Goal: Feedback & Contribution: Submit feedback/report problem

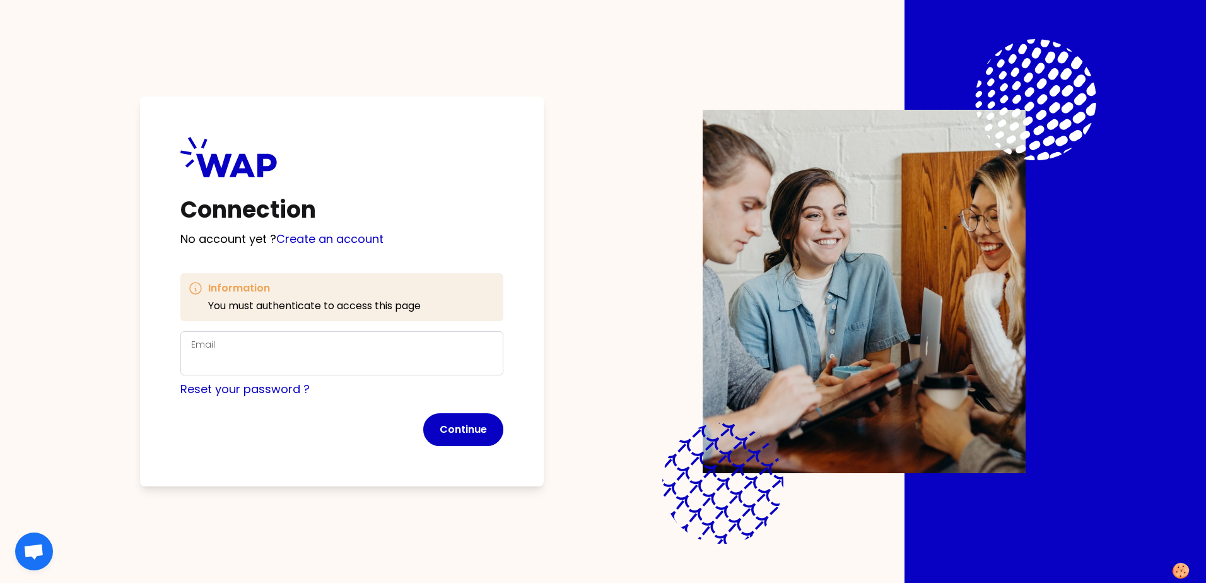
click at [250, 350] on div "Email" at bounding box center [342, 353] width 302 height 33
click at [247, 356] on input "Email" at bounding box center [342, 361] width 302 height 18
type input "[PERSON_NAME][EMAIL_ADDRESS][PERSON_NAME][DOMAIN_NAME]"
click at [462, 433] on button "Continue" at bounding box center [463, 429] width 80 height 33
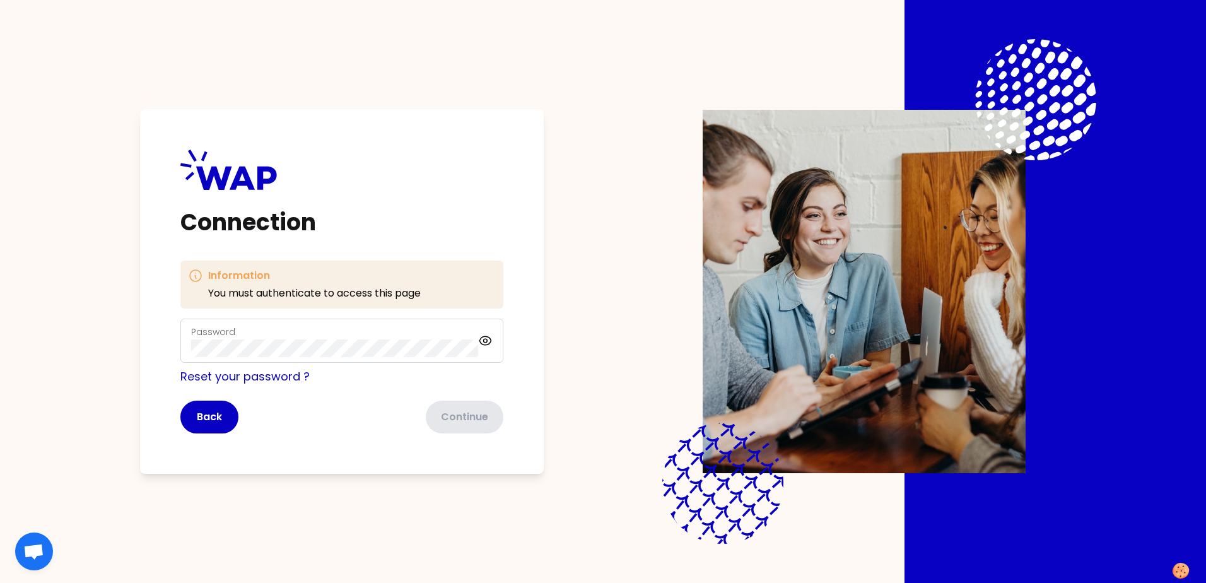
click at [311, 328] on div "Password" at bounding box center [334, 340] width 287 height 33
click at [310, 338] on div "Password" at bounding box center [334, 340] width 287 height 33
click at [461, 411] on button "Continue" at bounding box center [463, 417] width 80 height 33
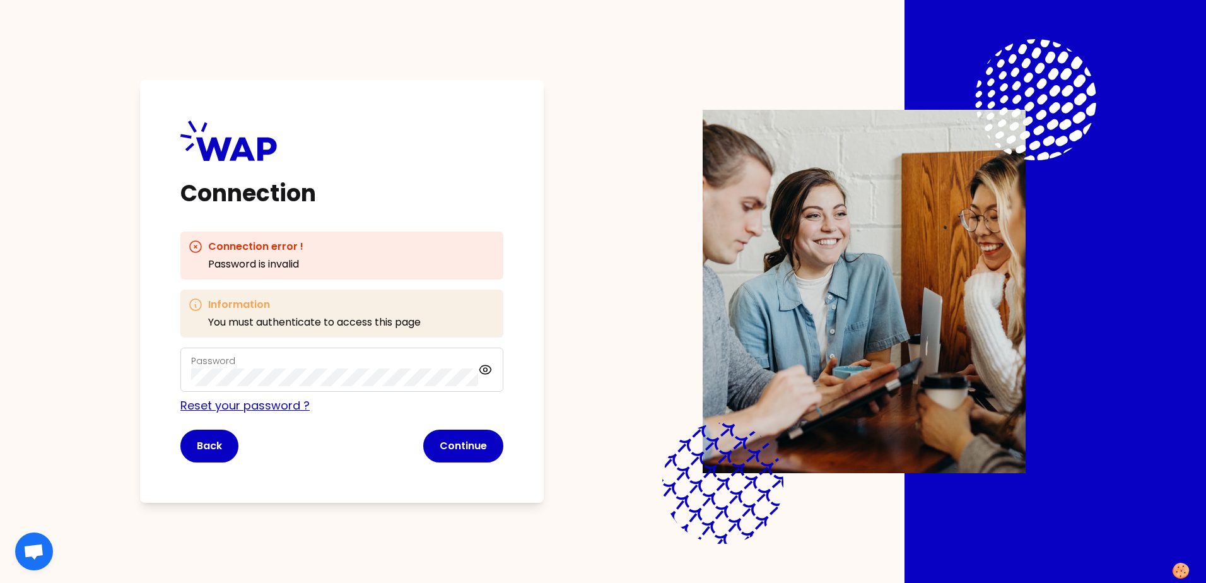
click at [254, 402] on link "Reset your password ?" at bounding box center [244, 405] width 129 height 16
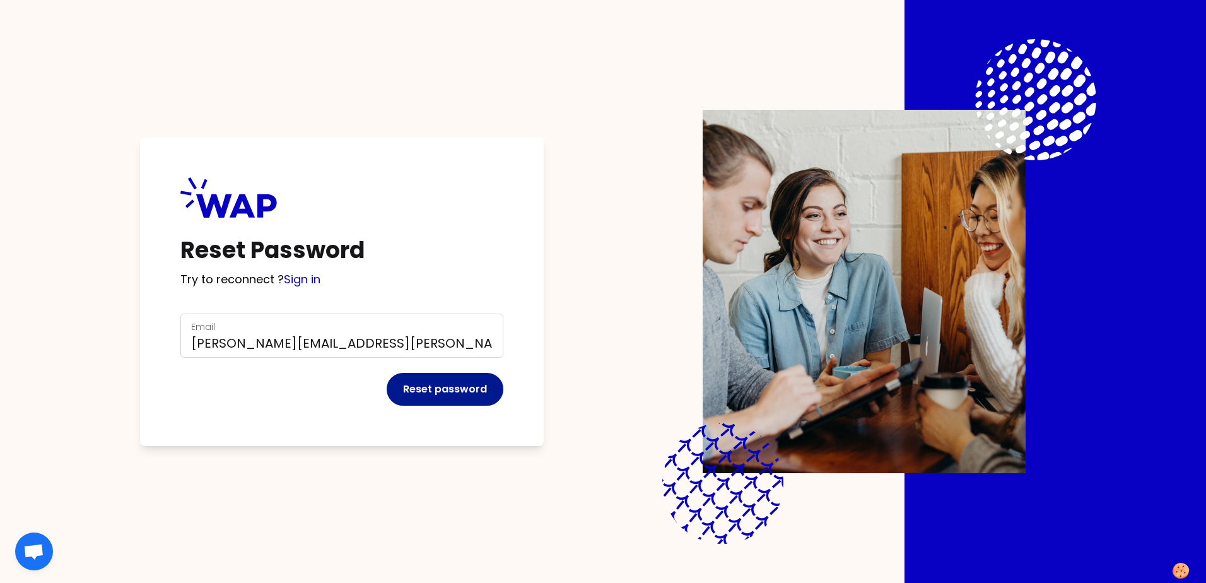
click at [436, 391] on button "Reset password" at bounding box center [445, 389] width 117 height 33
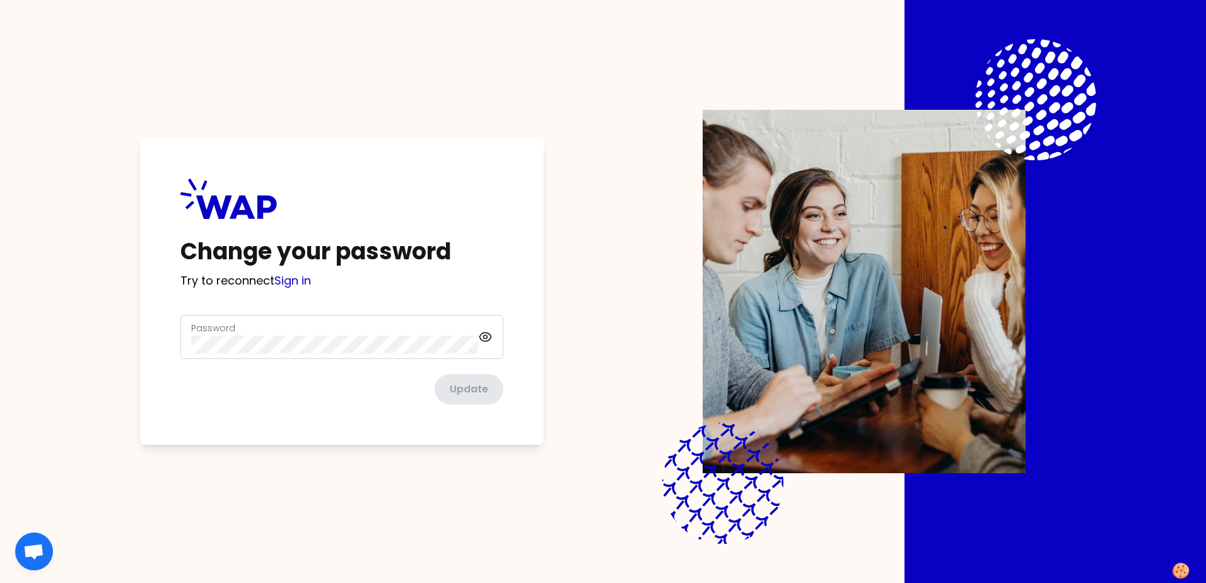
click at [262, 327] on div "Password" at bounding box center [334, 336] width 287 height 33
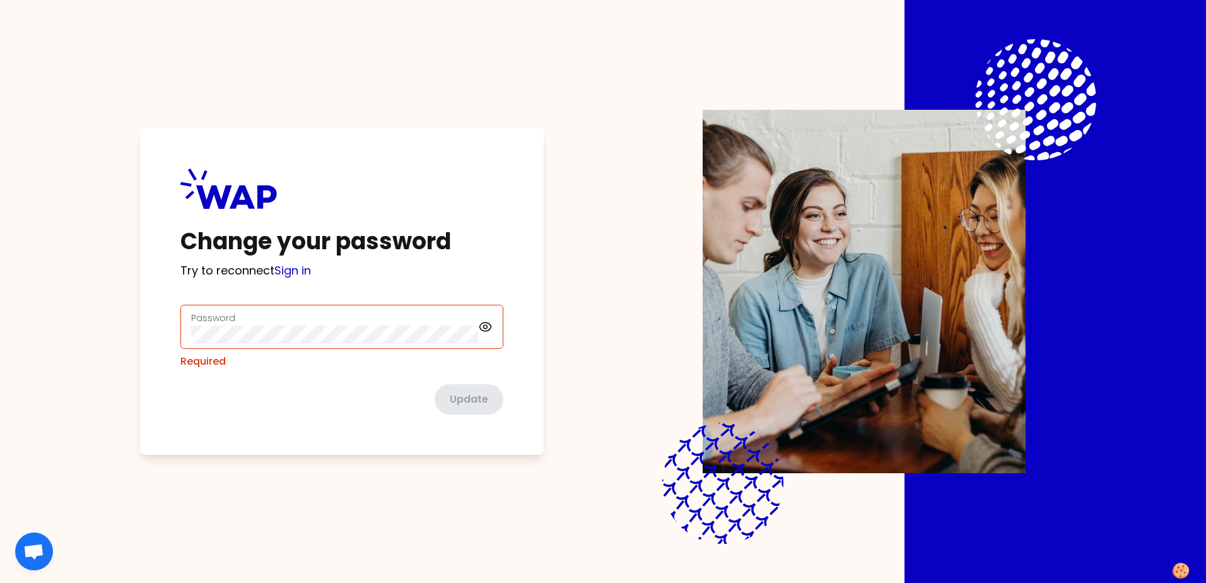
click at [256, 332] on div "Password" at bounding box center [334, 326] width 287 height 33
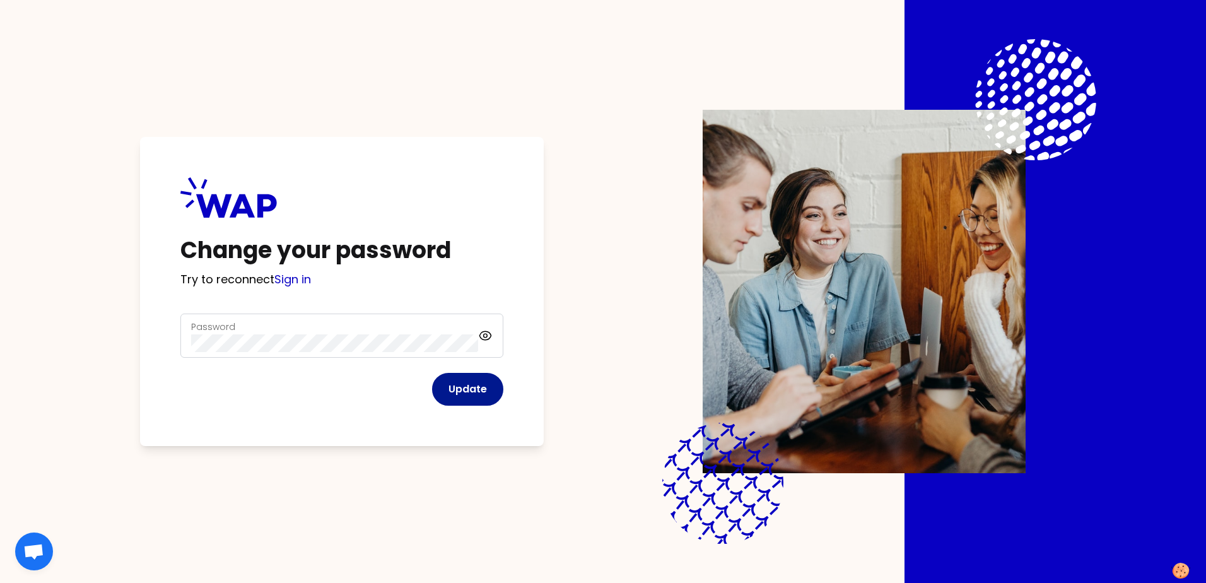
click at [462, 383] on button "Update" at bounding box center [467, 389] width 71 height 33
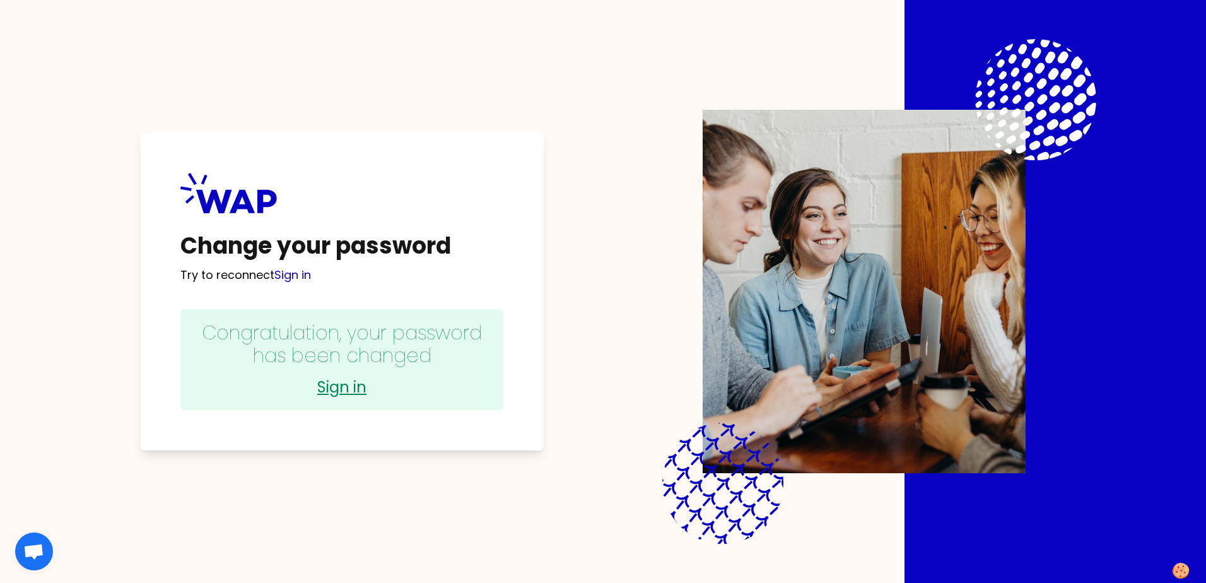
click at [338, 381] on link "Sign in" at bounding box center [342, 387] width 298 height 20
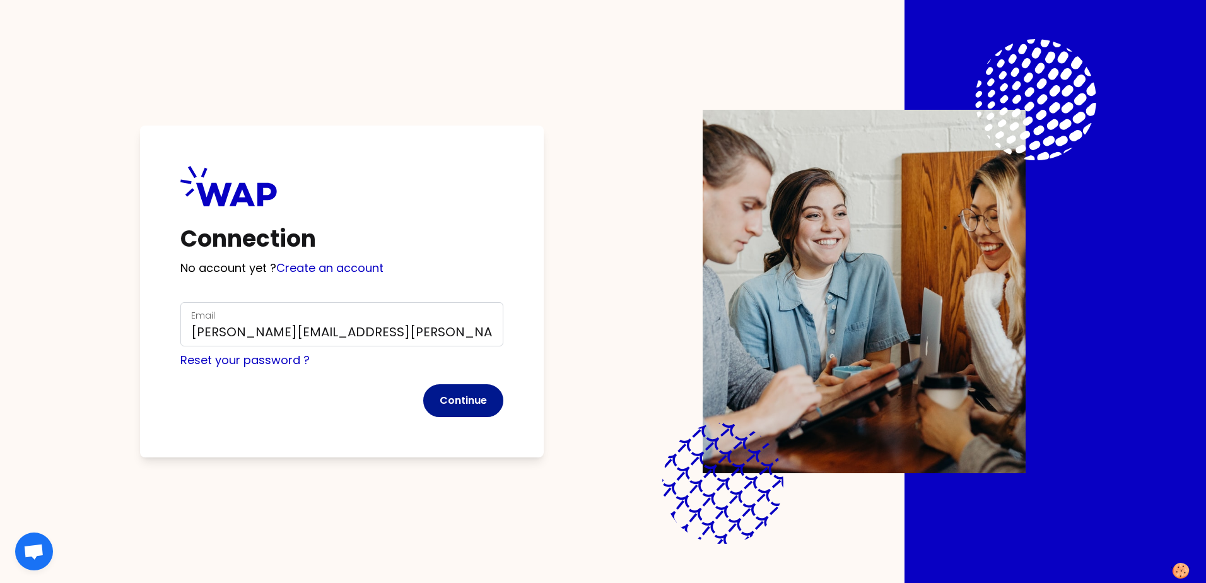
click at [469, 399] on button "Continue" at bounding box center [463, 400] width 80 height 33
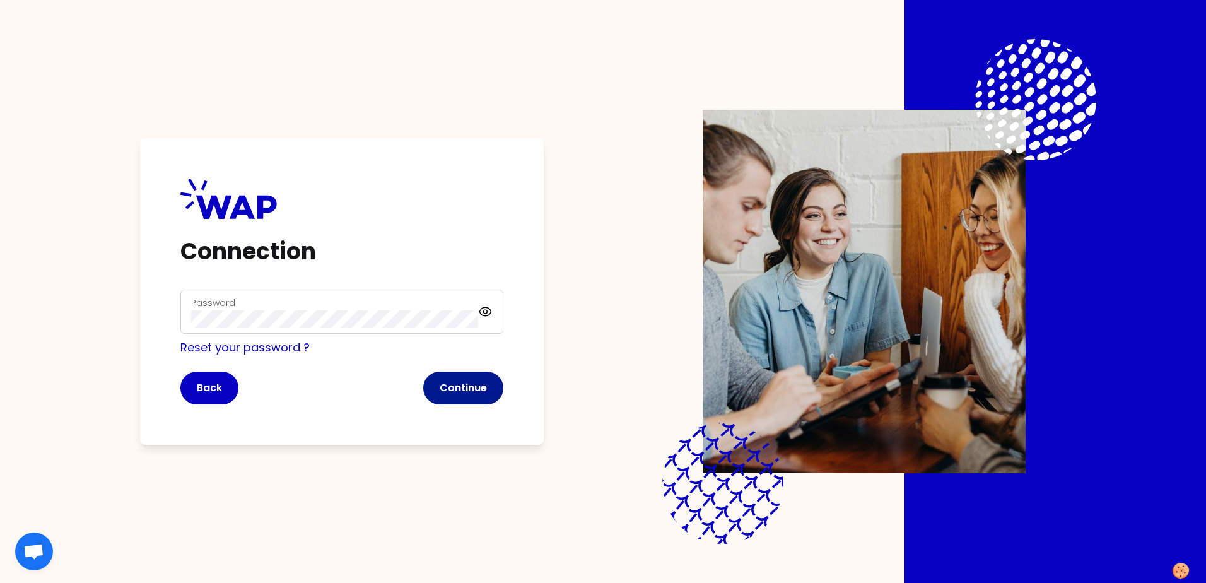
click at [470, 384] on button "Continue" at bounding box center [463, 388] width 80 height 33
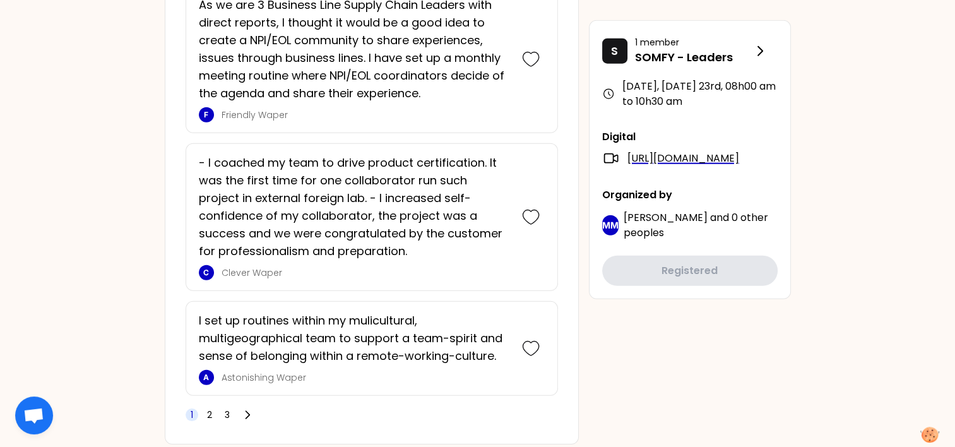
scroll to position [3265, 0]
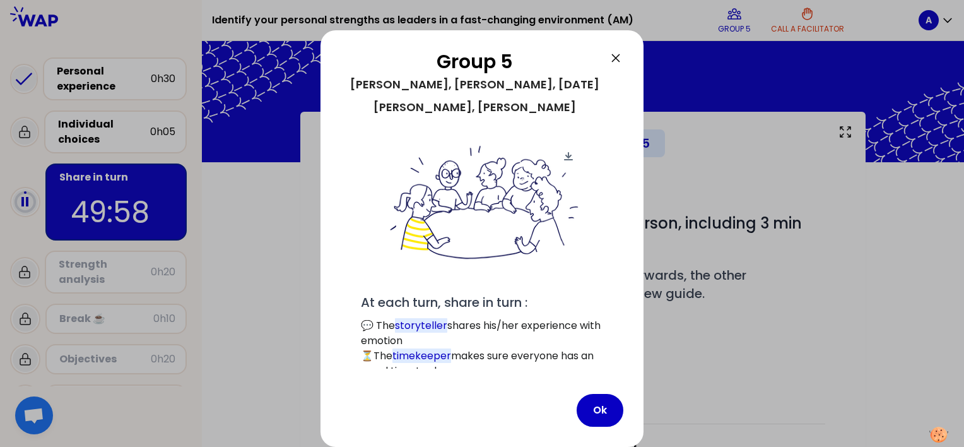
scroll to position [68, 0]
click at [602, 409] on button "Ok" at bounding box center [600, 410] width 47 height 33
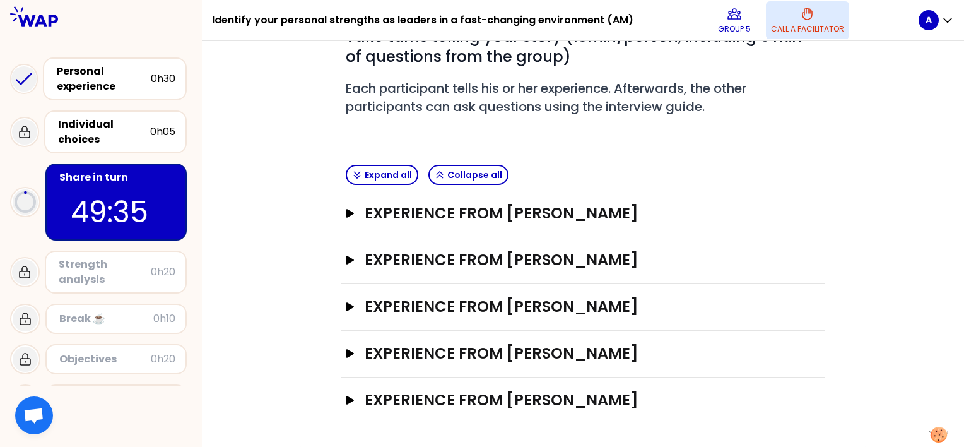
scroll to position [187, 0]
click at [346, 210] on icon "button" at bounding box center [350, 213] width 8 height 9
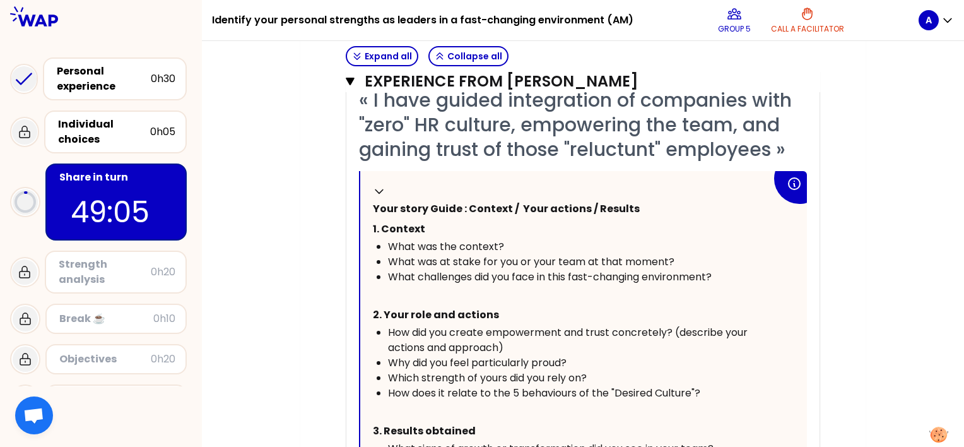
scroll to position [313, 0]
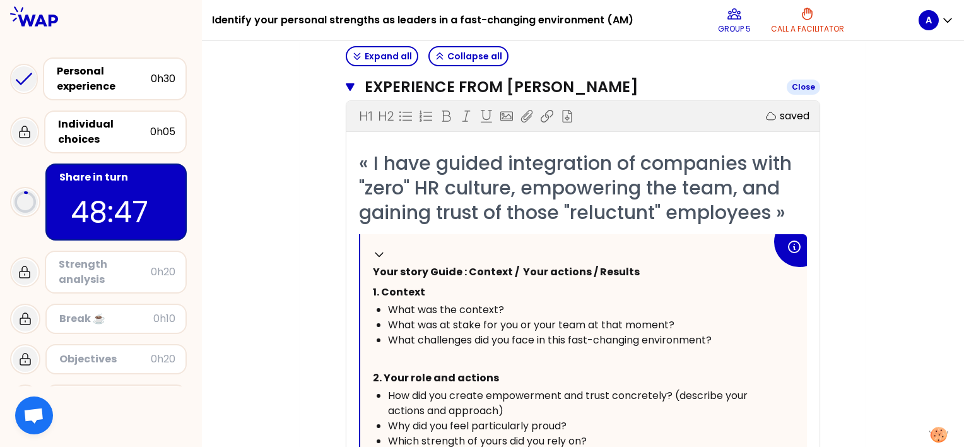
click at [351, 83] on icon "button" at bounding box center [350, 87] width 9 height 8
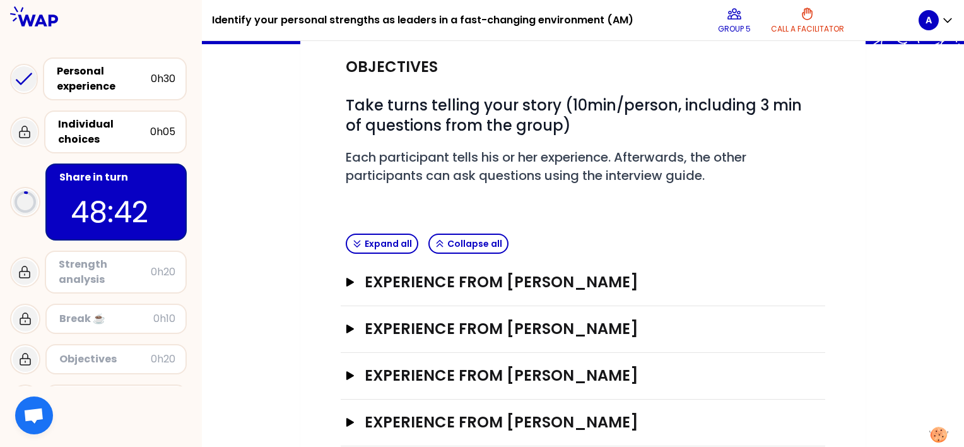
scroll to position [187, 0]
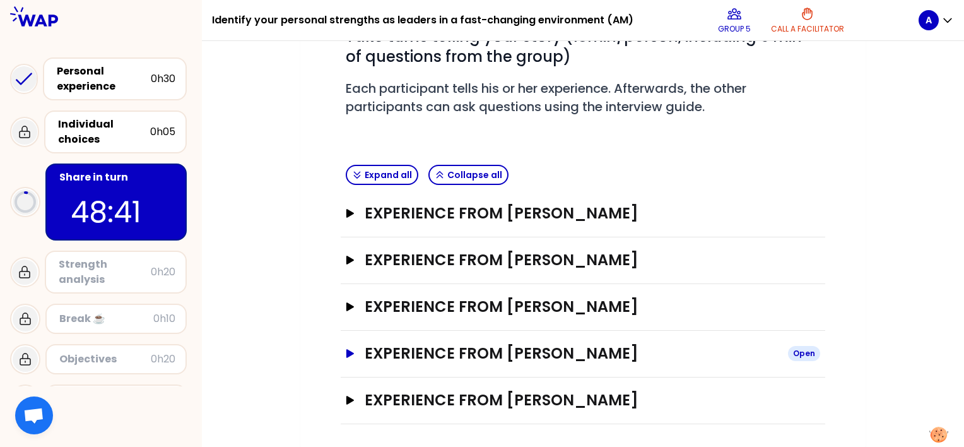
click at [348, 350] on icon "button" at bounding box center [350, 353] width 8 height 9
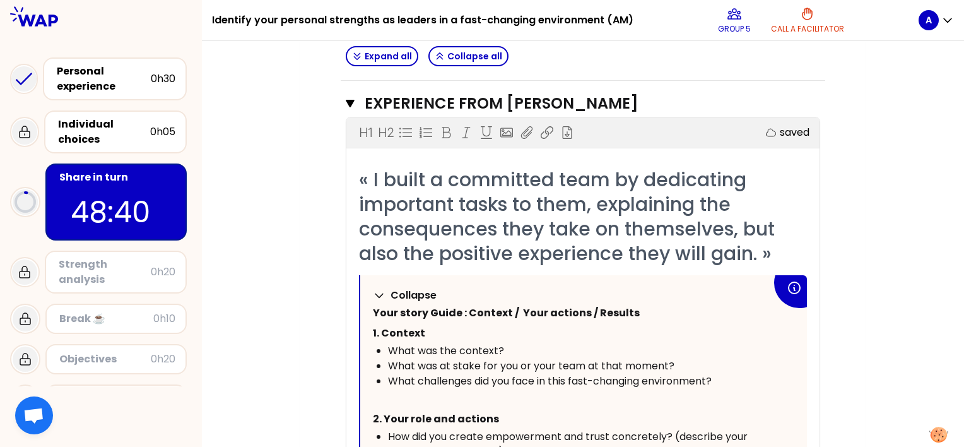
scroll to position [439, 0]
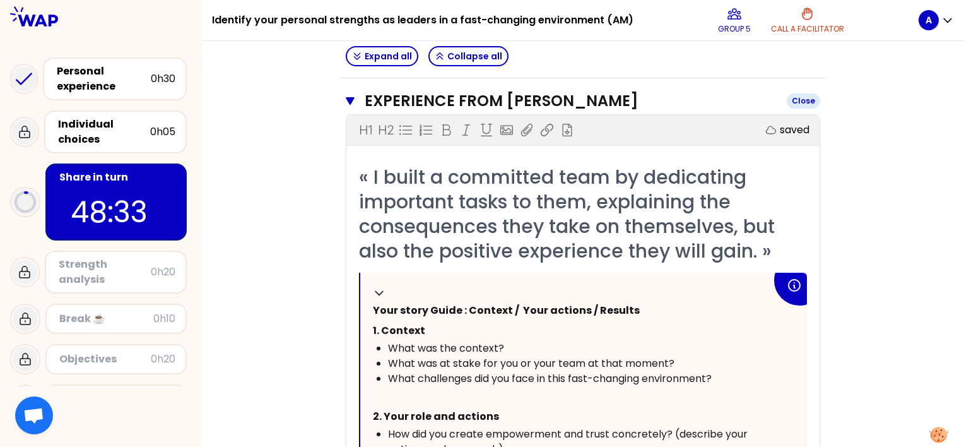
click at [351, 97] on icon "button" at bounding box center [350, 101] width 9 height 8
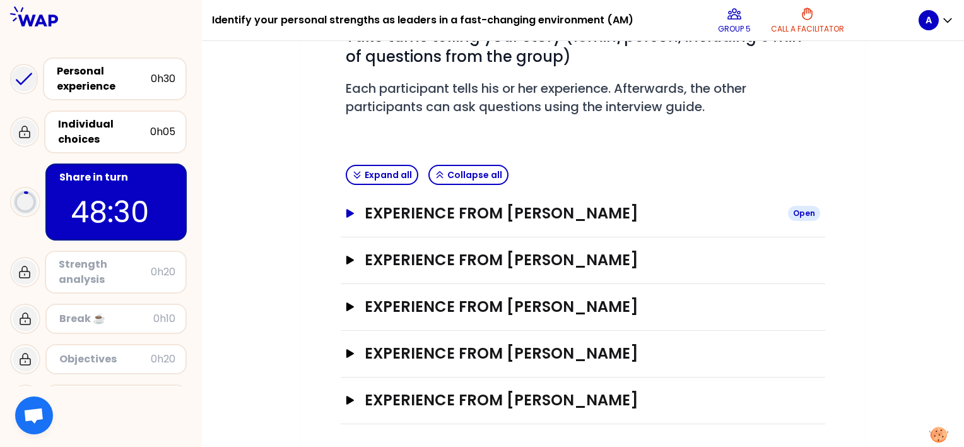
click at [346, 209] on icon "button" at bounding box center [350, 213] width 10 height 9
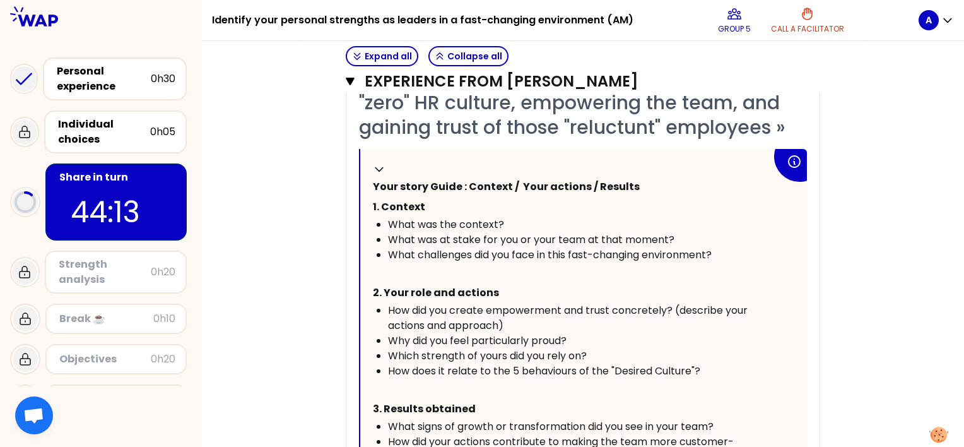
scroll to position [250, 0]
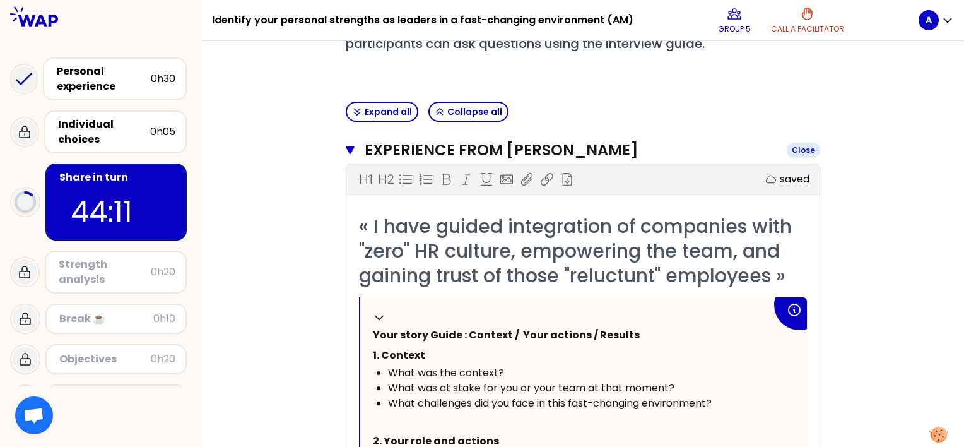
click at [349, 146] on icon "button" at bounding box center [350, 150] width 9 height 8
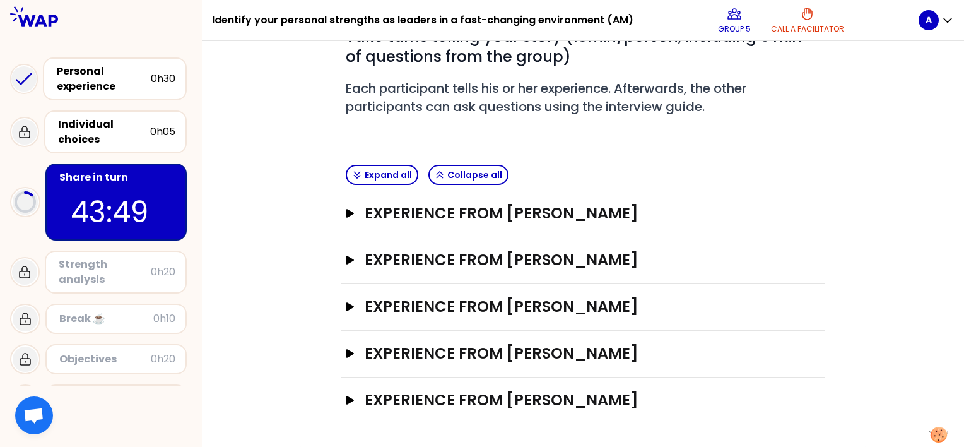
scroll to position [187, 0]
click at [349, 212] on icon "button" at bounding box center [350, 213] width 8 height 9
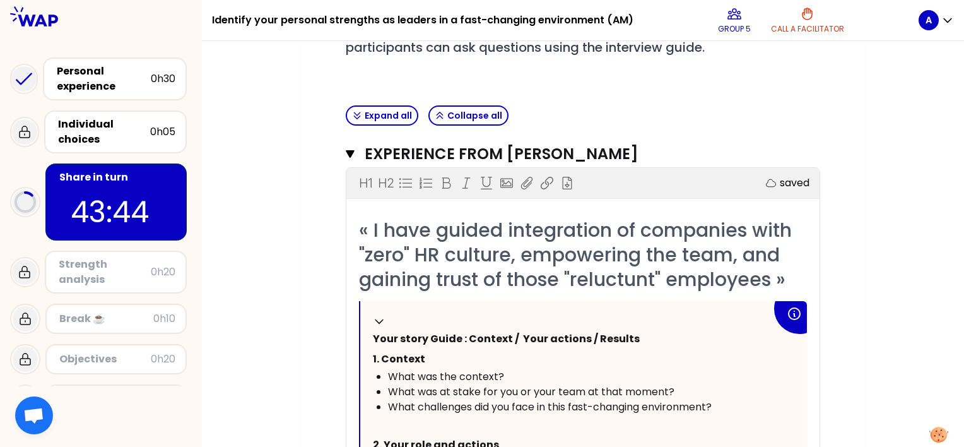
scroll to position [179, 0]
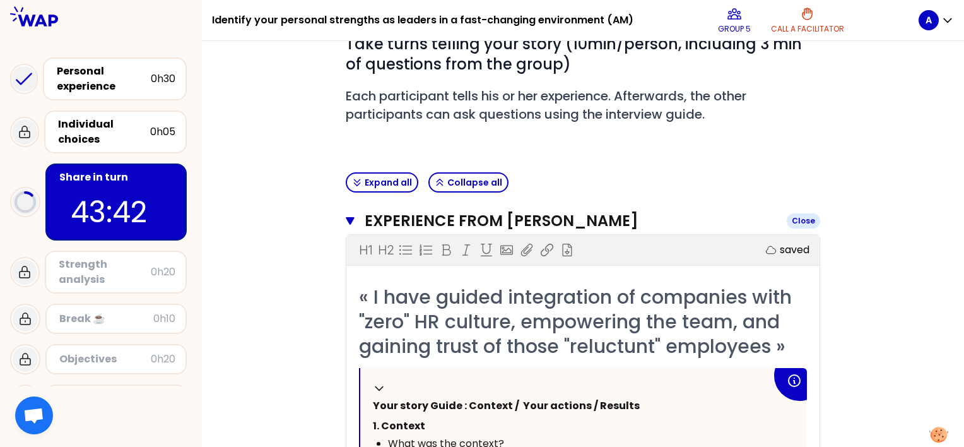
click at [348, 218] on icon "button" at bounding box center [350, 221] width 9 height 8
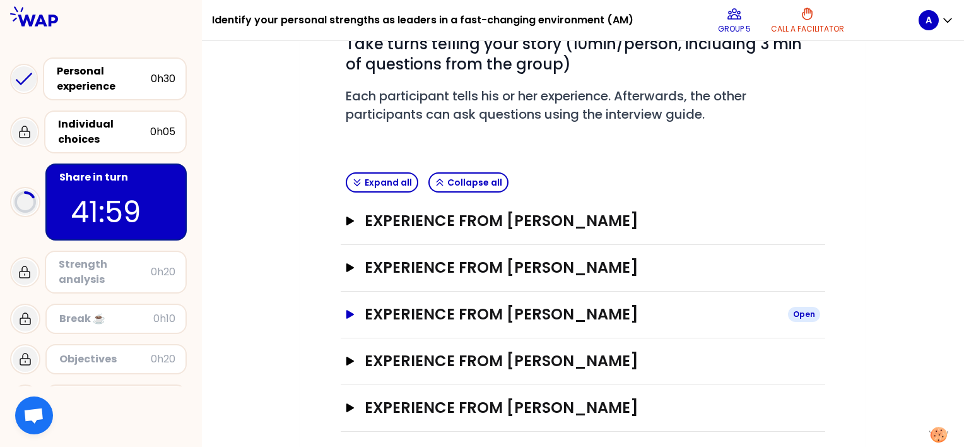
click at [348, 313] on icon "button" at bounding box center [350, 314] width 8 height 9
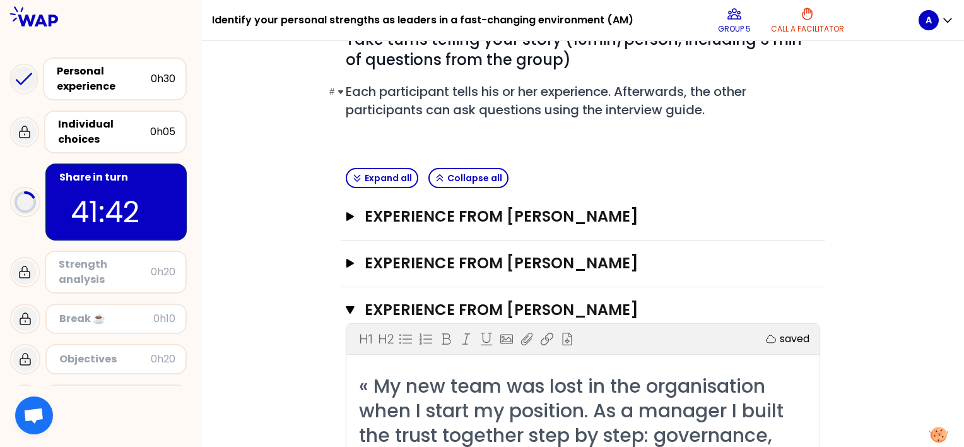
scroll to position [189, 0]
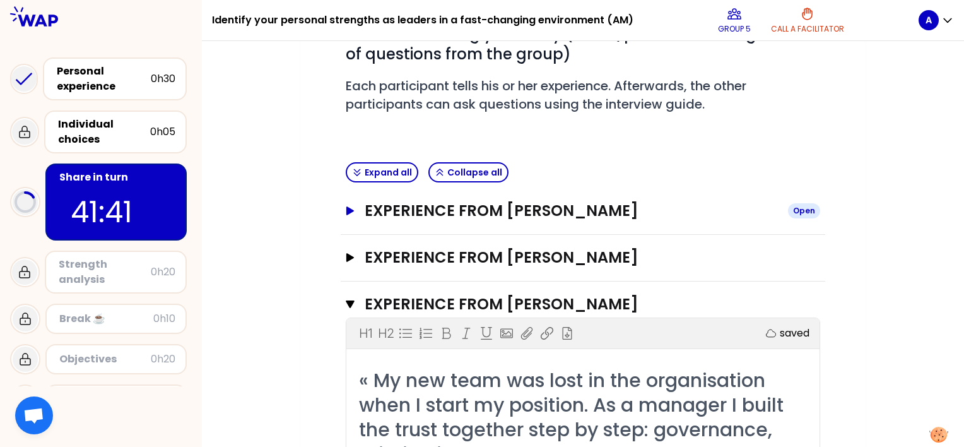
click at [349, 207] on icon "button" at bounding box center [350, 210] width 8 height 9
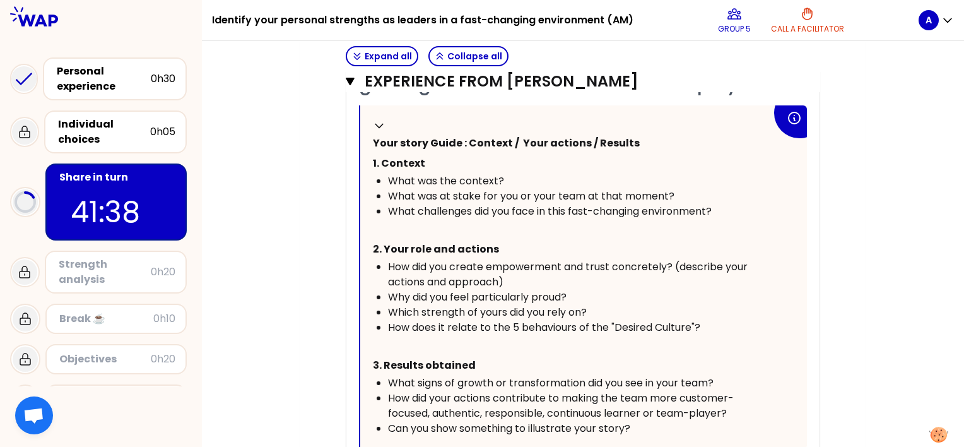
scroll to position [252, 0]
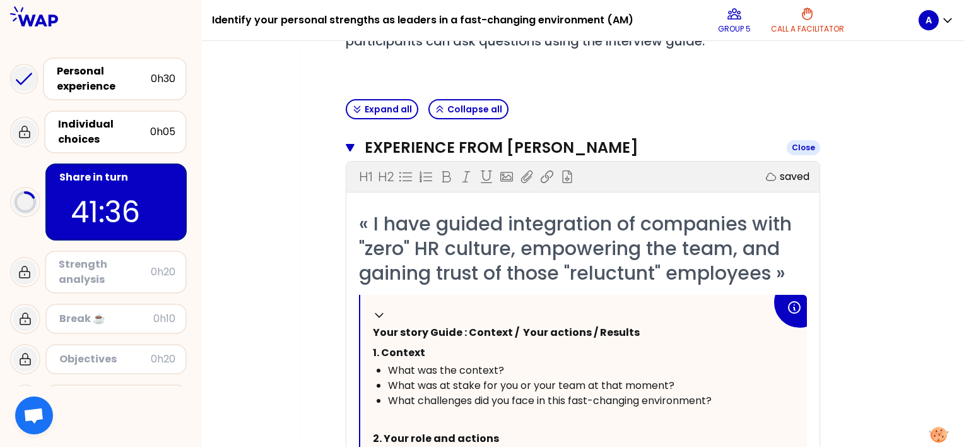
click at [346, 144] on icon "button" at bounding box center [350, 148] width 9 height 8
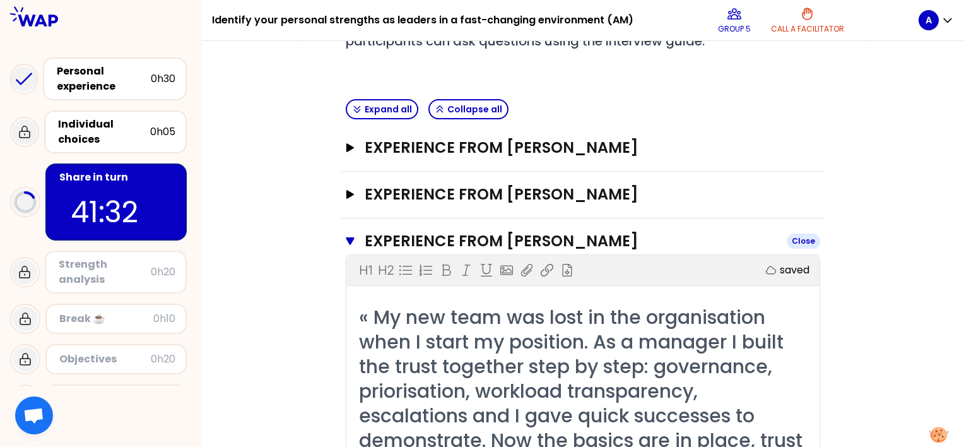
click at [348, 237] on icon "button" at bounding box center [350, 241] width 9 height 8
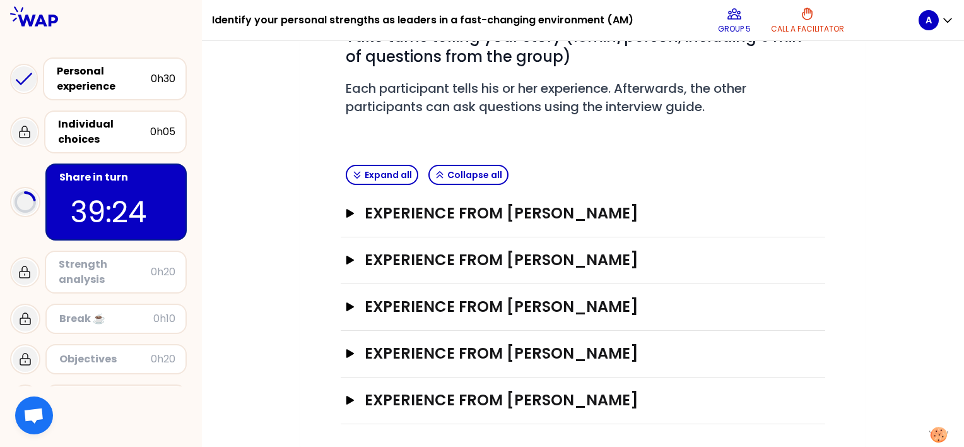
scroll to position [187, 0]
click at [348, 349] on icon "button" at bounding box center [350, 353] width 8 height 9
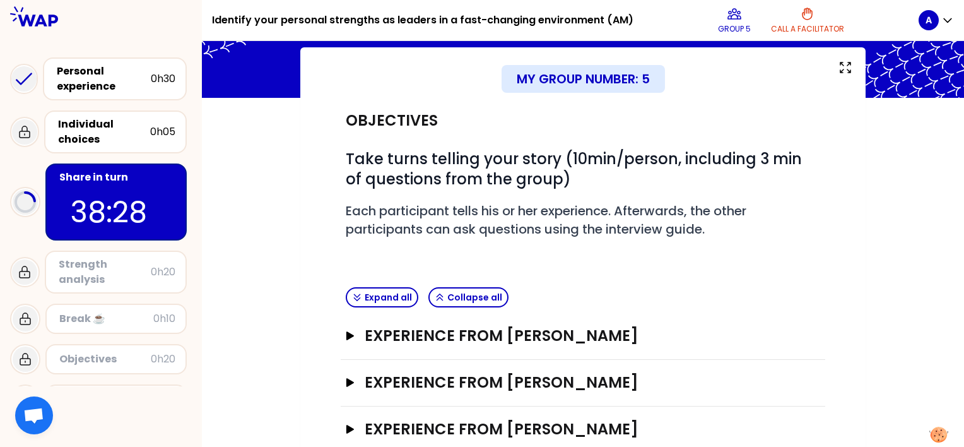
scroll to position [189, 0]
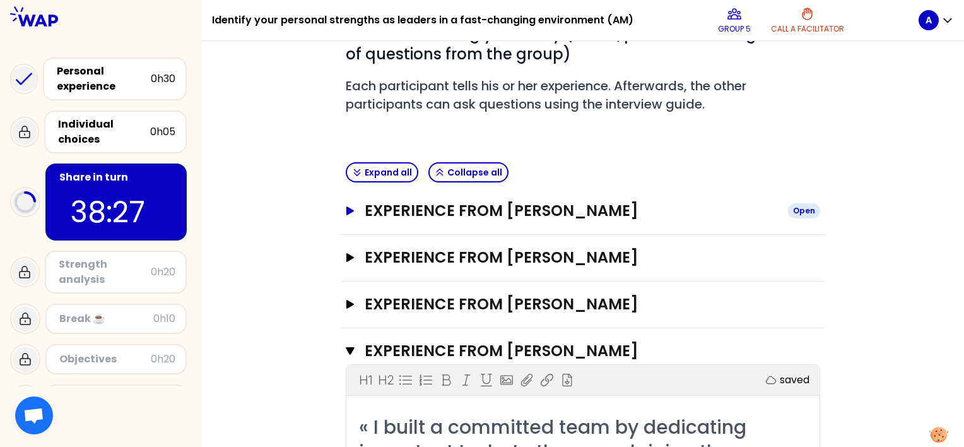
click at [351, 206] on icon "button" at bounding box center [350, 210] width 10 height 9
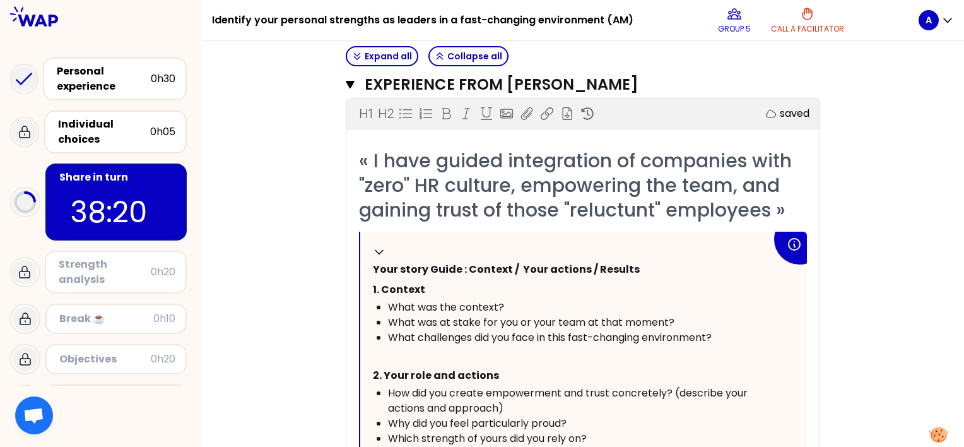
scroll to position [252, 0]
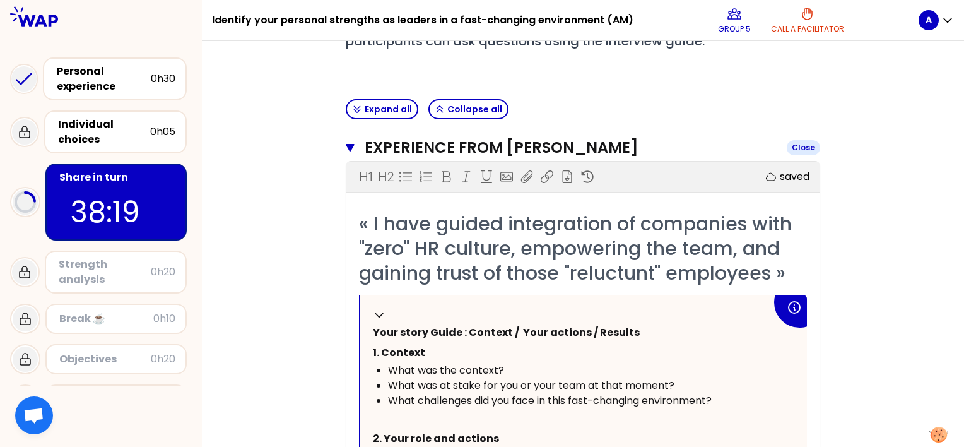
click at [350, 145] on icon "button" at bounding box center [350, 148] width 9 height 8
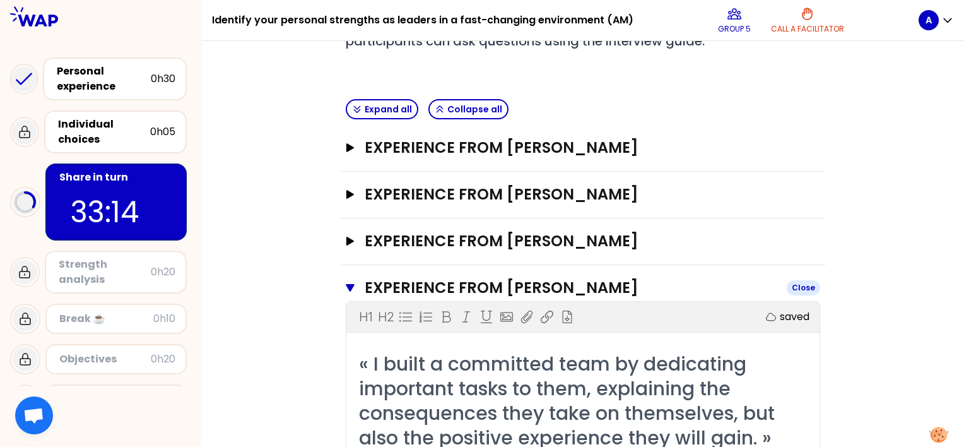
click at [352, 284] on icon "button" at bounding box center [350, 288] width 9 height 8
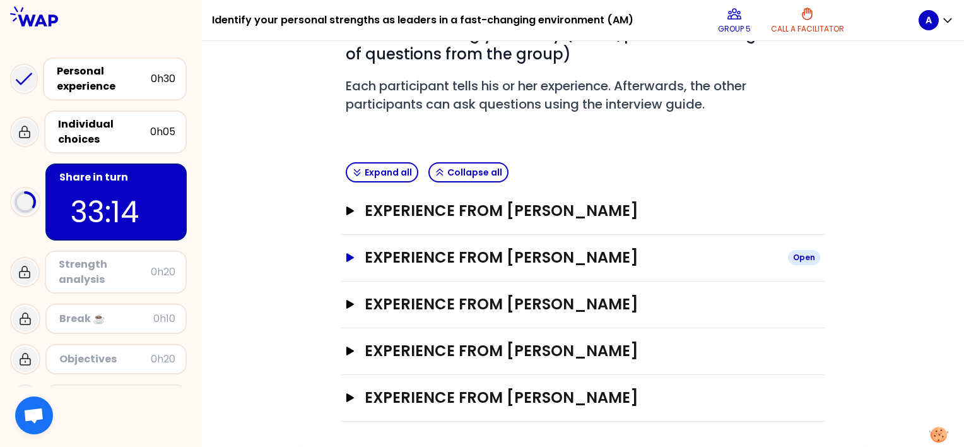
scroll to position [187, 0]
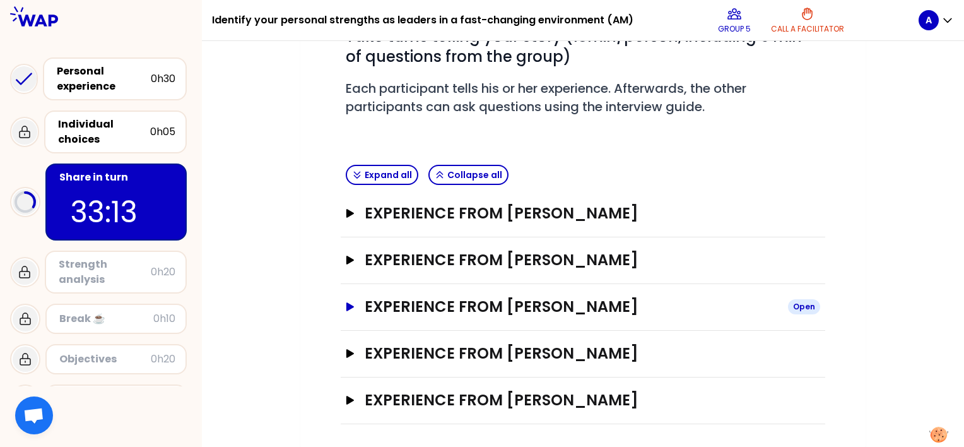
click at [351, 299] on button "Experience from [DATE] Open" at bounding box center [583, 307] width 474 height 20
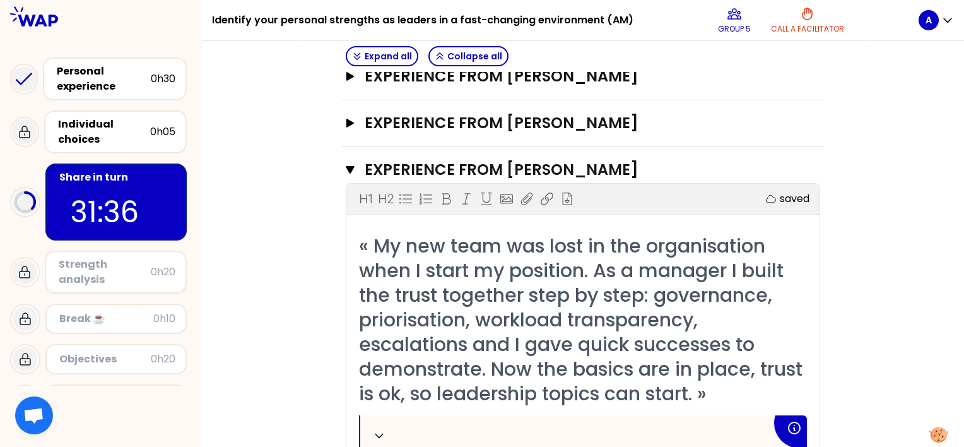
scroll to position [313, 0]
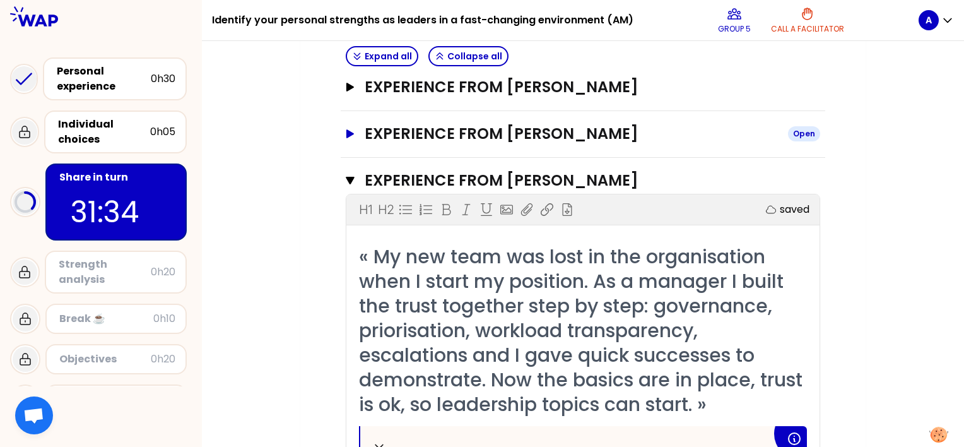
click at [351, 131] on icon "button" at bounding box center [350, 133] width 8 height 9
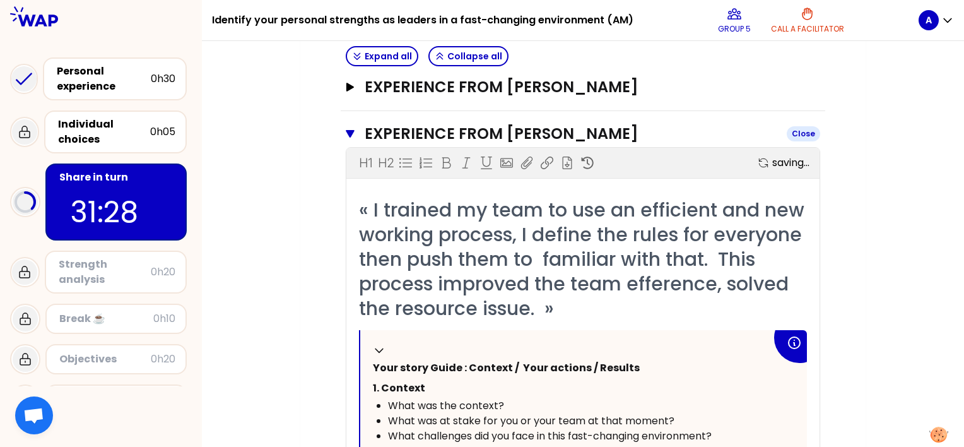
click at [351, 131] on icon "button" at bounding box center [350, 134] width 9 height 8
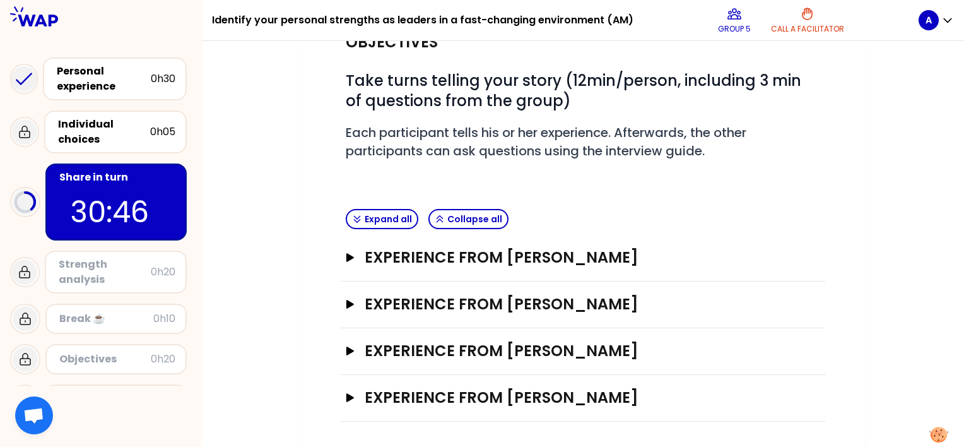
scroll to position [140, 0]
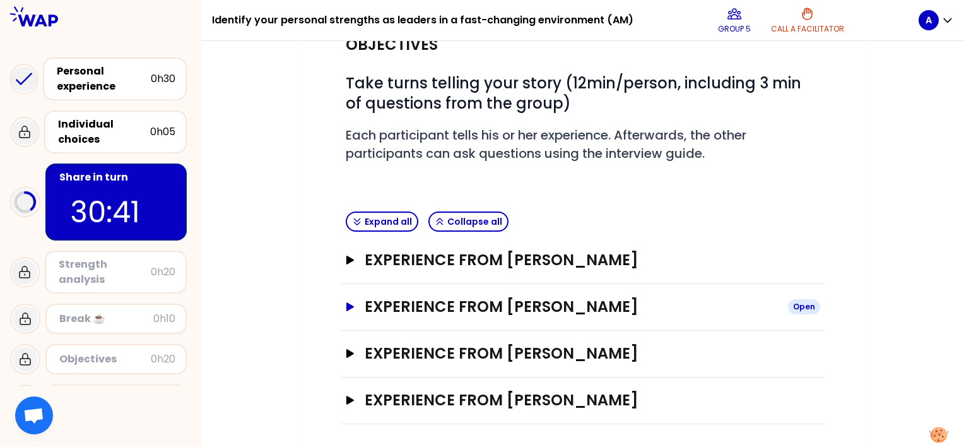
click at [348, 302] on icon "button" at bounding box center [350, 306] width 10 height 9
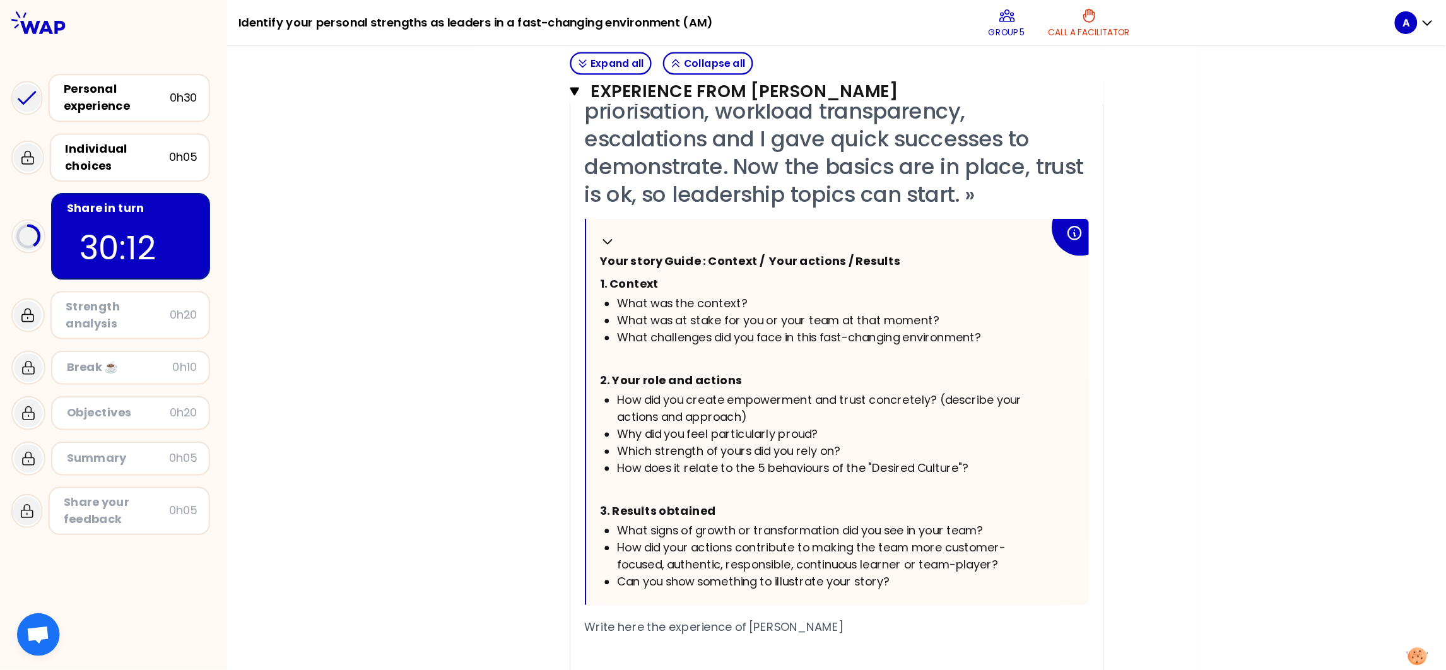
scroll to position [498, 0]
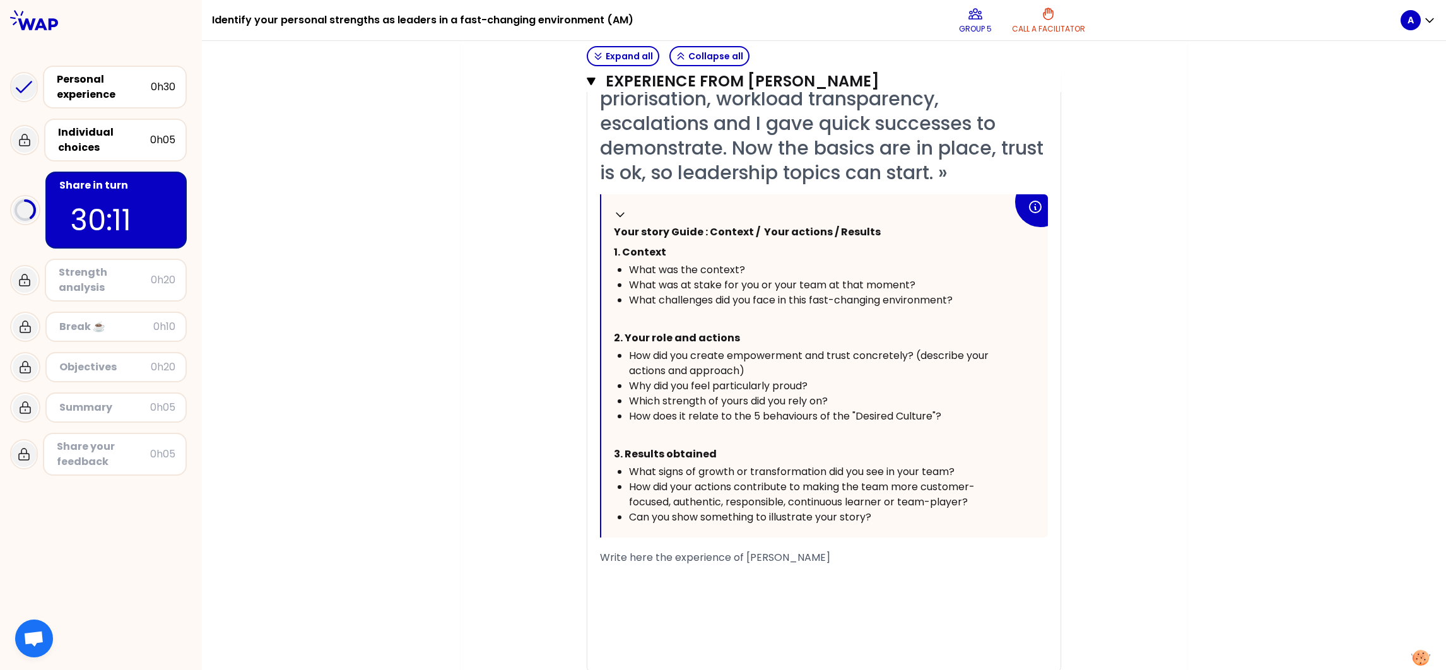
drag, startPoint x: 1190, startPoint y: 1, endPoint x: 607, endPoint y: 560, distance: 807.6
click at [607, 560] on span "Write here the experience of [PERSON_NAME]" at bounding box center [715, 557] width 230 height 15
click at [616, 565] on div "﻿" at bounding box center [824, 572] width 448 height 15
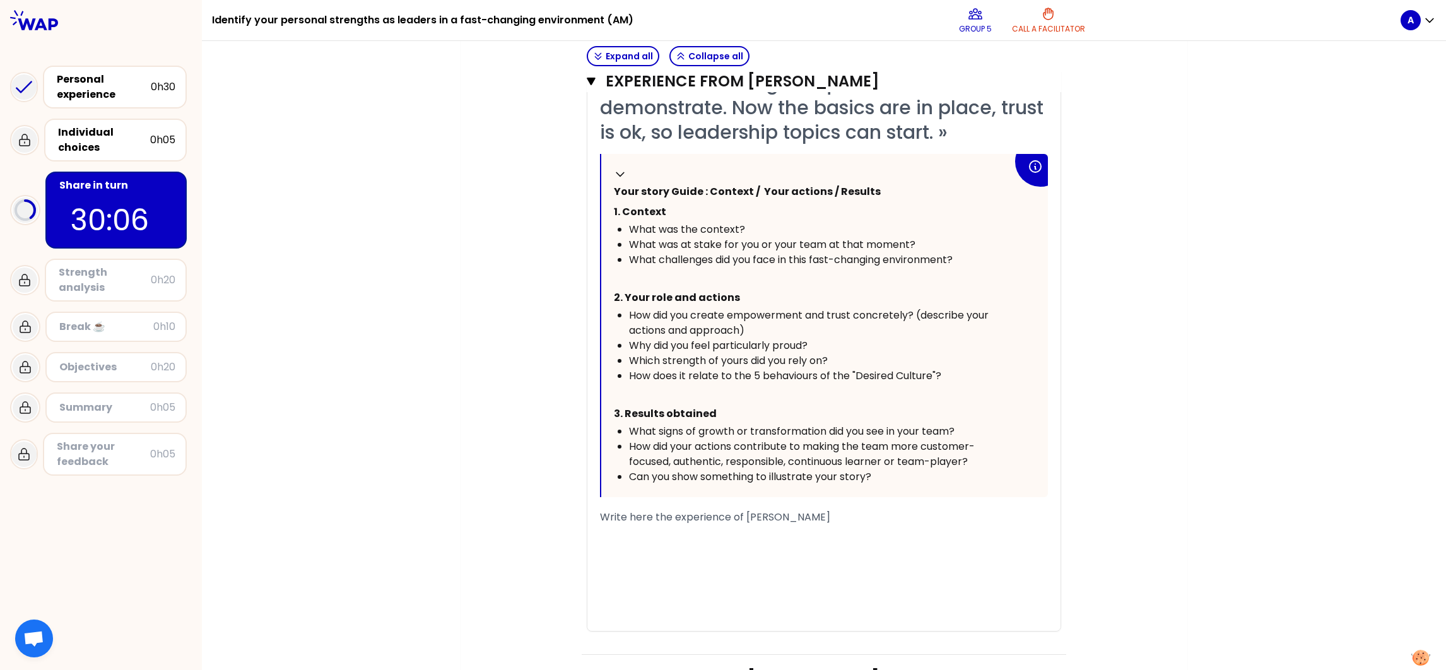
scroll to position [592, 0]
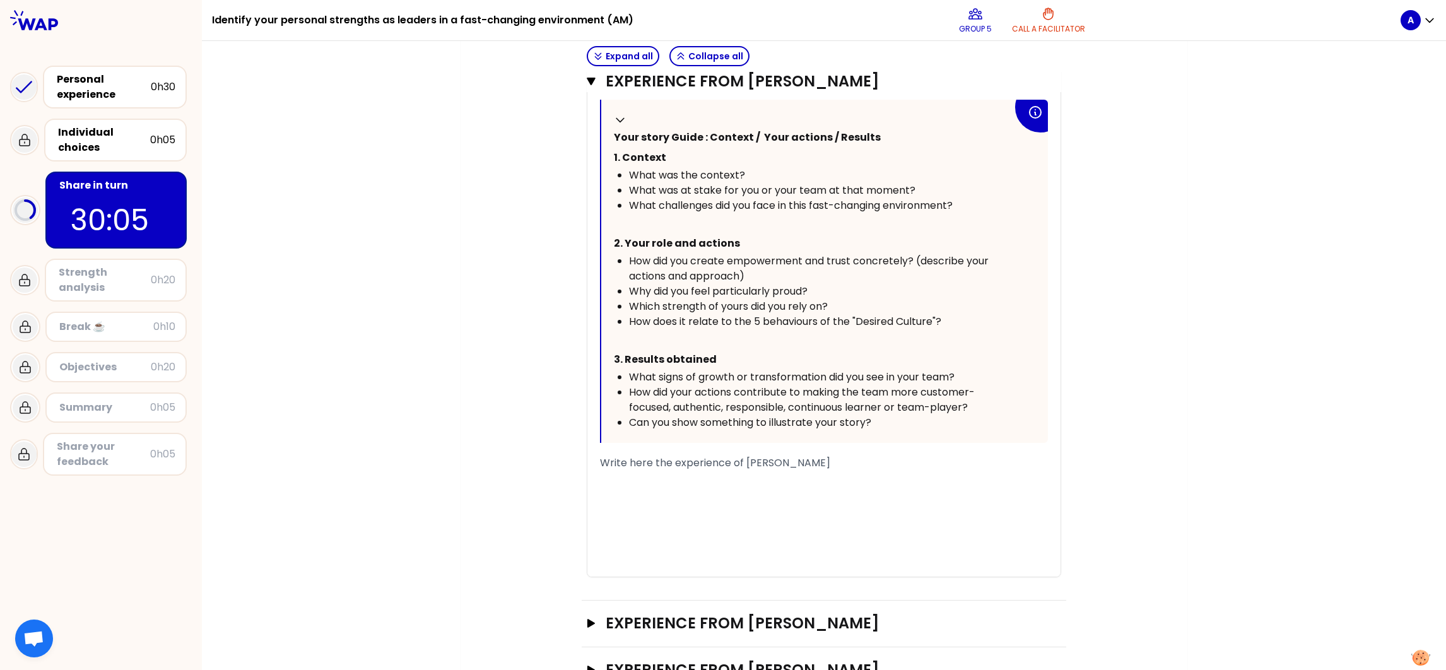
click at [799, 463] on div "Write here the experience of [PERSON_NAME]" at bounding box center [824, 462] width 448 height 15
drag, startPoint x: 806, startPoint y: 459, endPoint x: 568, endPoint y: 460, distance: 237.2
click at [568, 460] on div "Objectives # Take turns telling your story (12min/person, including 3 min of qu…" at bounding box center [824, 132] width 676 height 1124
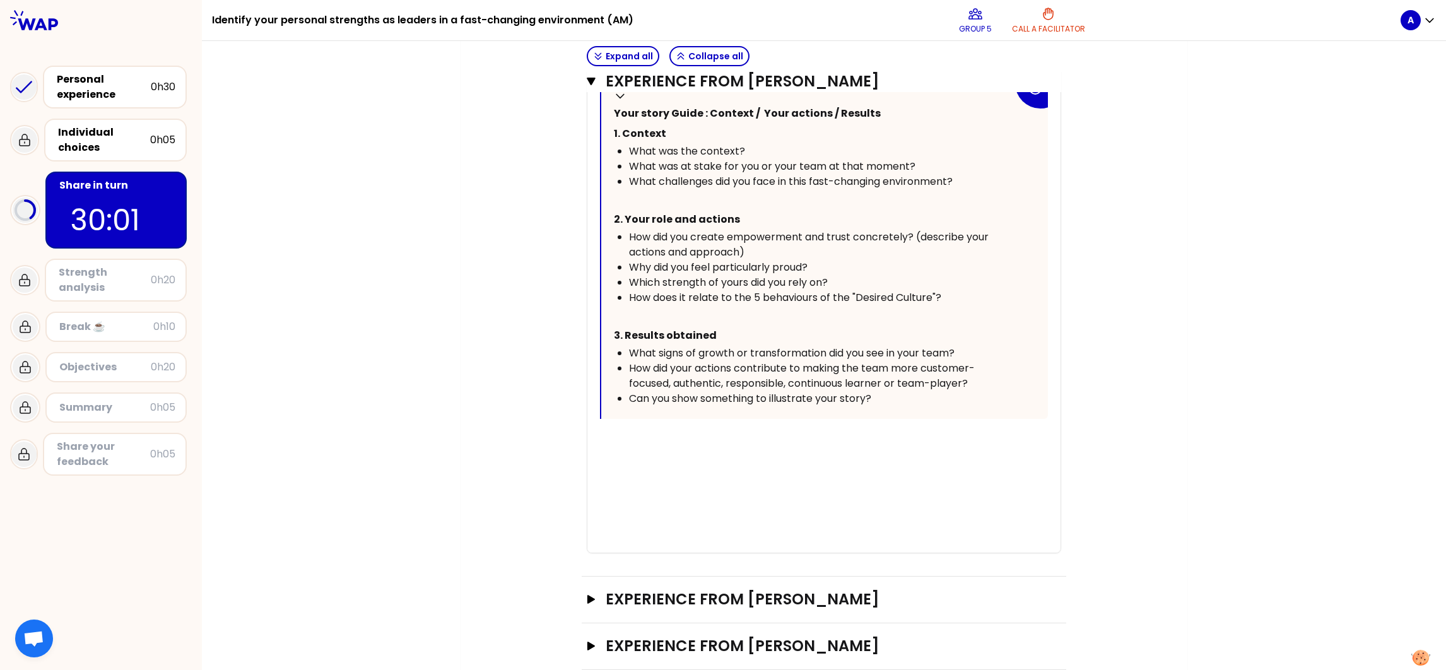
scroll to position [641, 0]
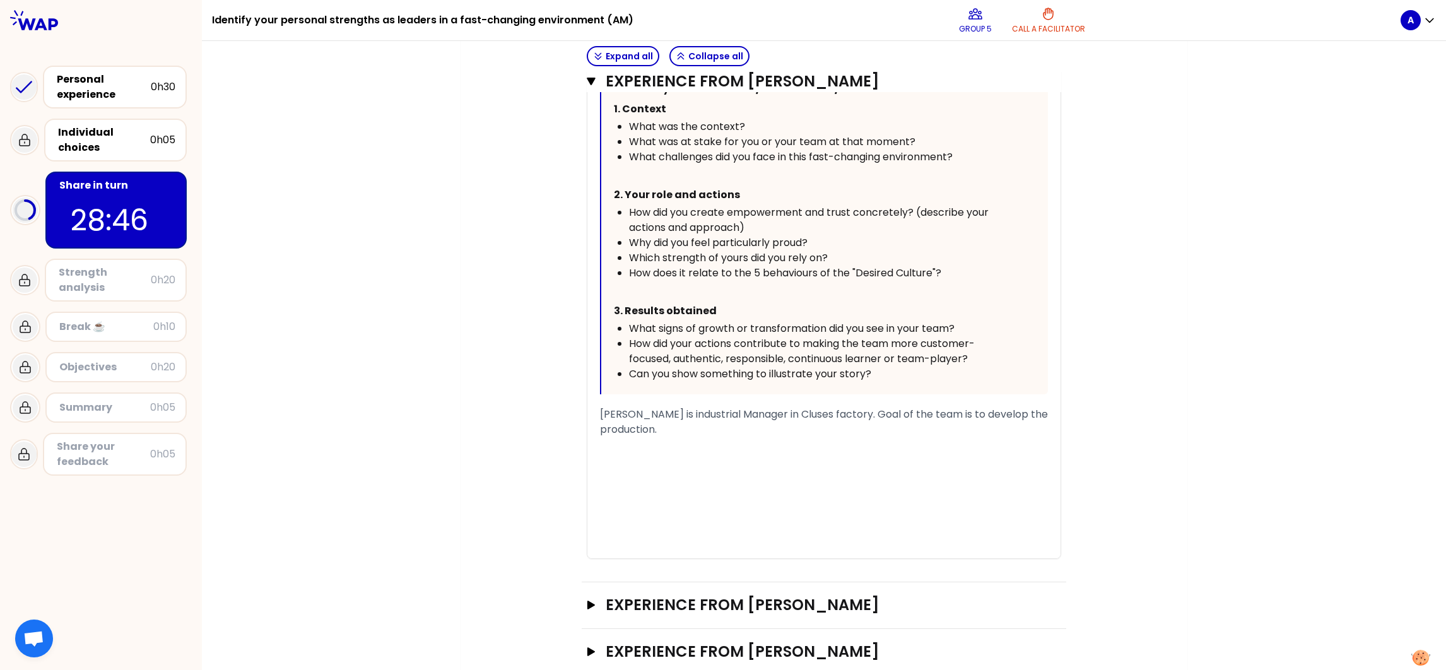
click at [638, 455] on div "﻿" at bounding box center [824, 459] width 448 height 15
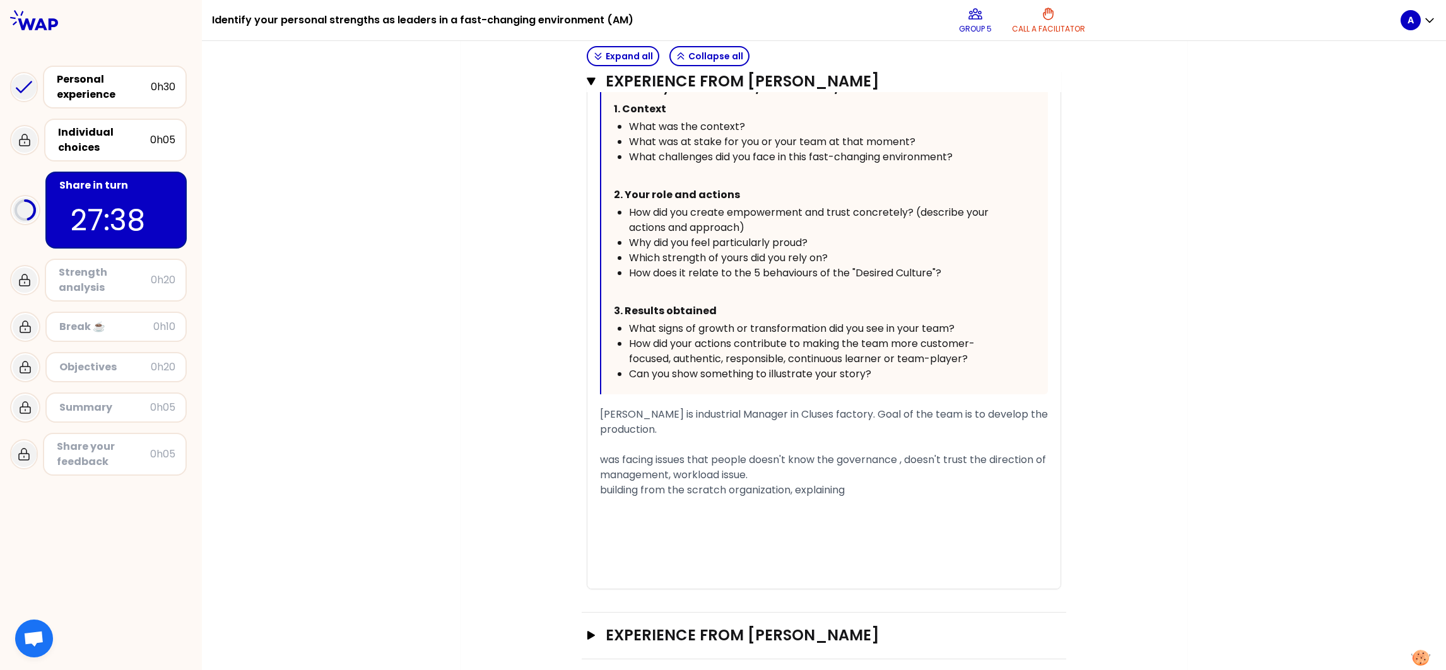
click at [876, 488] on div "building from the scratch organization, explaining" at bounding box center [824, 490] width 448 height 15
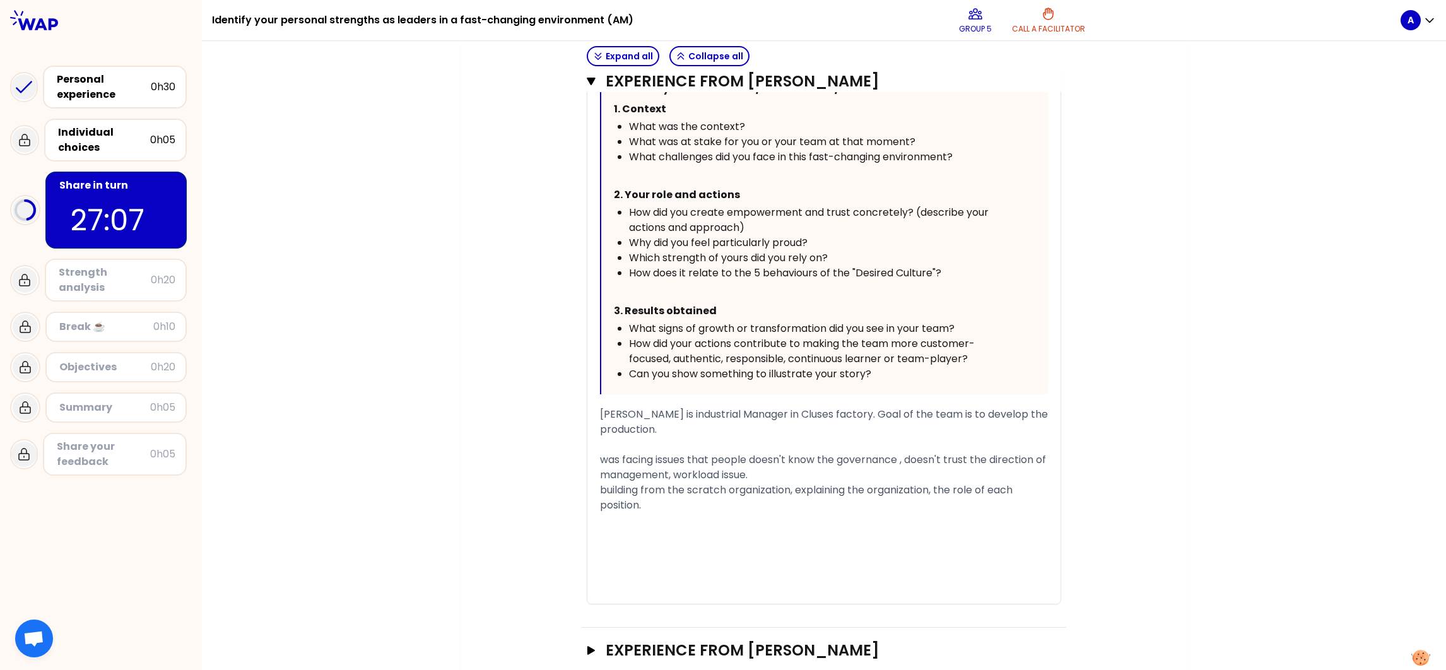
click at [655, 500] on div "building from the scratch organization, explaining the organization, the role o…" at bounding box center [824, 498] width 448 height 30
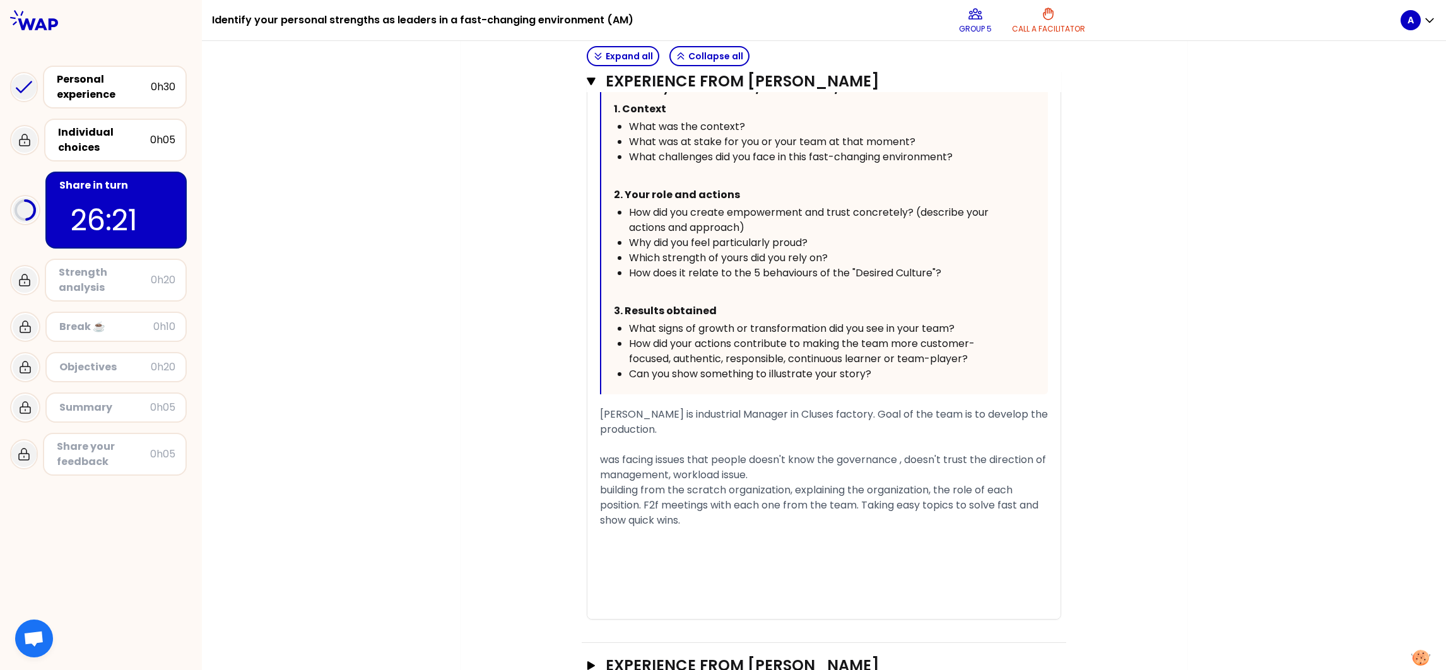
click at [698, 517] on div "building from the scratch organization, explaining the organization, the role o…" at bounding box center [824, 505] width 448 height 45
click at [713, 540] on div "building from the scratch organization, explaining the organization, the role o…" at bounding box center [824, 513] width 448 height 61
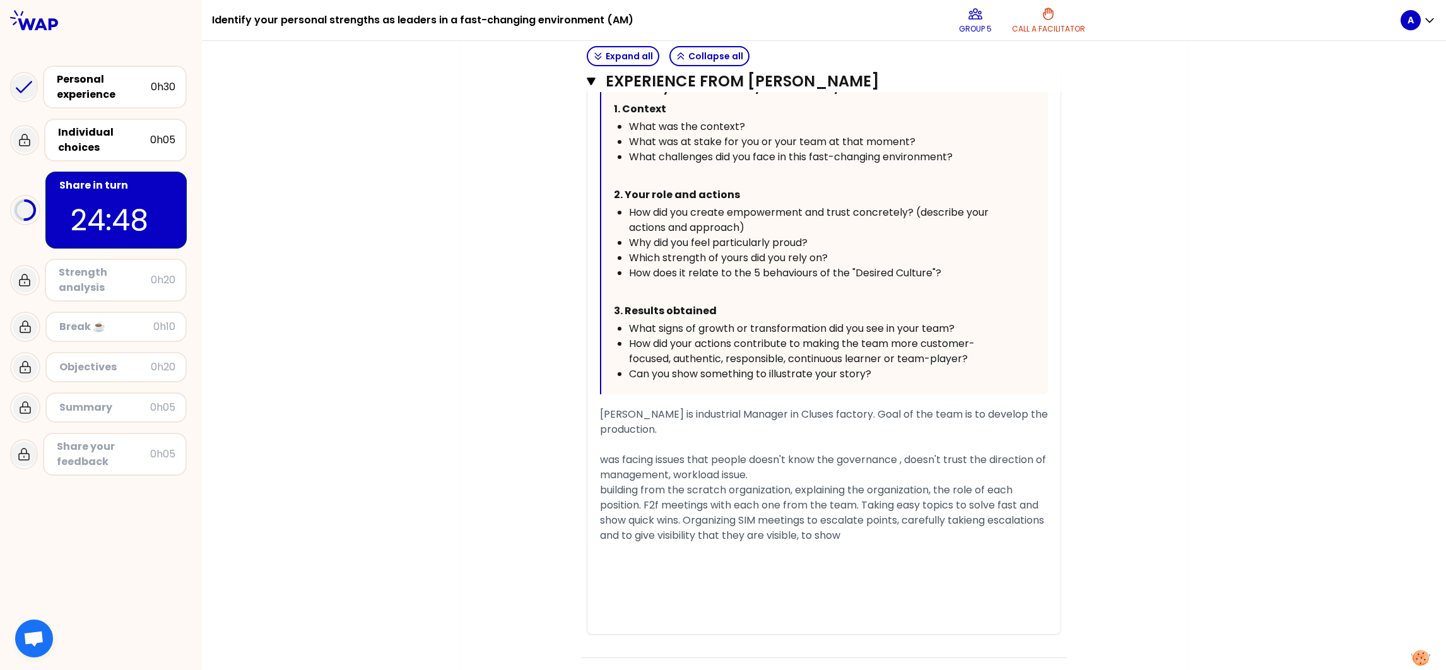
click at [931, 535] on div "building from the scratch organization, explaining the organization, the role o…" at bounding box center [824, 513] width 448 height 61
click at [720, 551] on div "building from the scratch organization, explaining the organization, the role o…" at bounding box center [824, 521] width 448 height 76
click at [787, 552] on div "building from the scratch organization, explaining the organization, the role o…" at bounding box center [824, 521] width 448 height 76
click at [972, 513] on span "building from the scratch organization, explaining the organization, the role o…" at bounding box center [823, 520] width 447 height 75
click at [699, 536] on span "building from the scratch organization, explaining the organization, the role o…" at bounding box center [820, 520] width 441 height 75
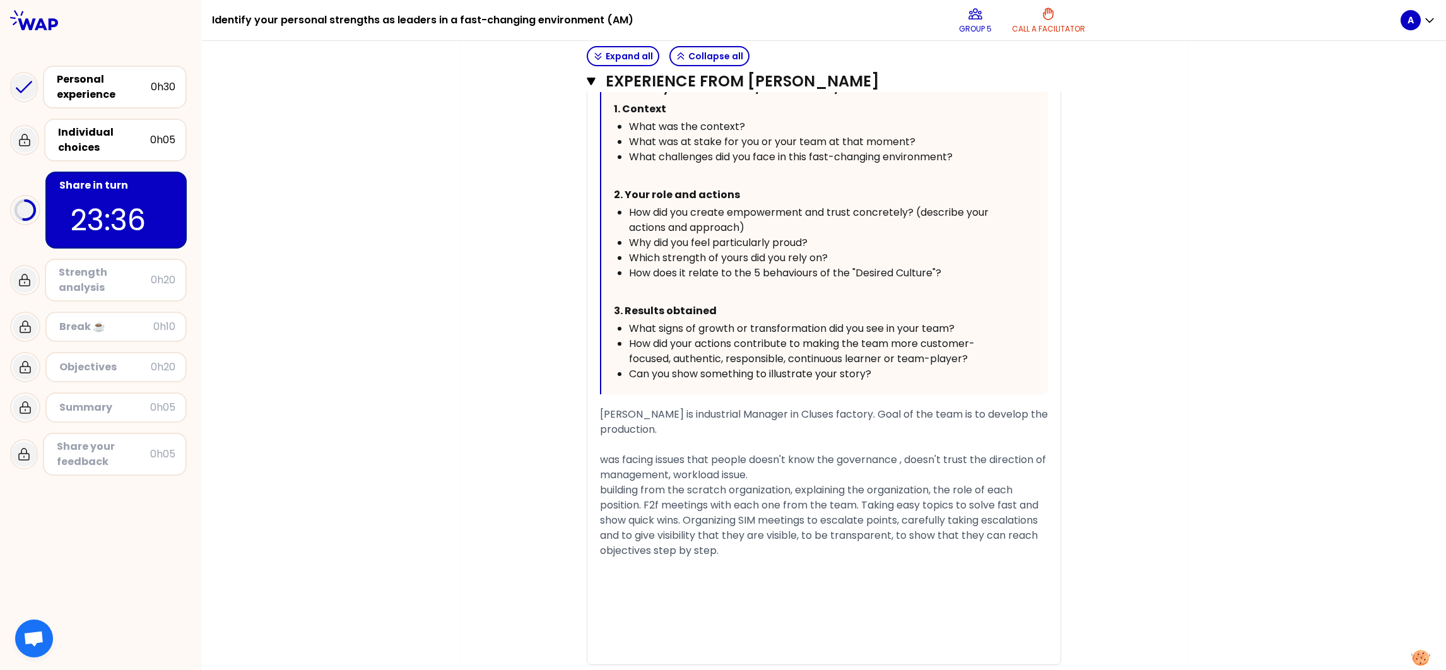
click at [736, 546] on div "building from the scratch organization, explaining the organization, the role o…" at bounding box center [824, 521] width 448 height 76
click at [734, 548] on div "building from the scratch organization, explaining the organization, the role o…" at bounding box center [824, 521] width 448 height 76
click at [751, 548] on div "building from the scratch organization, explaining the organization, the role o…" at bounding box center [824, 521] width 448 height 76
click at [752, 547] on div "building from the scratch organization, explaining the organization, the role o…" at bounding box center [824, 521] width 448 height 76
click at [789, 464] on span "was facing issues that people doesn't know the governance , doesn't trust the d…" at bounding box center [824, 467] width 449 height 30
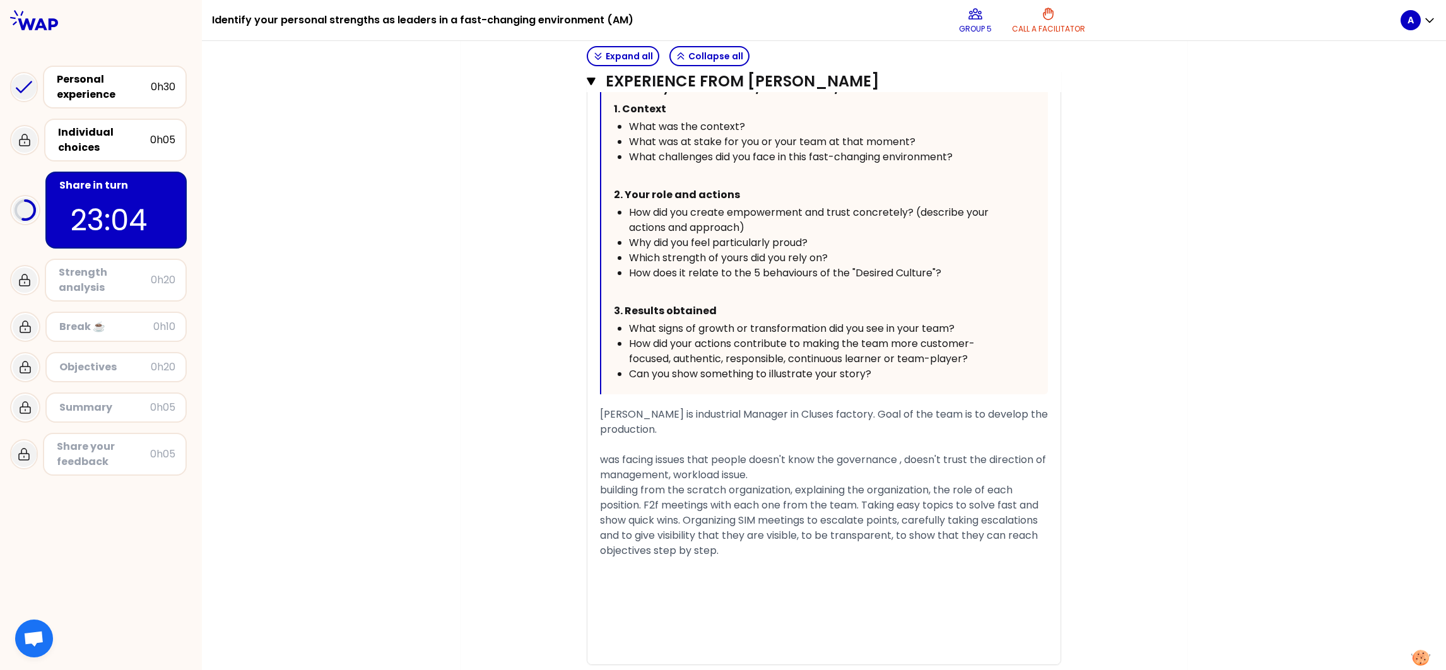
click at [785, 485] on span "building from the scratch organization, explaining the organization, the role o…" at bounding box center [820, 520] width 441 height 75
click at [792, 486] on span "building from the scratch organization, explaining the organization, the role o…" at bounding box center [820, 520] width 441 height 75
click at [615, 452] on span "was facing issues that people doesn't know the governance , doesn't trust the d…" at bounding box center [824, 467] width 449 height 30
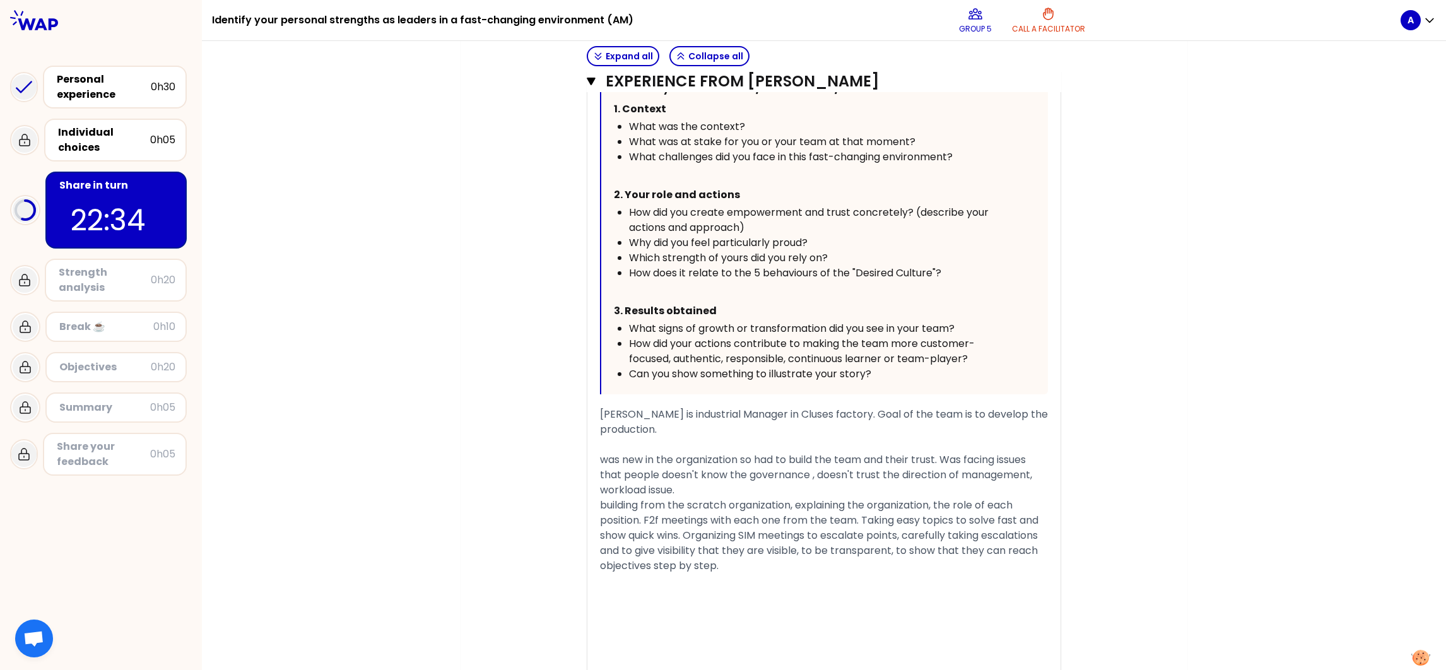
click at [600, 460] on span "was new in the organization so had to build the team and their trust. Was facin…" at bounding box center [817, 474] width 435 height 45
click at [737, 565] on div "building from the scratch organization, explaining the organization, the role o…" at bounding box center [824, 536] width 448 height 76
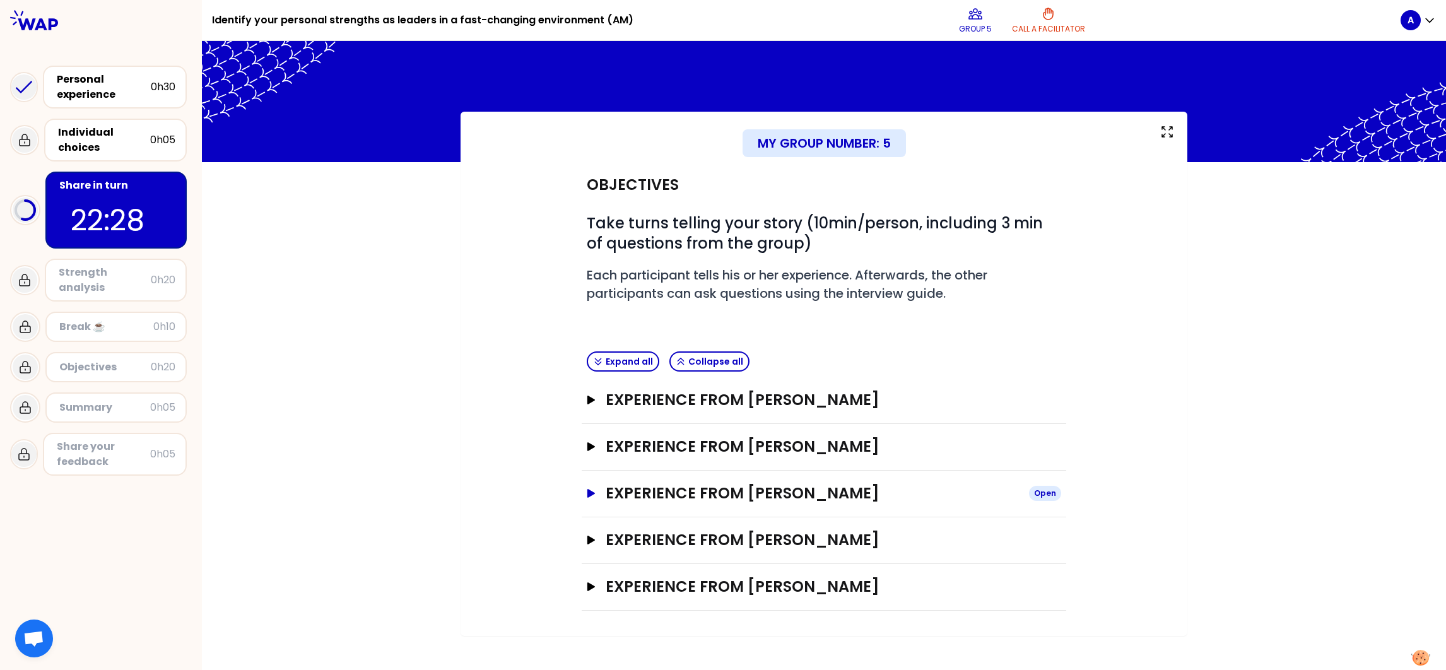
click at [589, 489] on icon "button" at bounding box center [591, 493] width 10 height 9
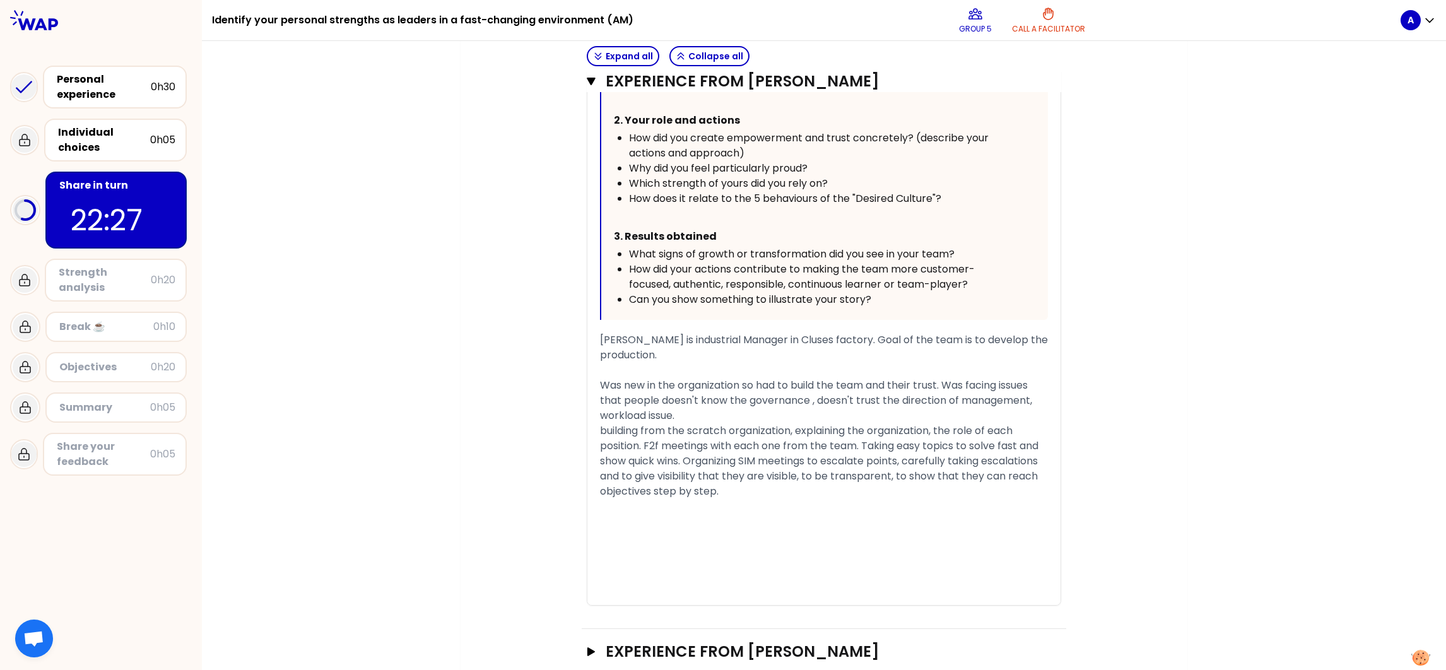
scroll to position [838, 0]
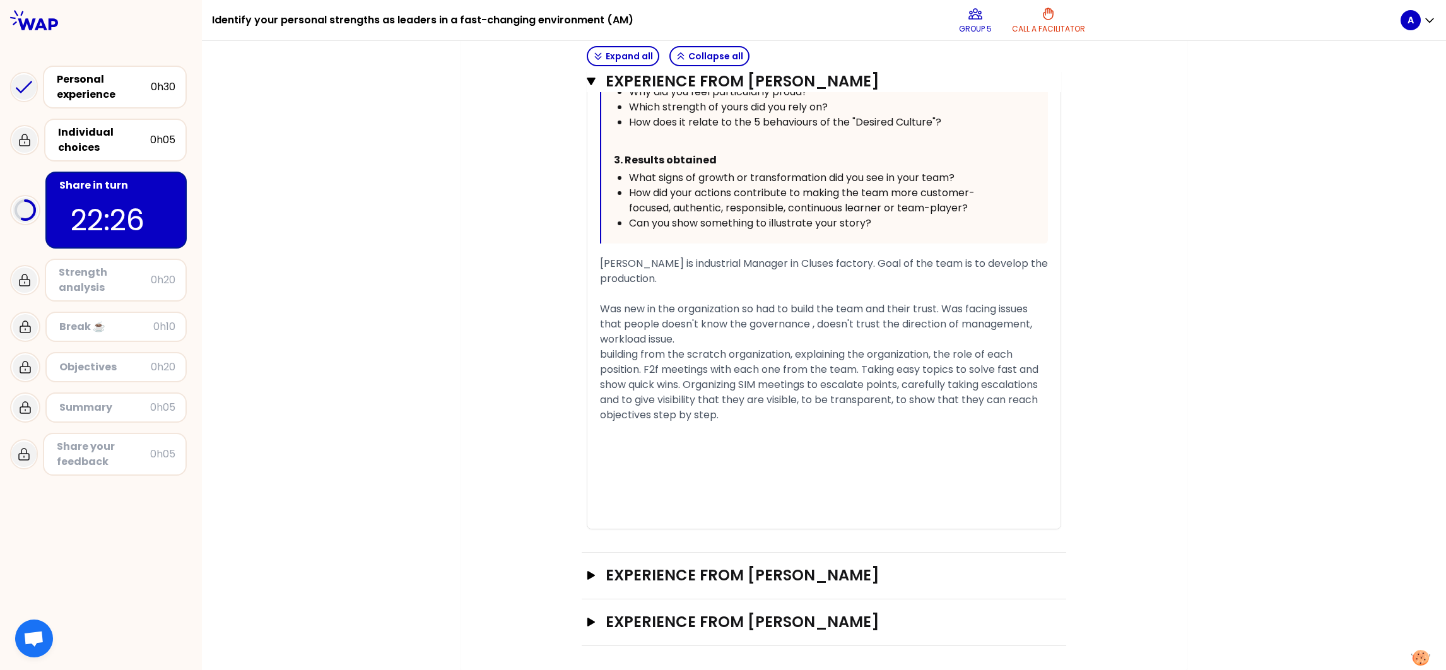
click at [722, 427] on div "﻿" at bounding box center [824, 430] width 448 height 15
drag, startPoint x: 727, startPoint y: 417, endPoint x: 596, endPoint y: 254, distance: 209.5
click at [600, 254] on div "« My new team was lost in the organisation when I start my position. As a manag…" at bounding box center [824, 124] width 448 height 810
copy div "[PERSON_NAME] is industrial Manager in Cluses factory. Goal of the team is to d…"
click at [633, 438] on div "﻿" at bounding box center [824, 445] width 448 height 15
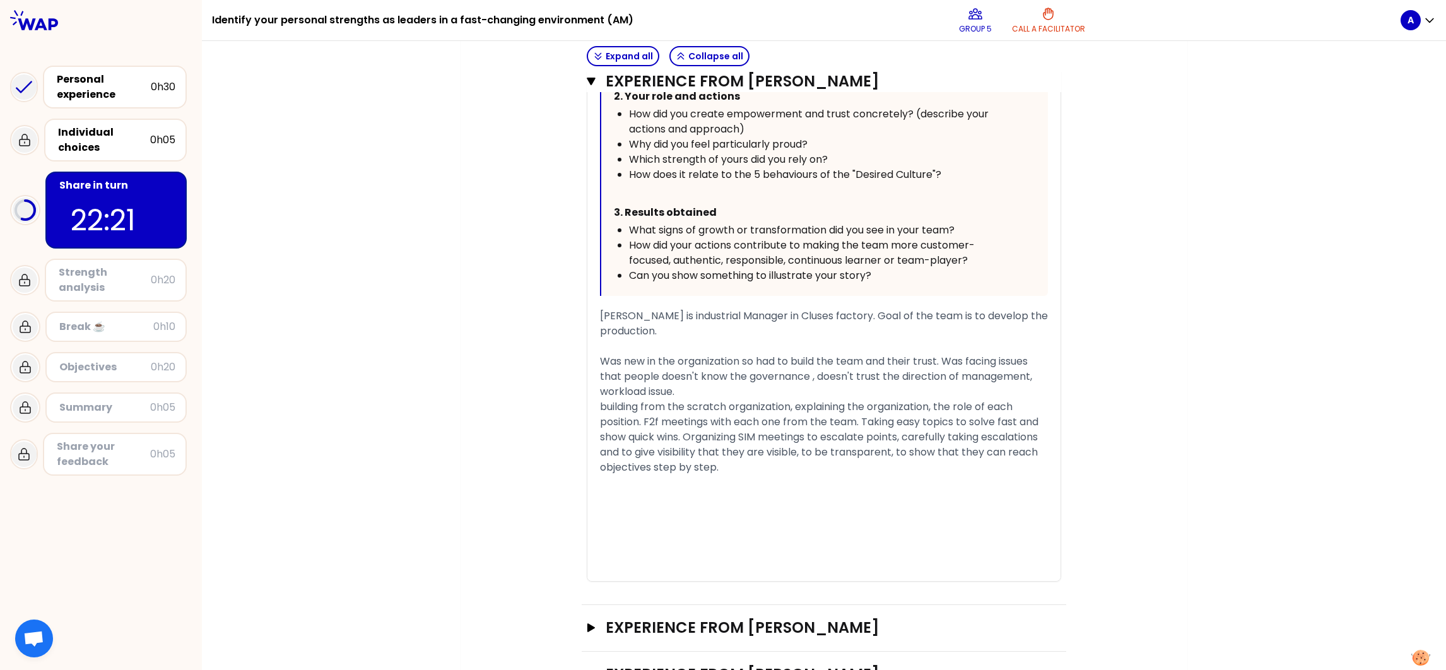
scroll to position [744, 0]
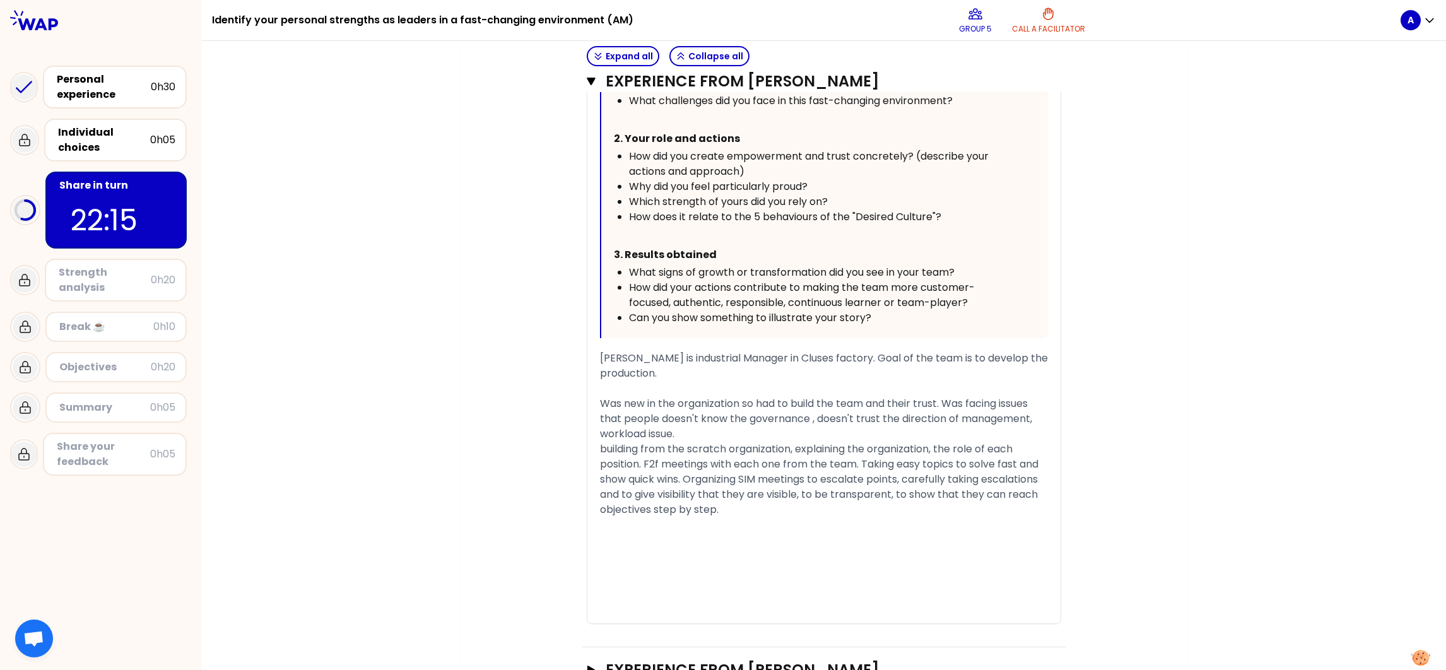
click at [702, 432] on div "Was new in the organization so had to build the team and their trust. Was facin…" at bounding box center [824, 418] width 448 height 45
click at [601, 446] on span "building from the scratch organization, explaining the organization, the role o…" at bounding box center [820, 479] width 441 height 75
click at [635, 444] on span "Building from the scratch organization, explaining the organization, the role o…" at bounding box center [820, 479] width 441 height 75
click at [747, 509] on div "Building from the scratch organization, explaining the organization, the role o…" at bounding box center [824, 480] width 448 height 76
click at [748, 508] on div "Building from the scratch organization, explaining the organization, the role o…" at bounding box center [824, 480] width 448 height 76
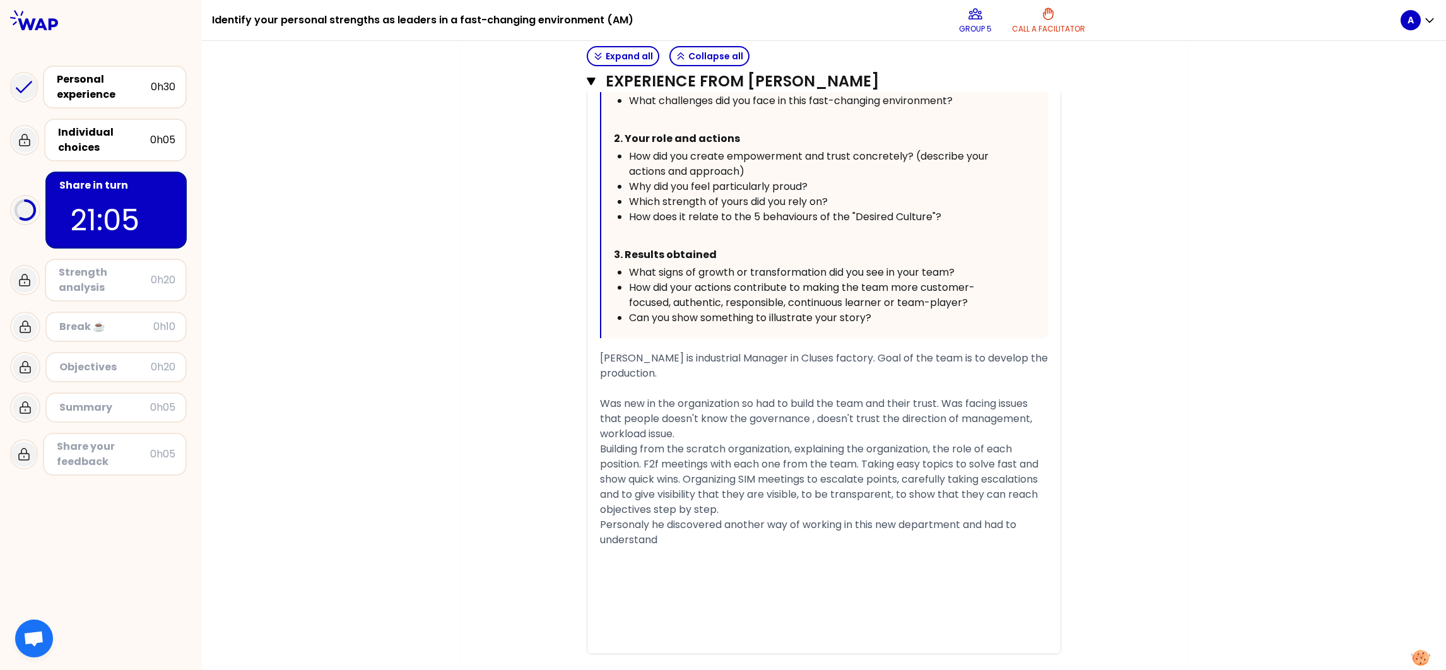
click at [668, 535] on div "Personaly he discovered another way of working in this new department and had t…" at bounding box center [824, 532] width 448 height 30
click at [762, 533] on span "Personaly he discovered another way of working in this new department and had t…" at bounding box center [816, 532] width 433 height 30
click at [813, 555] on div "﻿" at bounding box center [824, 555] width 448 height 15
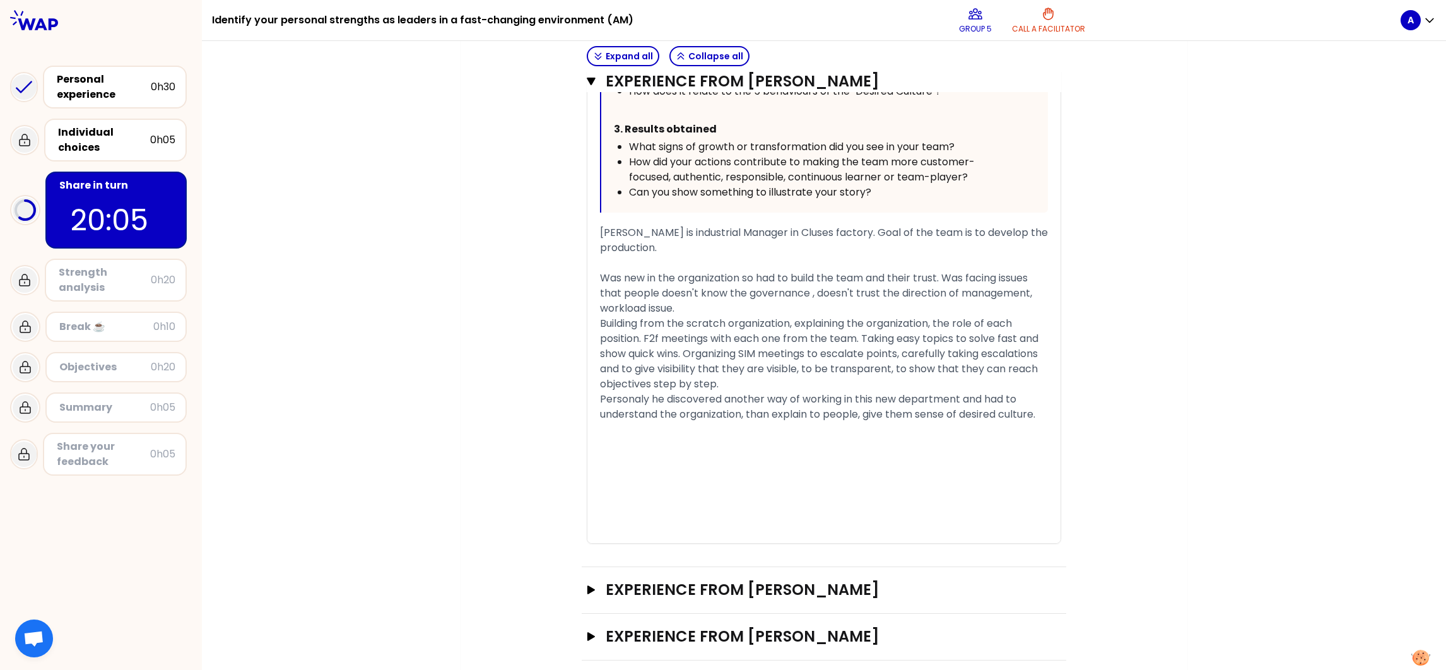
scroll to position [884, 0]
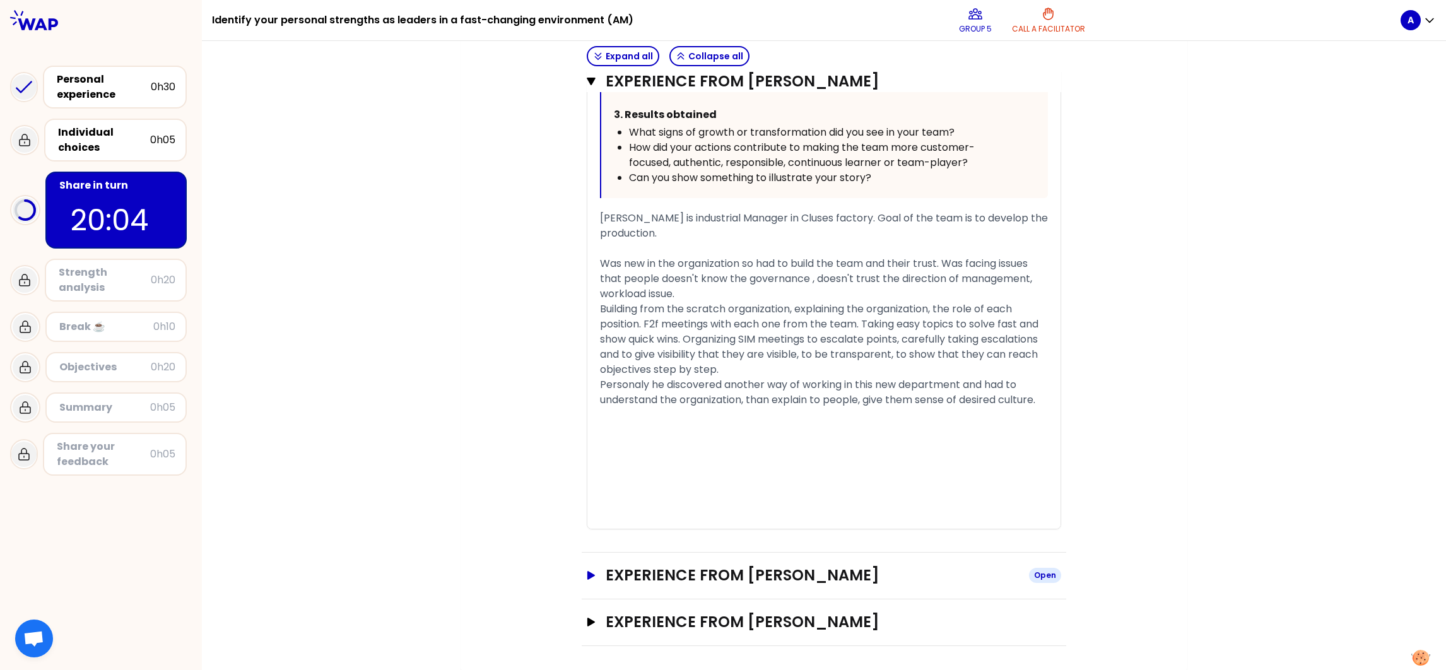
click at [587, 571] on icon "button" at bounding box center [591, 575] width 8 height 9
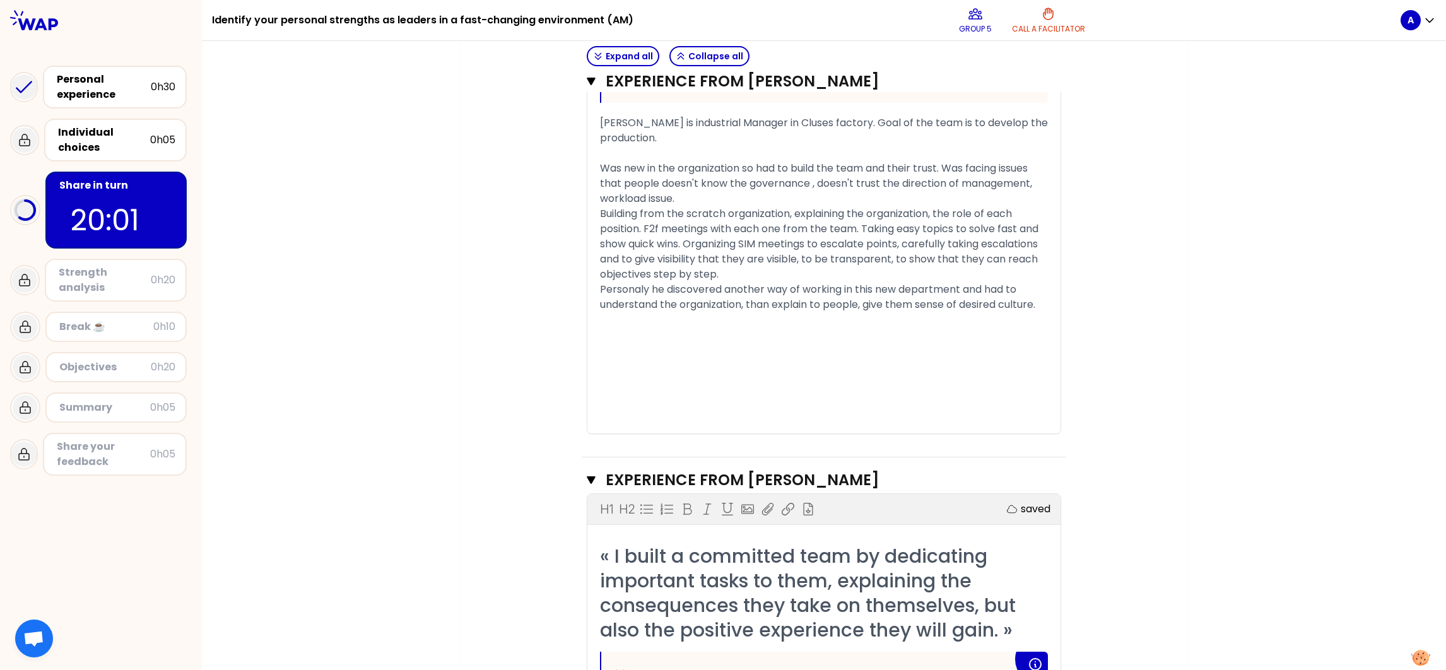
scroll to position [978, 0]
click at [710, 322] on div "﻿" at bounding box center [824, 320] width 448 height 15
click at [774, 270] on div "Building from the scratch organization, explaining the organization, the role o…" at bounding box center [824, 245] width 448 height 76
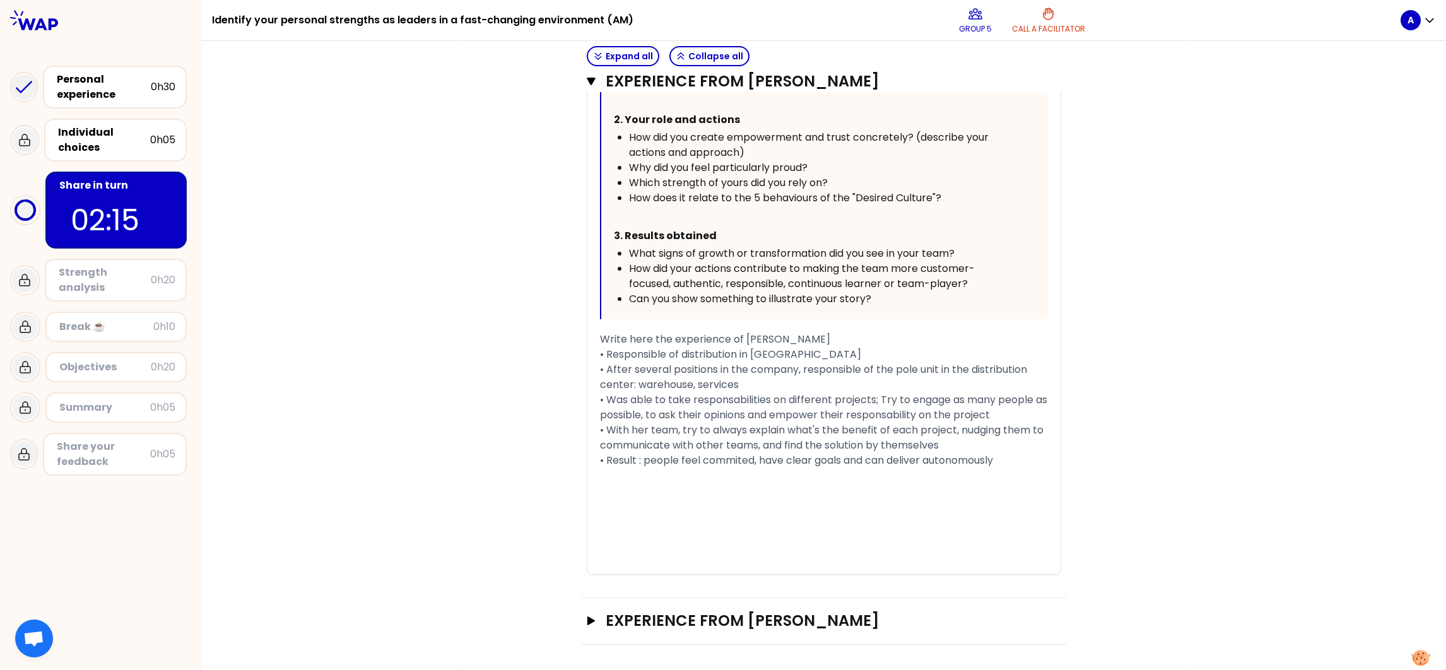
scroll to position [1699, 0]
click at [587, 582] on icon "button" at bounding box center [591, 620] width 8 height 9
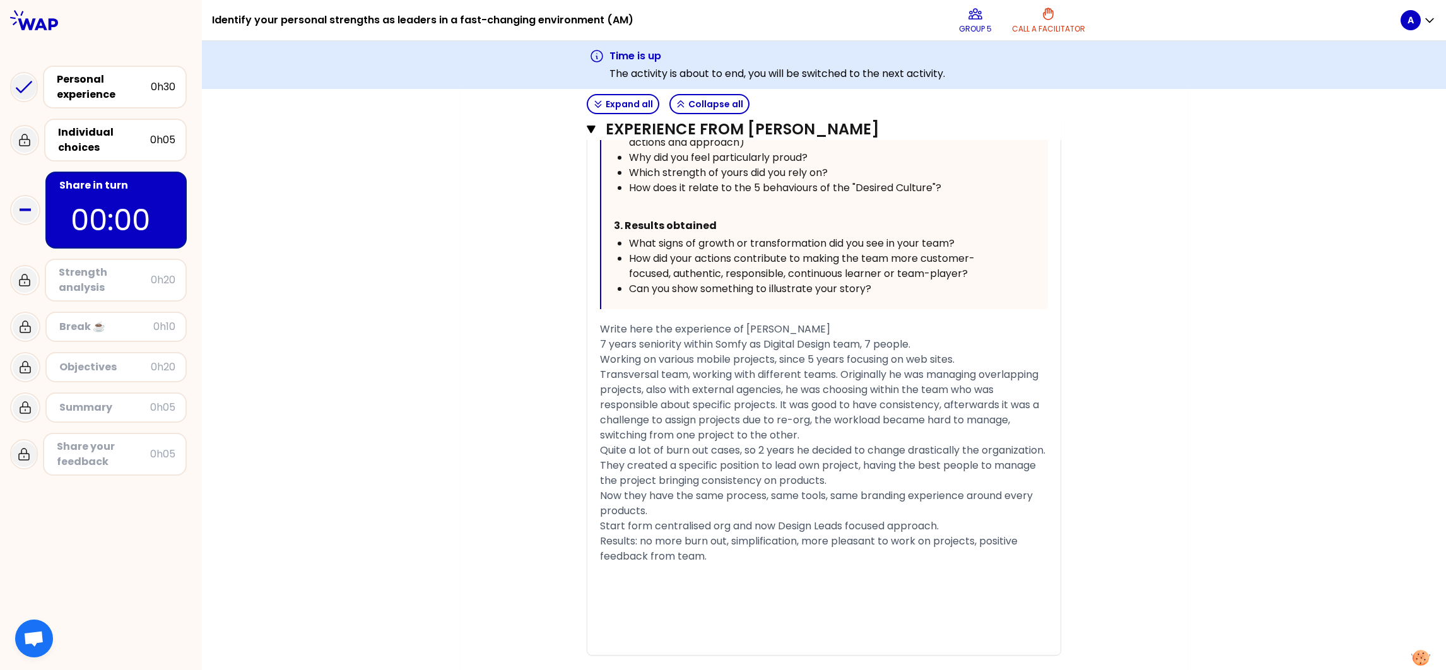
scroll to position [2319, 0]
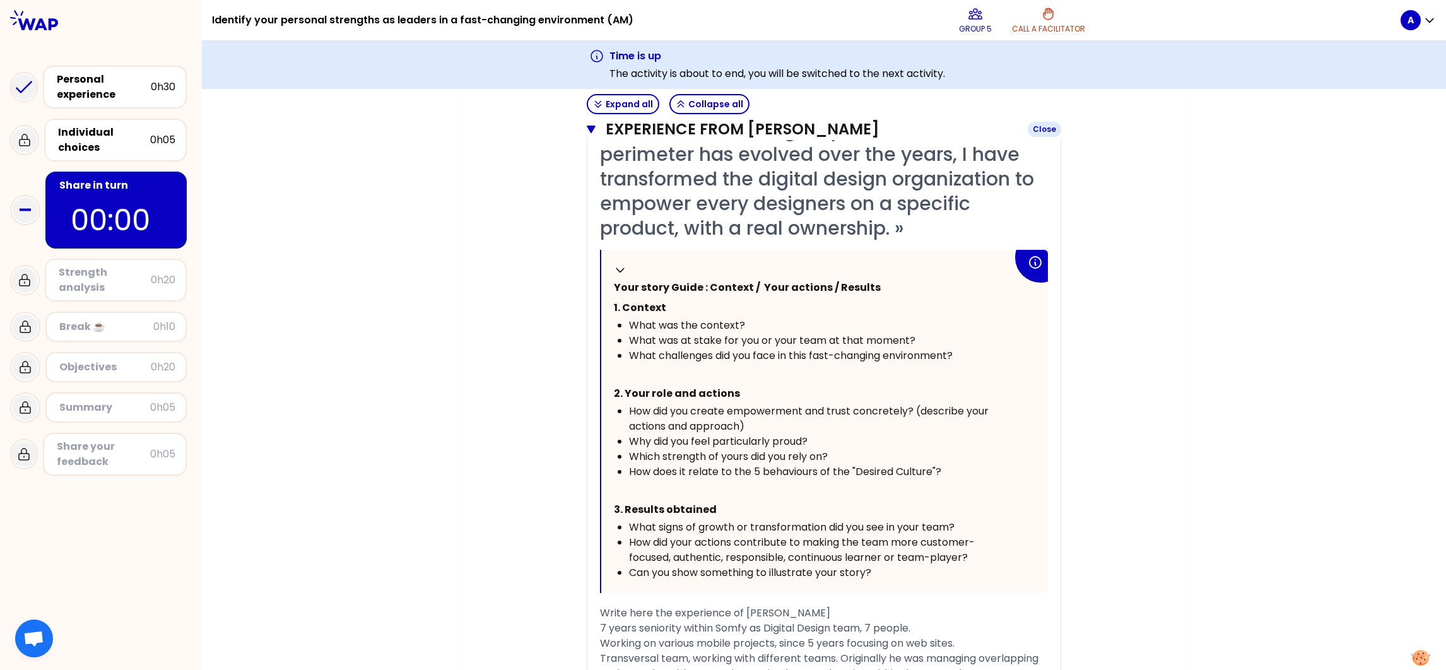
click at [587, 124] on icon "button" at bounding box center [591, 129] width 9 height 10
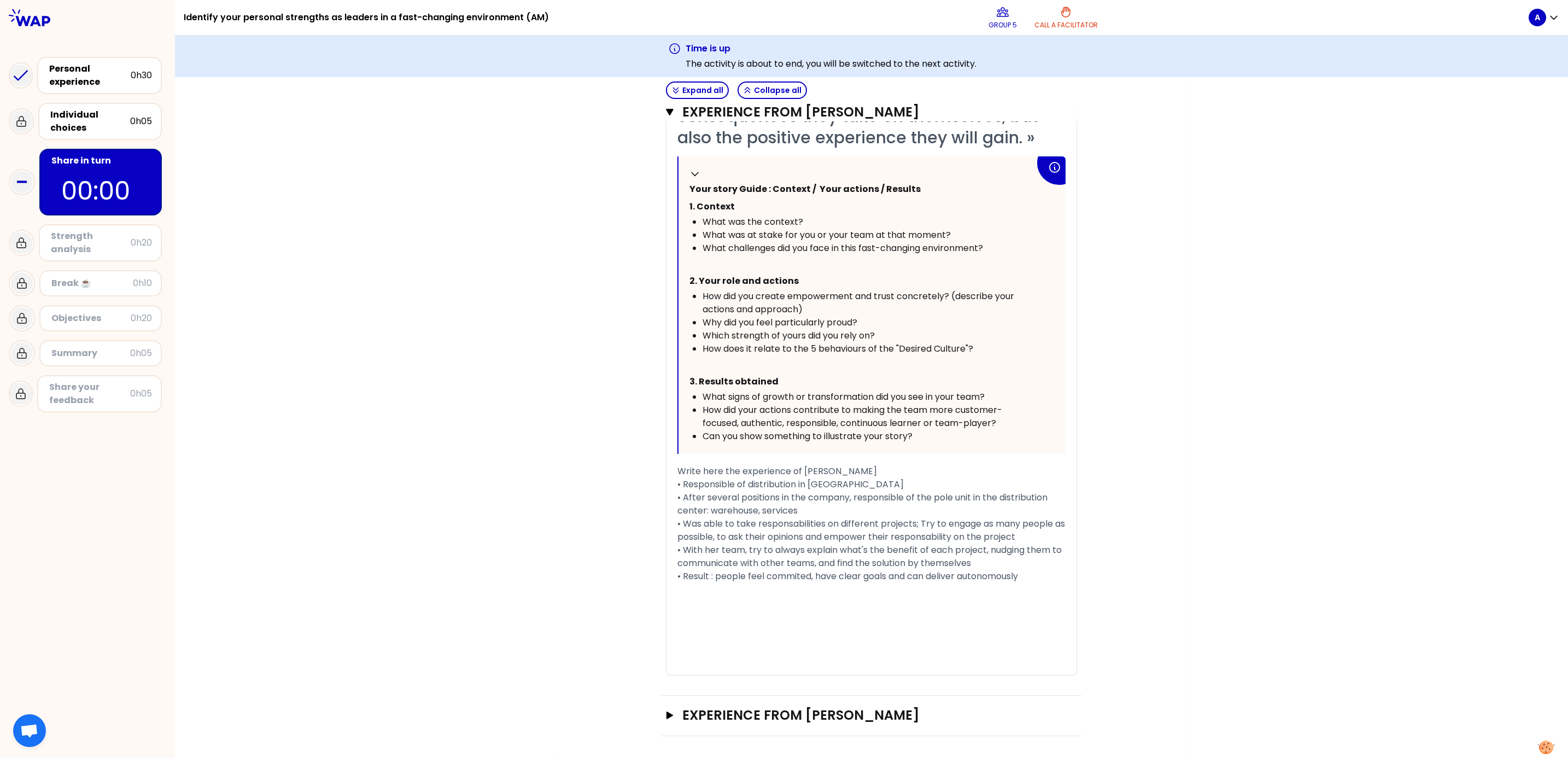
scroll to position [1342, 0]
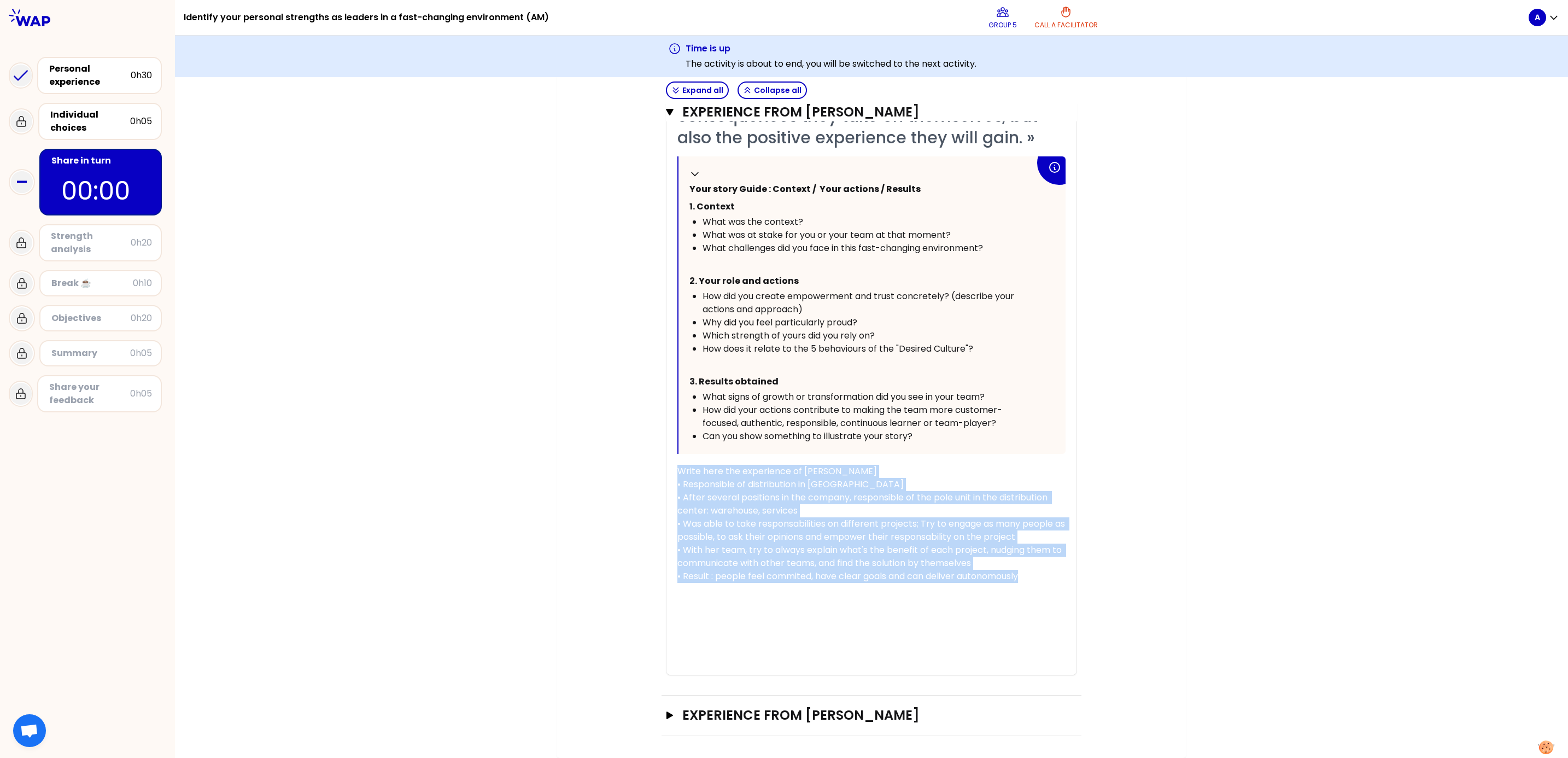
drag, startPoint x: 673, startPoint y: 427, endPoint x: 1038, endPoint y: 573, distance: 393.1
click at [1038, 505] on div "« I built a committed team by dedicating important tasks to them, explaining th…" at bounding box center [872, 369] width 388 height 612
copy div "Write here the experience of [PERSON_NAME] • Responsible of distribution in [GE…"
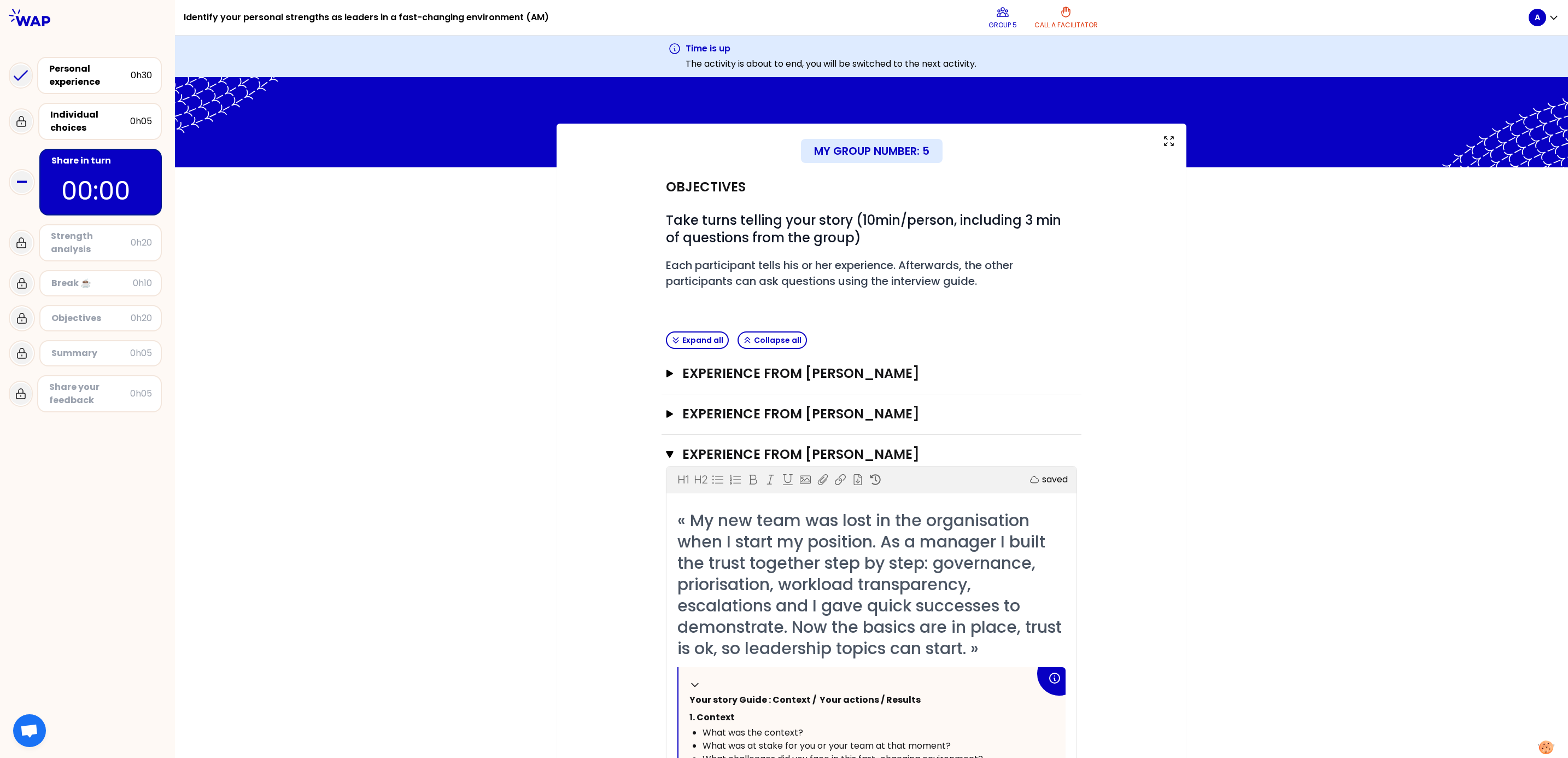
scroll to position [0, 0]
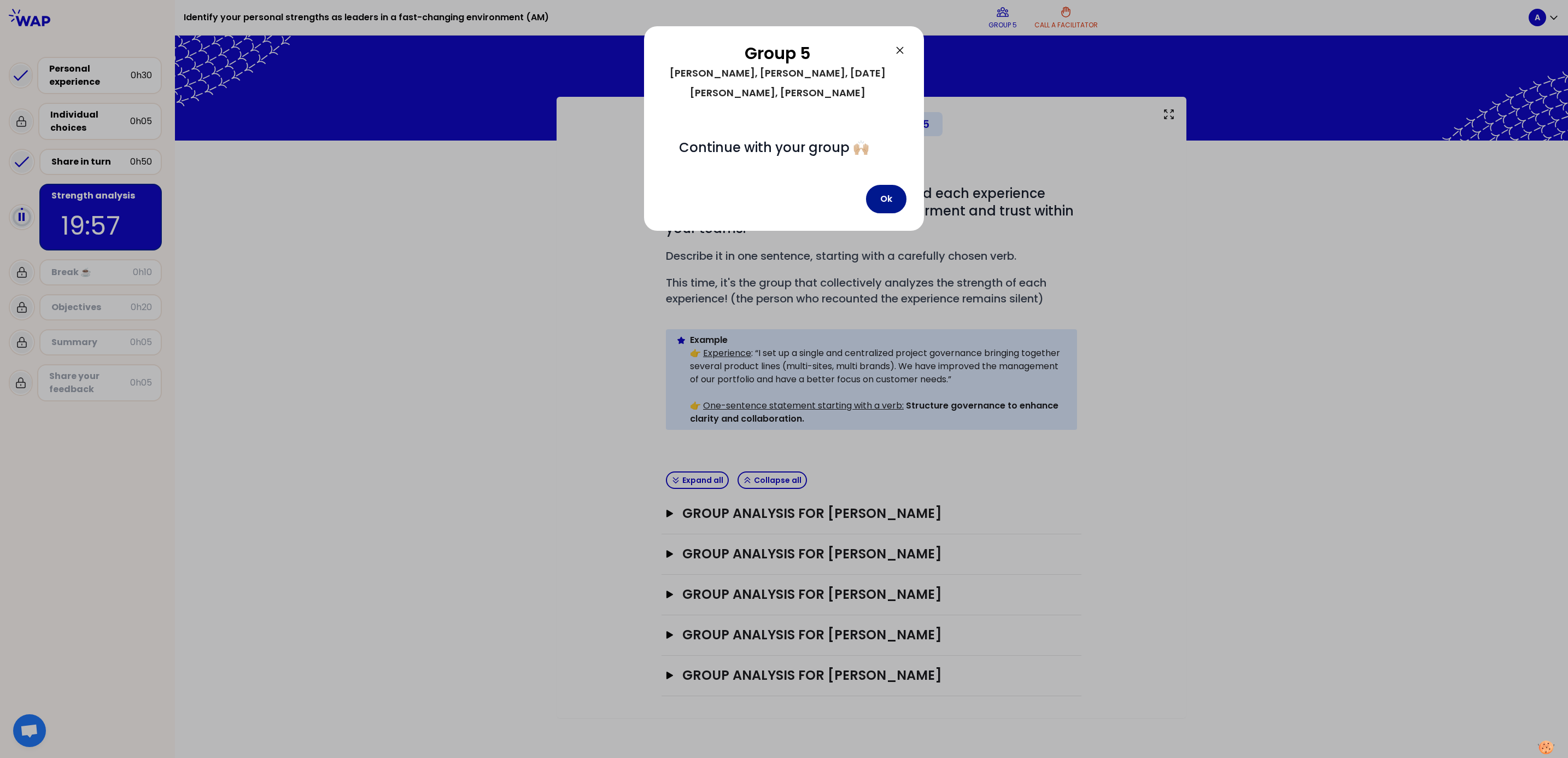
click at [883, 185] on button "Ok" at bounding box center [886, 199] width 41 height 29
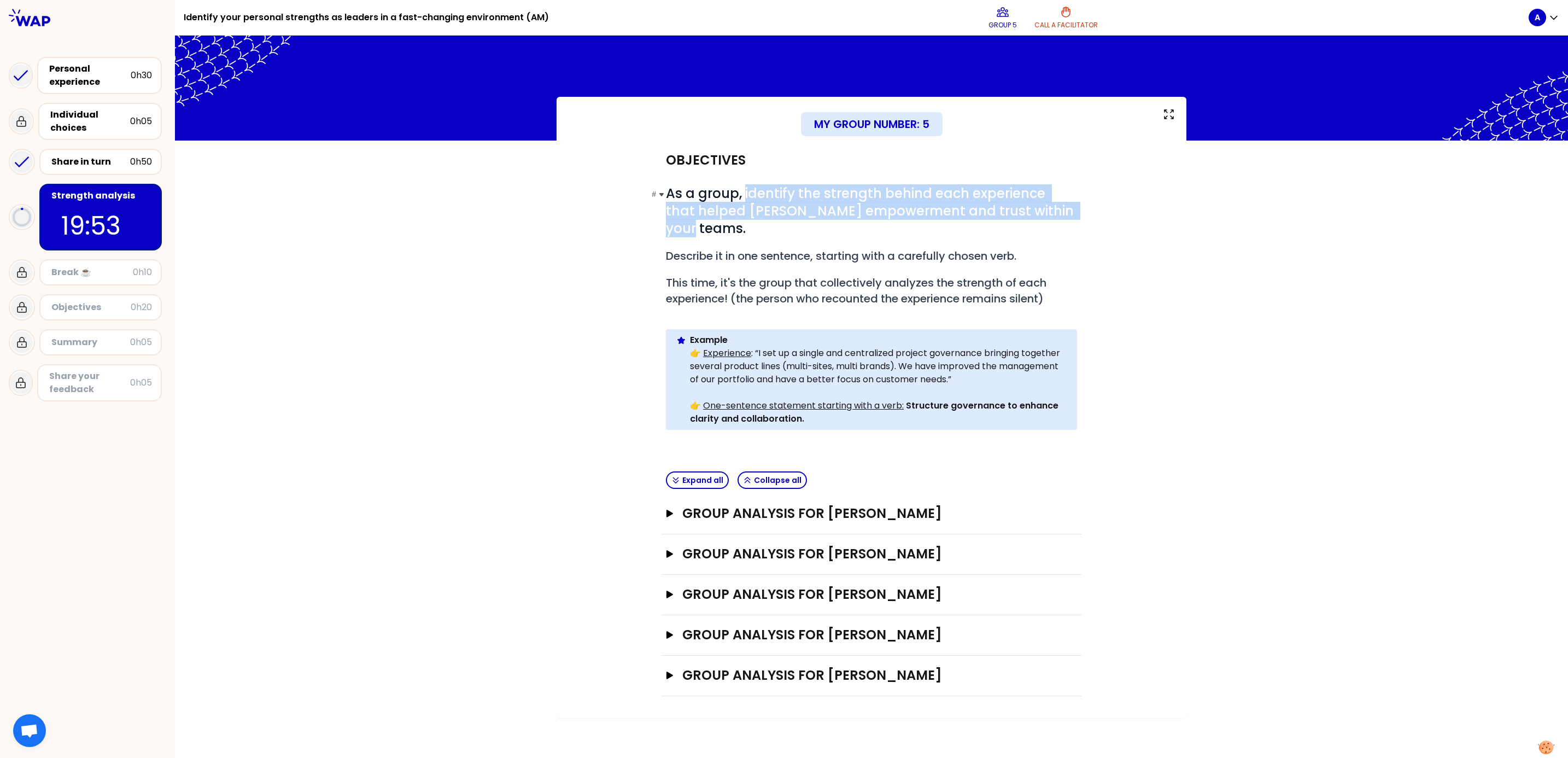
drag, startPoint x: 743, startPoint y: 189, endPoint x: 1047, endPoint y: 207, distance: 304.5
click at [1045, 207] on h1 "# As a group, identify the strength behind each experience that helped [PERSON_…" at bounding box center [871, 211] width 411 height 53
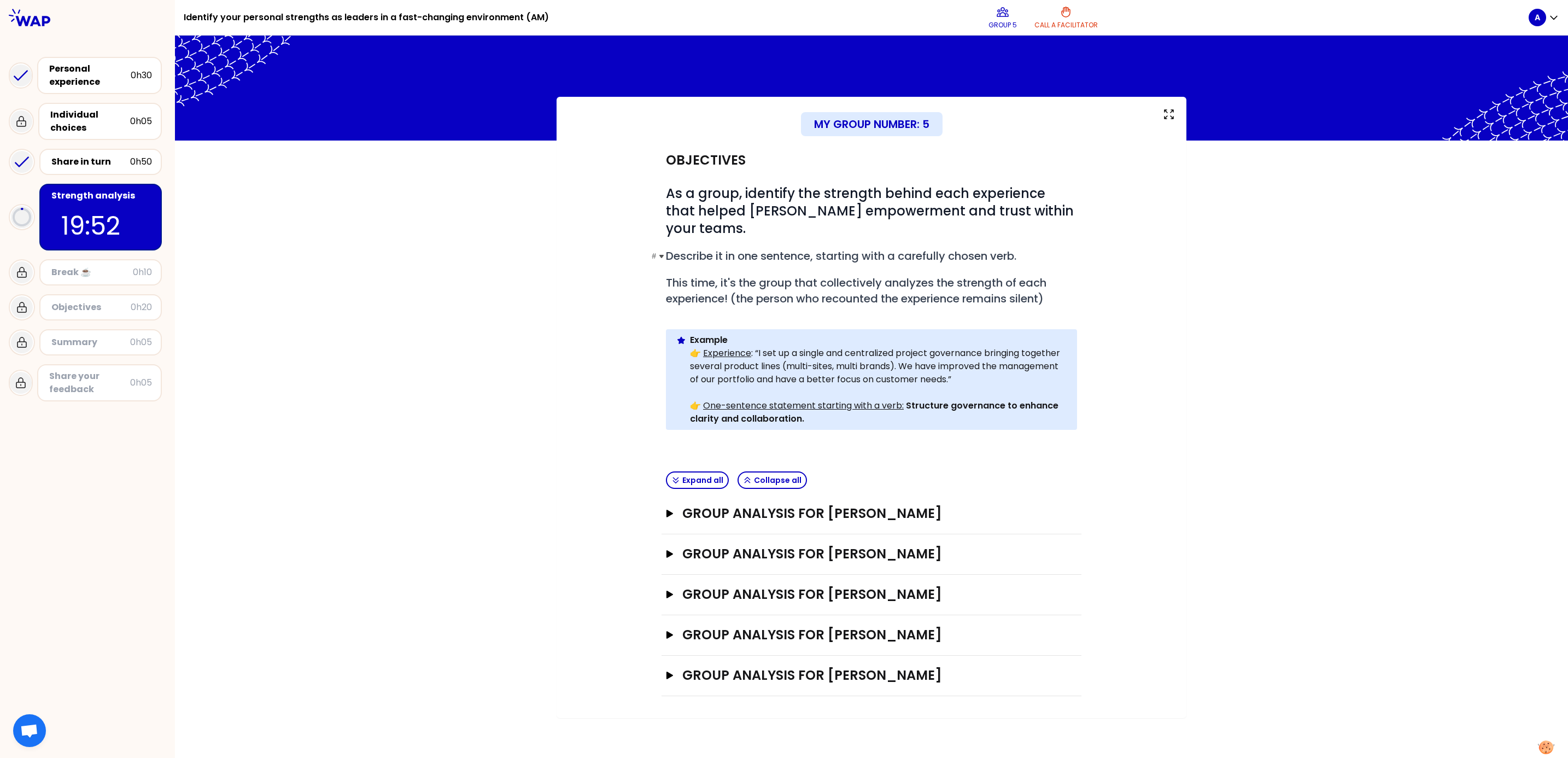
drag, startPoint x: 1047, startPoint y: 207, endPoint x: 1027, endPoint y: 233, distance: 32.8
click at [1027, 248] on h2 "# Describe it in one sentence, starting with a carefully chosen verb." at bounding box center [871, 256] width 411 height 16
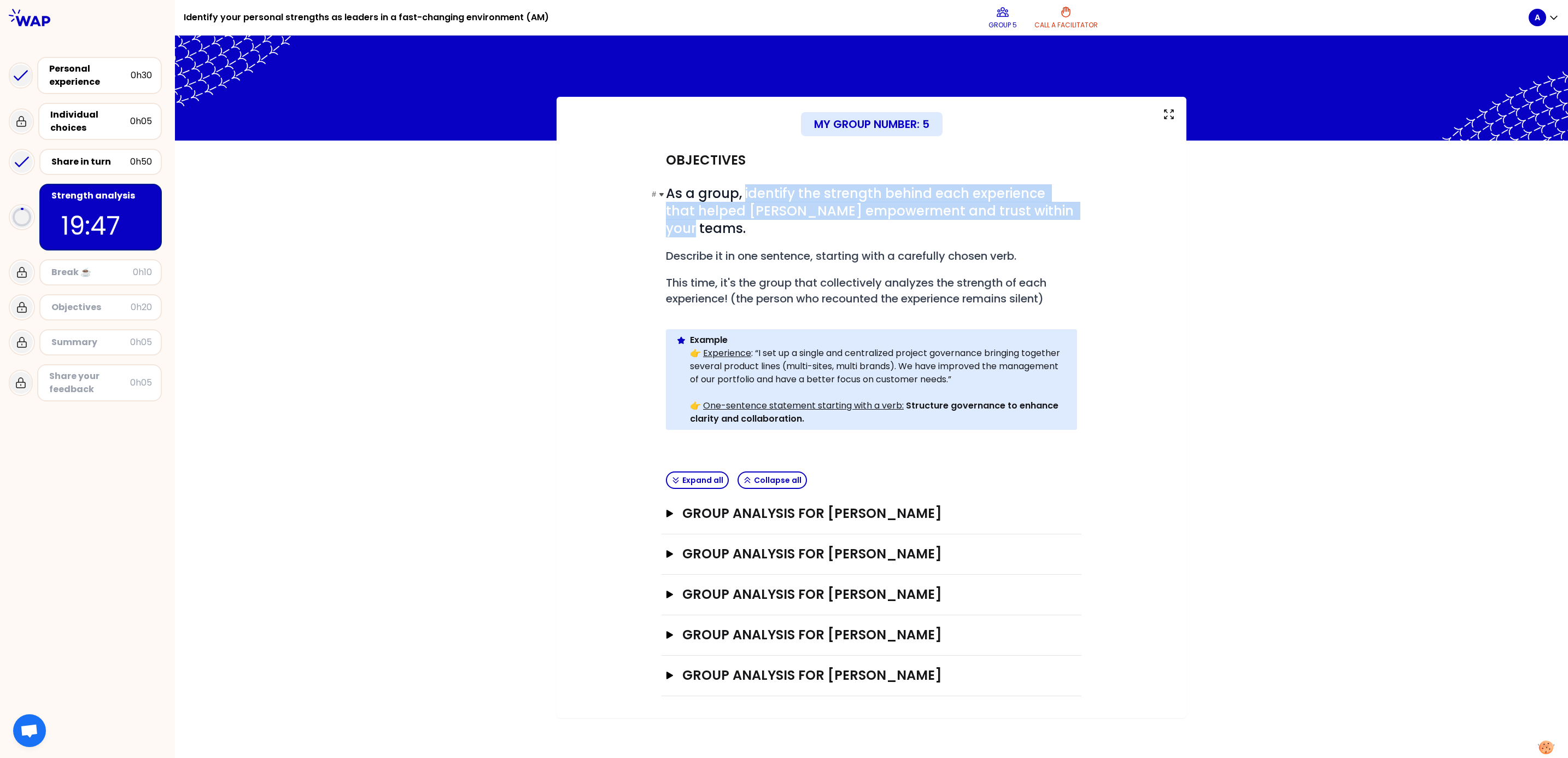
drag, startPoint x: 742, startPoint y: 187, endPoint x: 1050, endPoint y: 215, distance: 309.3
click at [1045, 215] on h1 "# As a group, identify the strength behind each experience that helped [PERSON_…" at bounding box center [871, 211] width 411 height 53
copy span "identify the strength behind each experience that helped [PERSON_NAME] empowerm…"
click at [669, 505] on icon "button" at bounding box center [670, 513] width 9 height 8
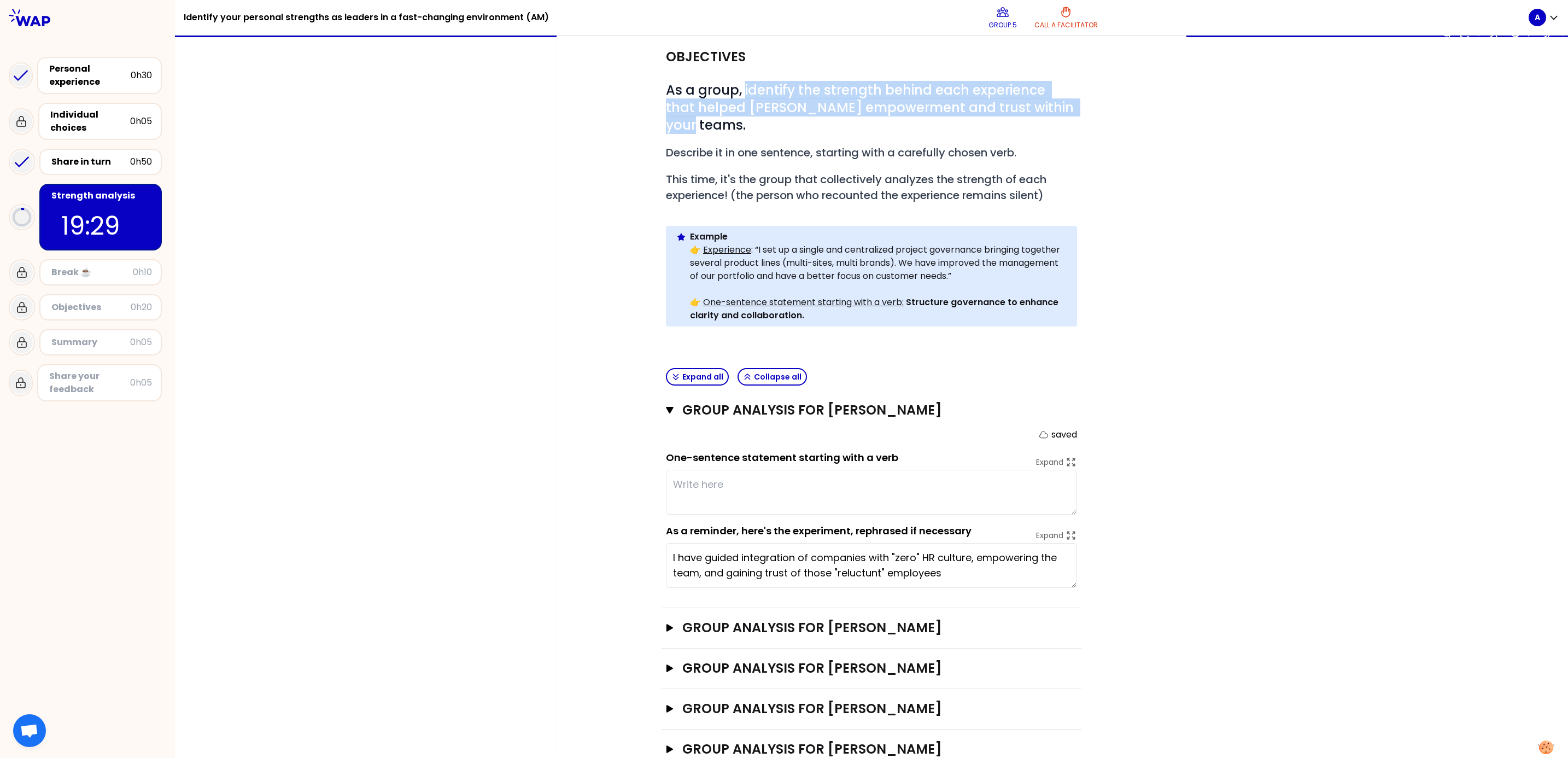
scroll to position [122, 0]
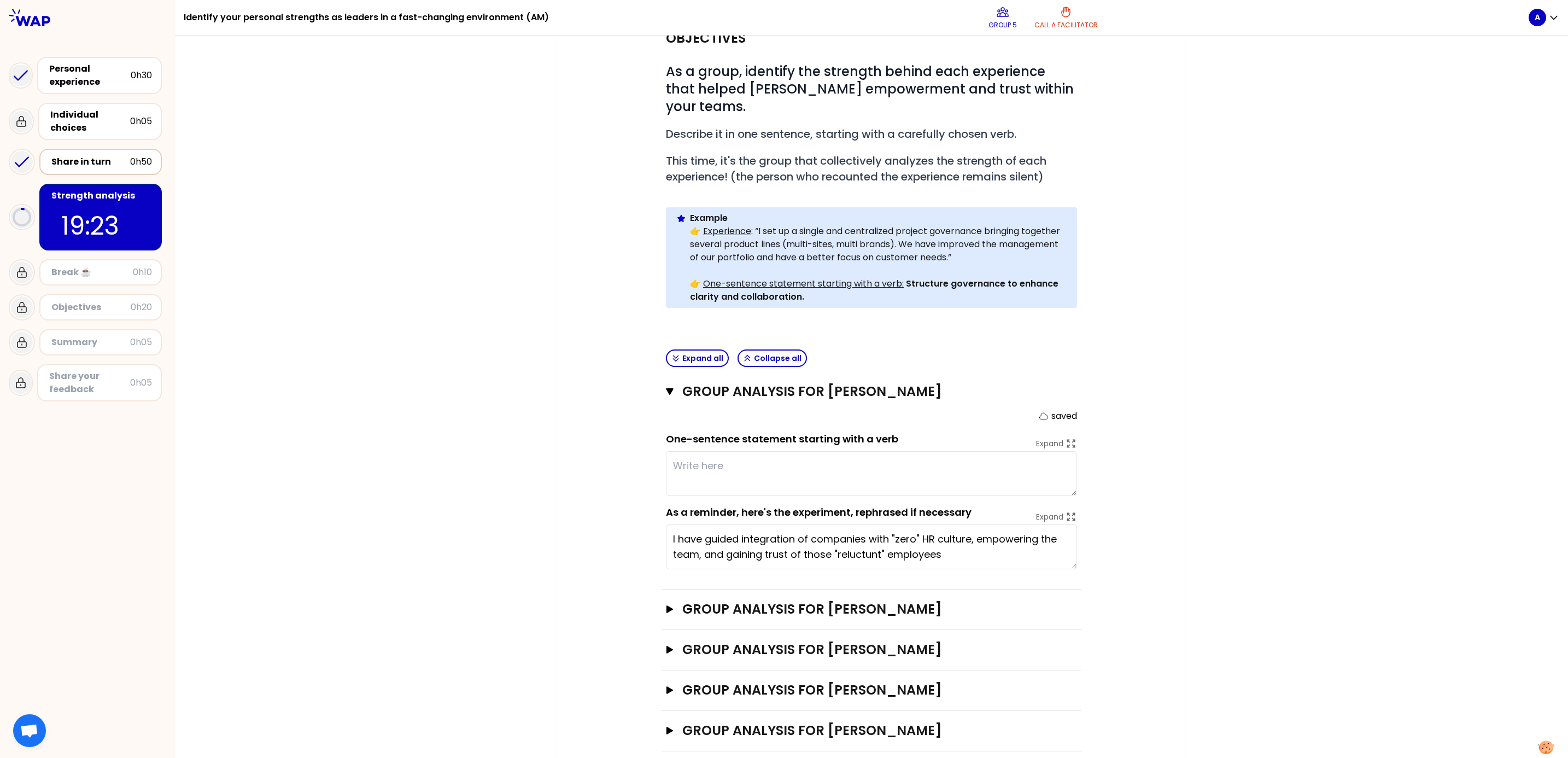
click at [64, 154] on div "Share in turn 0h50" at bounding box center [101, 162] width 103 height 16
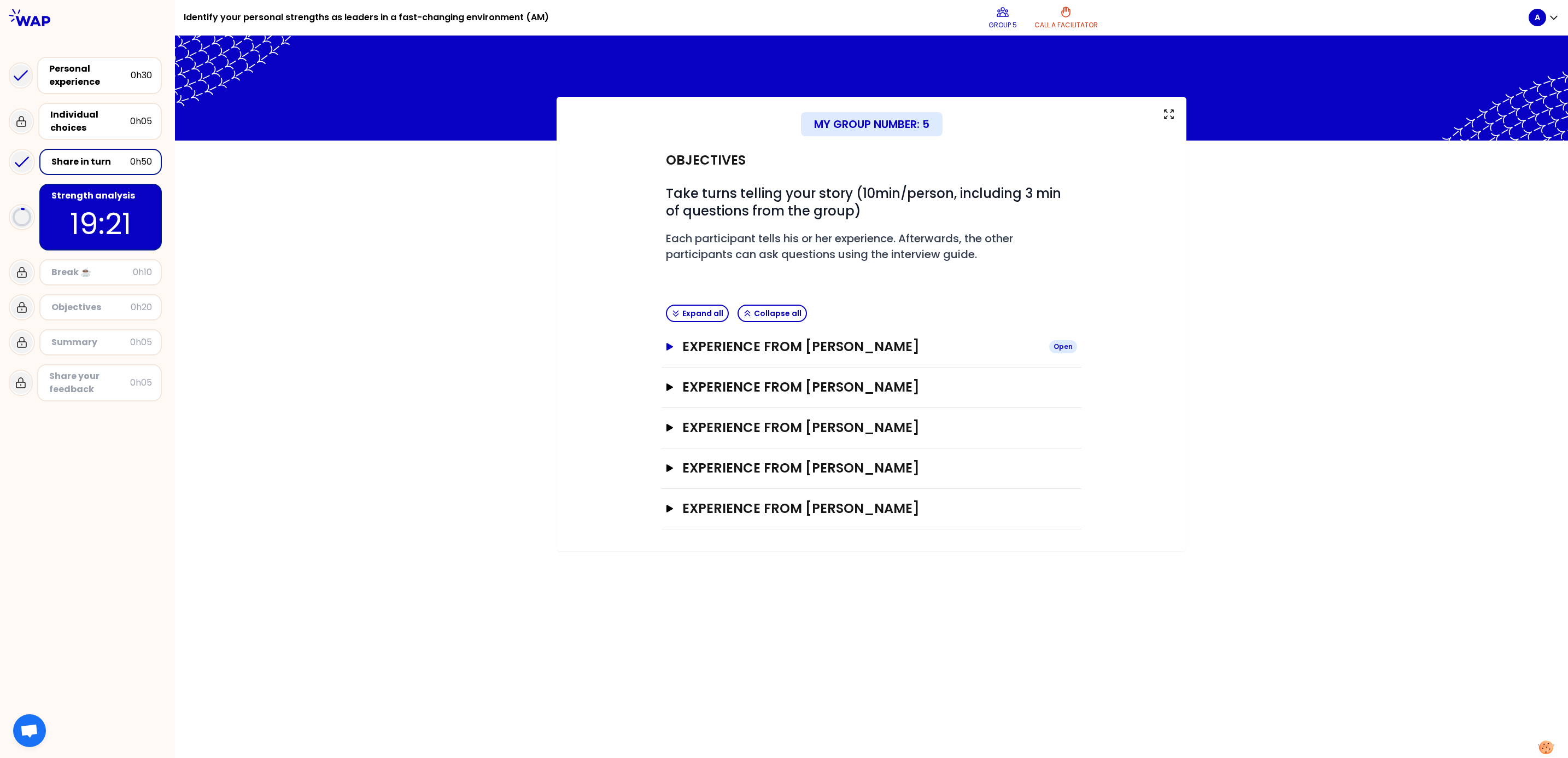
click at [670, 343] on icon "button" at bounding box center [670, 347] width 9 height 8
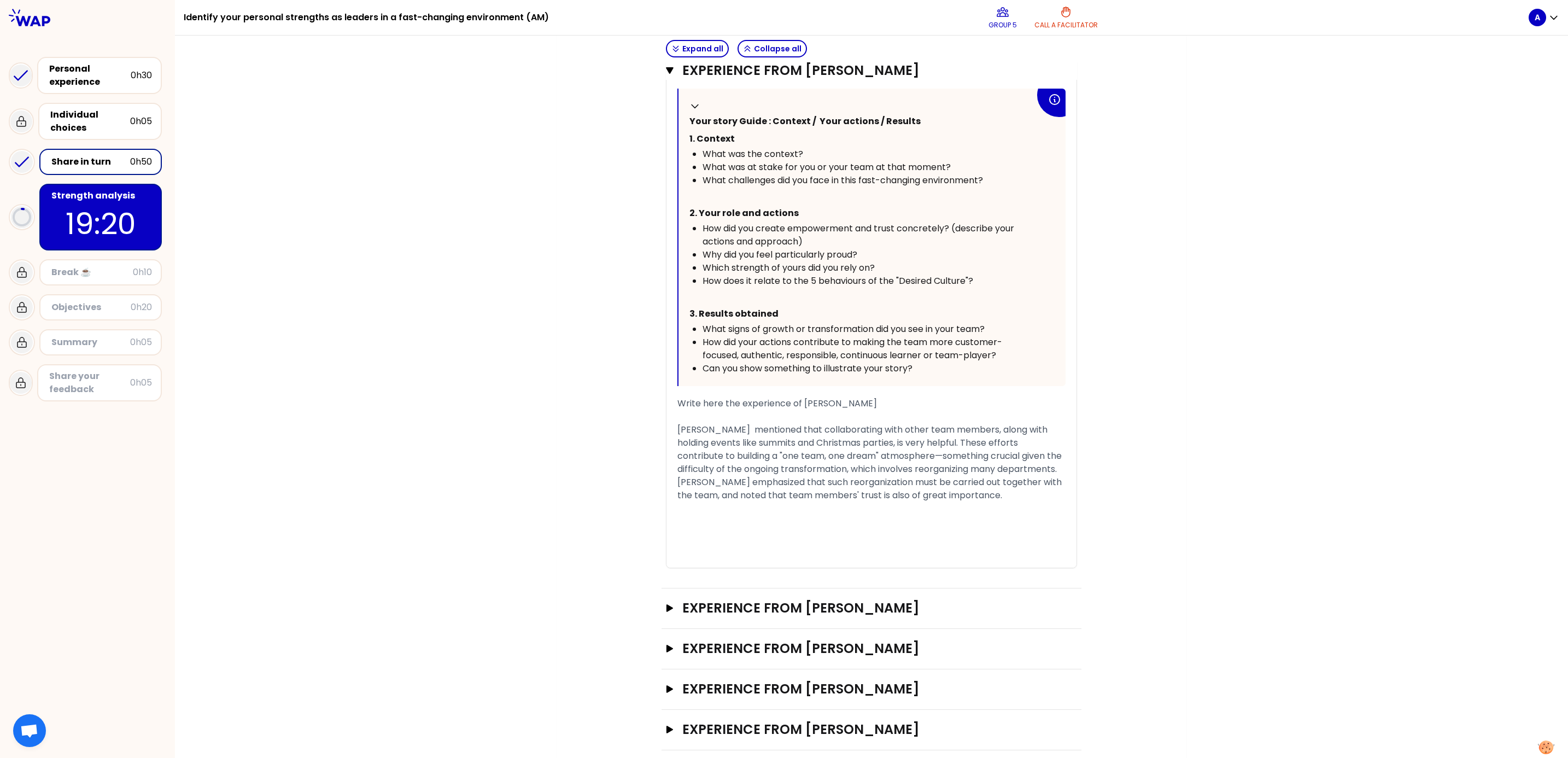
scroll to position [442, 0]
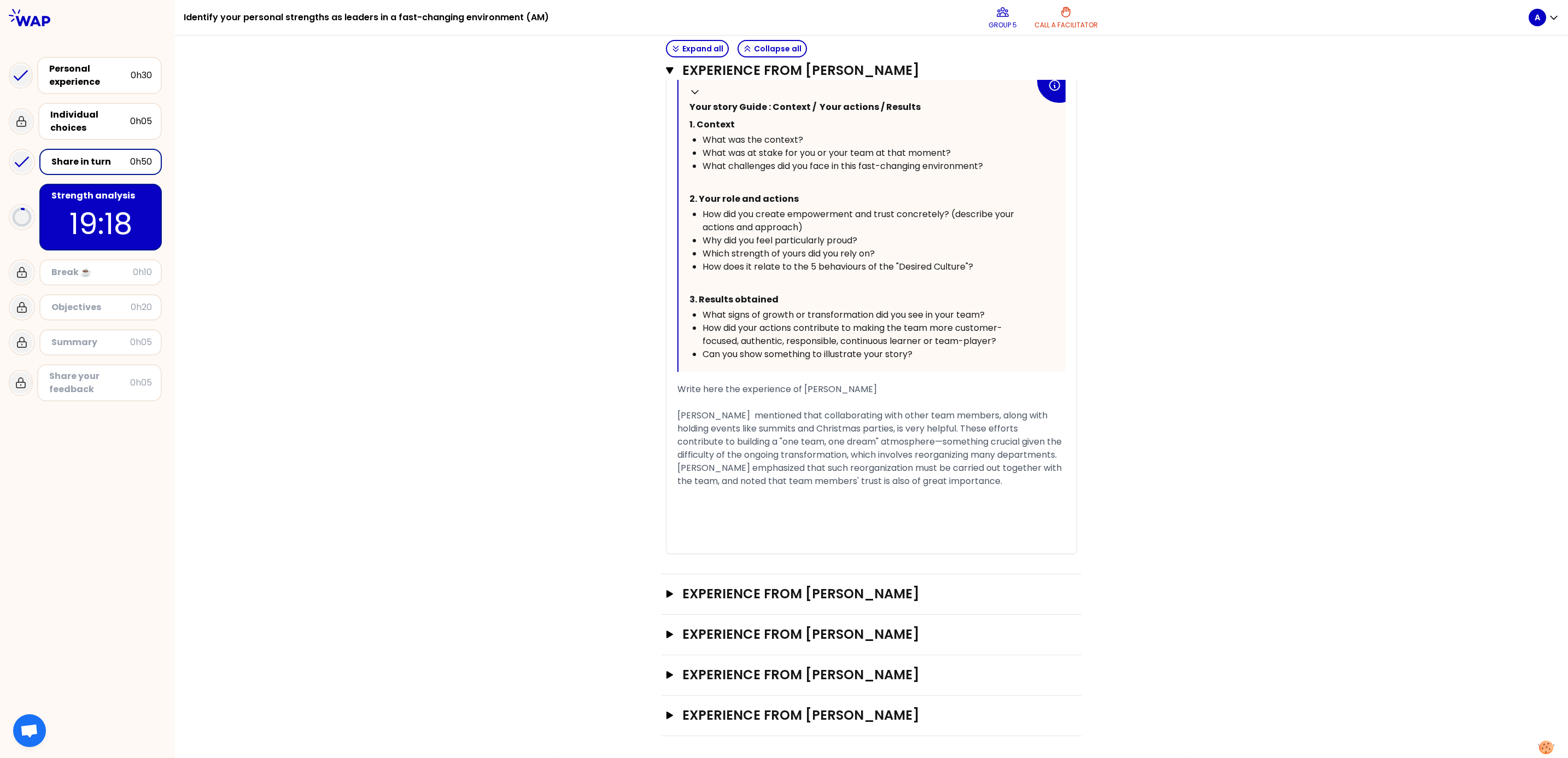
drag, startPoint x: 750, startPoint y: 453, endPoint x: 660, endPoint y: 369, distance: 123.1
click at [666, 369] on div "H1 H2 Export saved « I have guided integration of companies with "zero" HR cult…" at bounding box center [871, 256] width 411 height 596
copy span "[PERSON_NAME] mentioned that collaborating with other team members, along with …"
click at [72, 212] on p "18:33" at bounding box center [101, 223] width 103 height 42
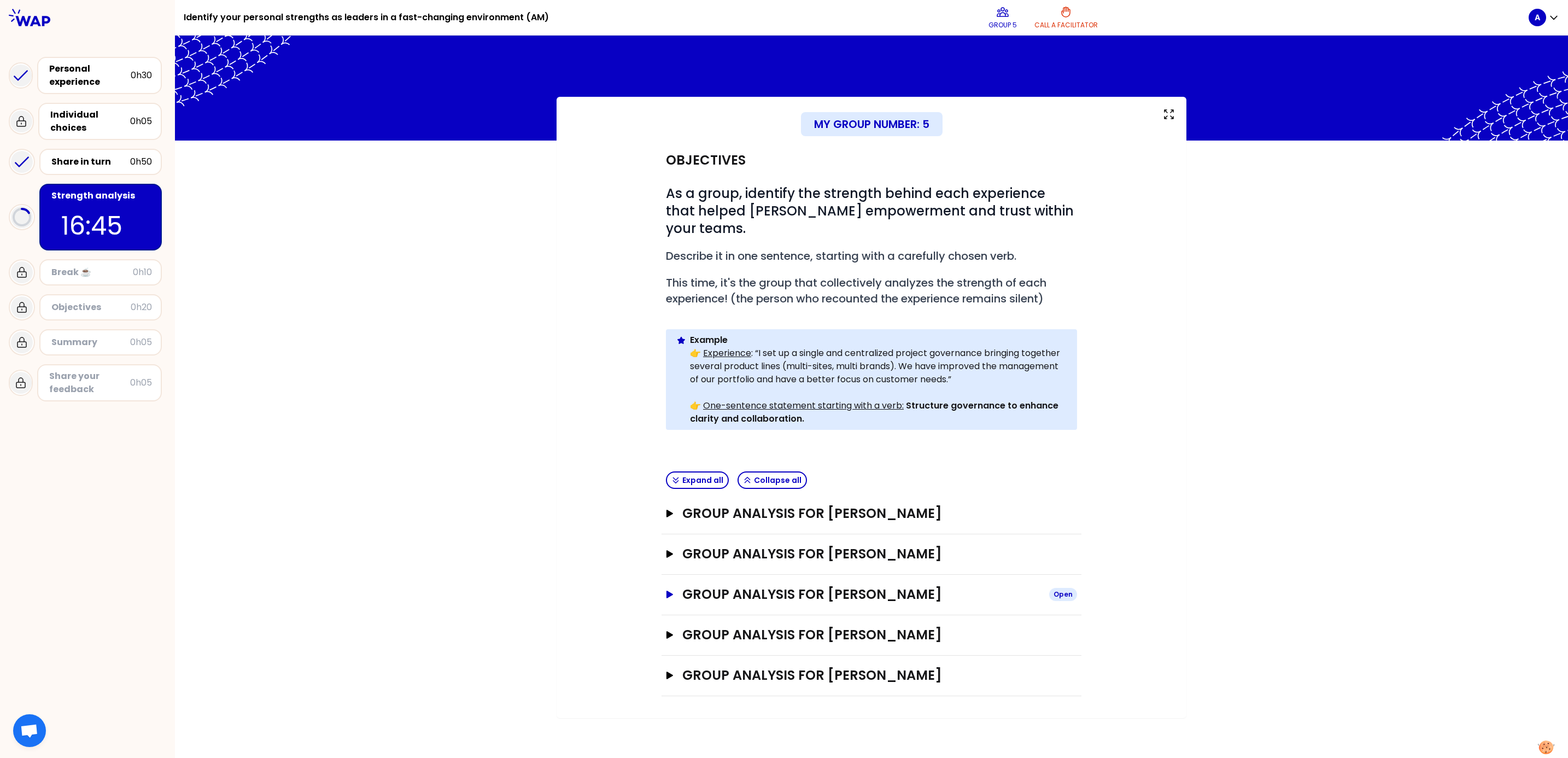
click at [666, 505] on icon "button" at bounding box center [670, 594] width 9 height 8
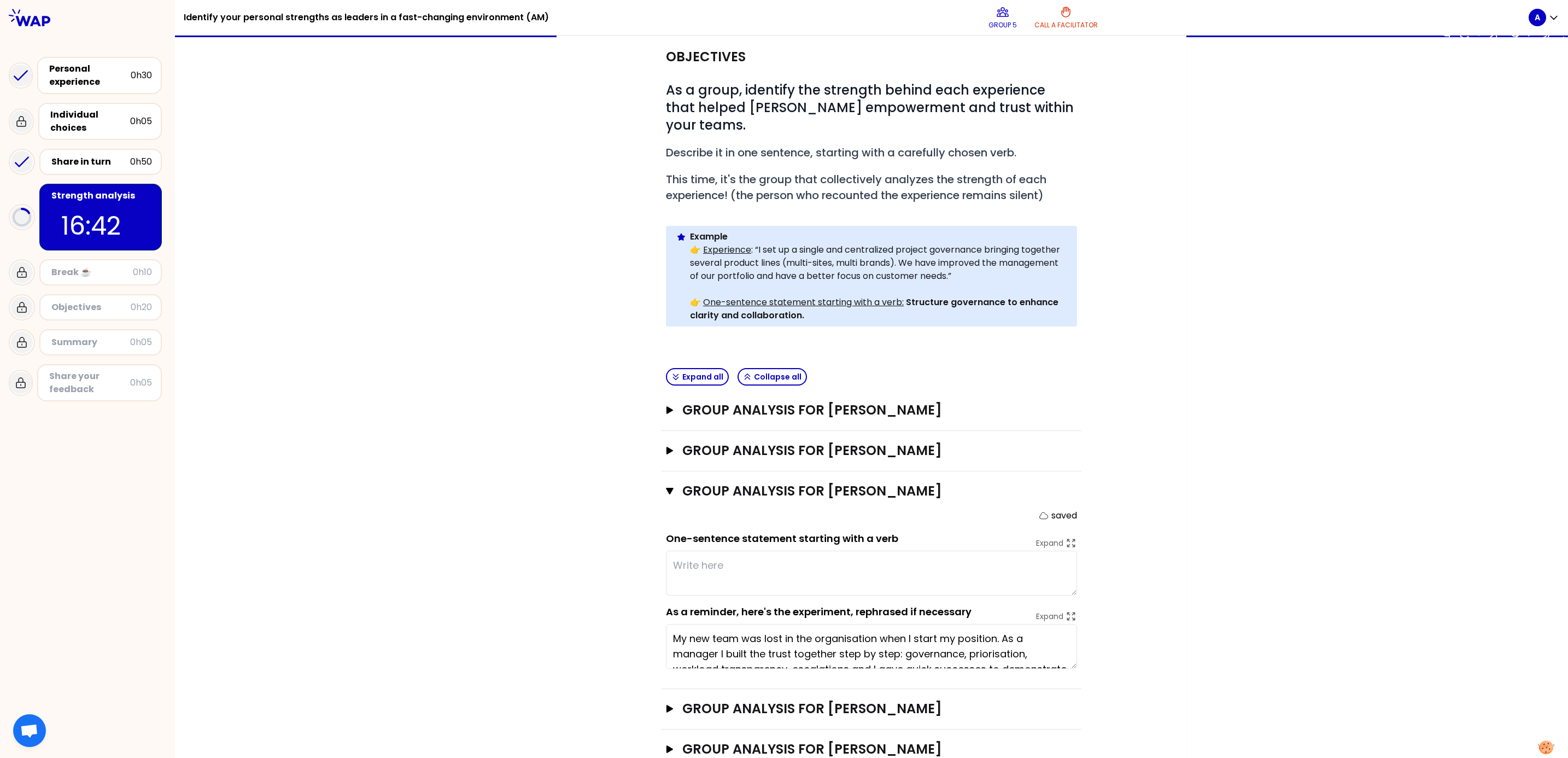
scroll to position [122, 0]
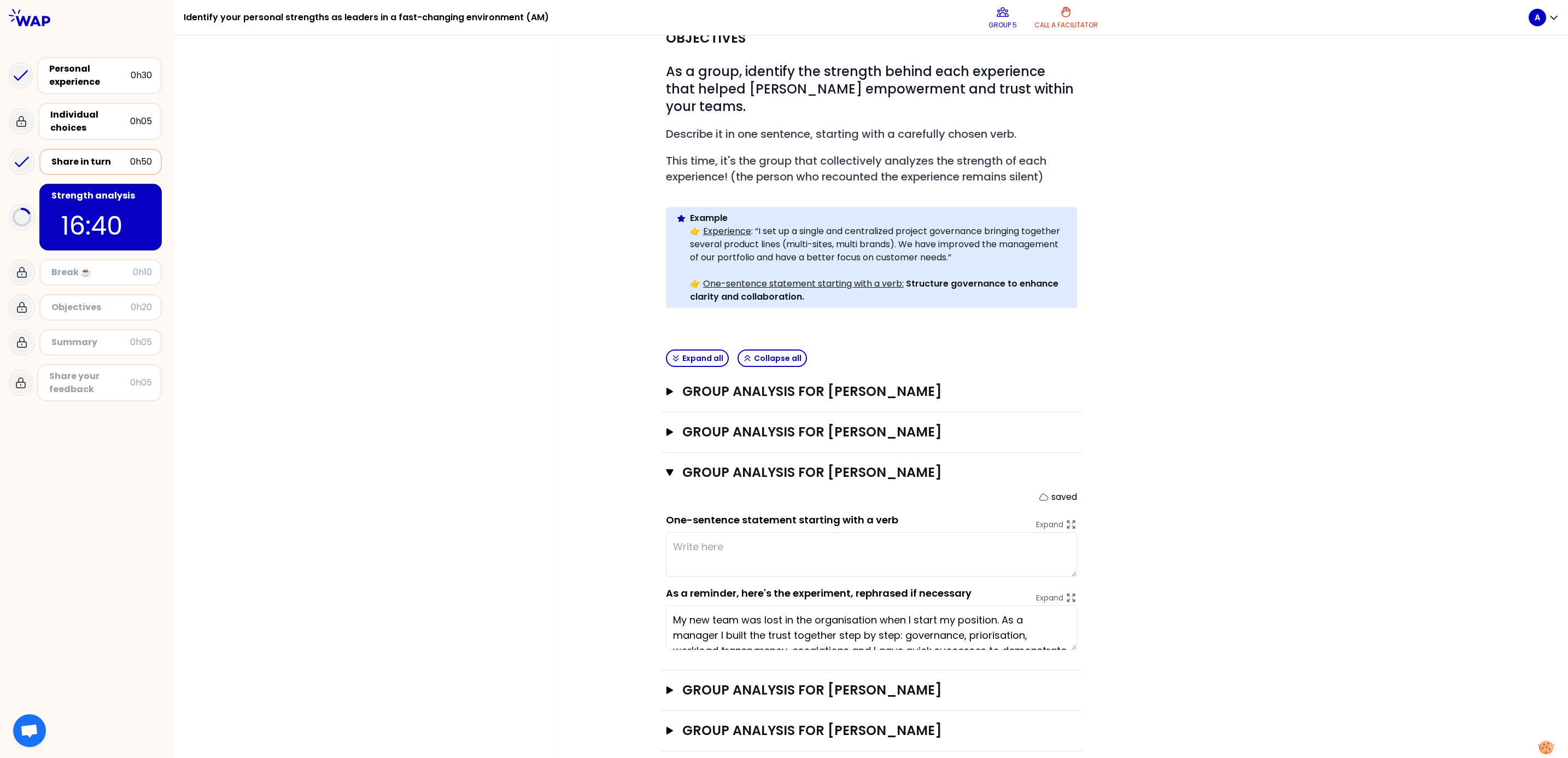
click at [78, 160] on div "Share in turn" at bounding box center [90, 161] width 79 height 13
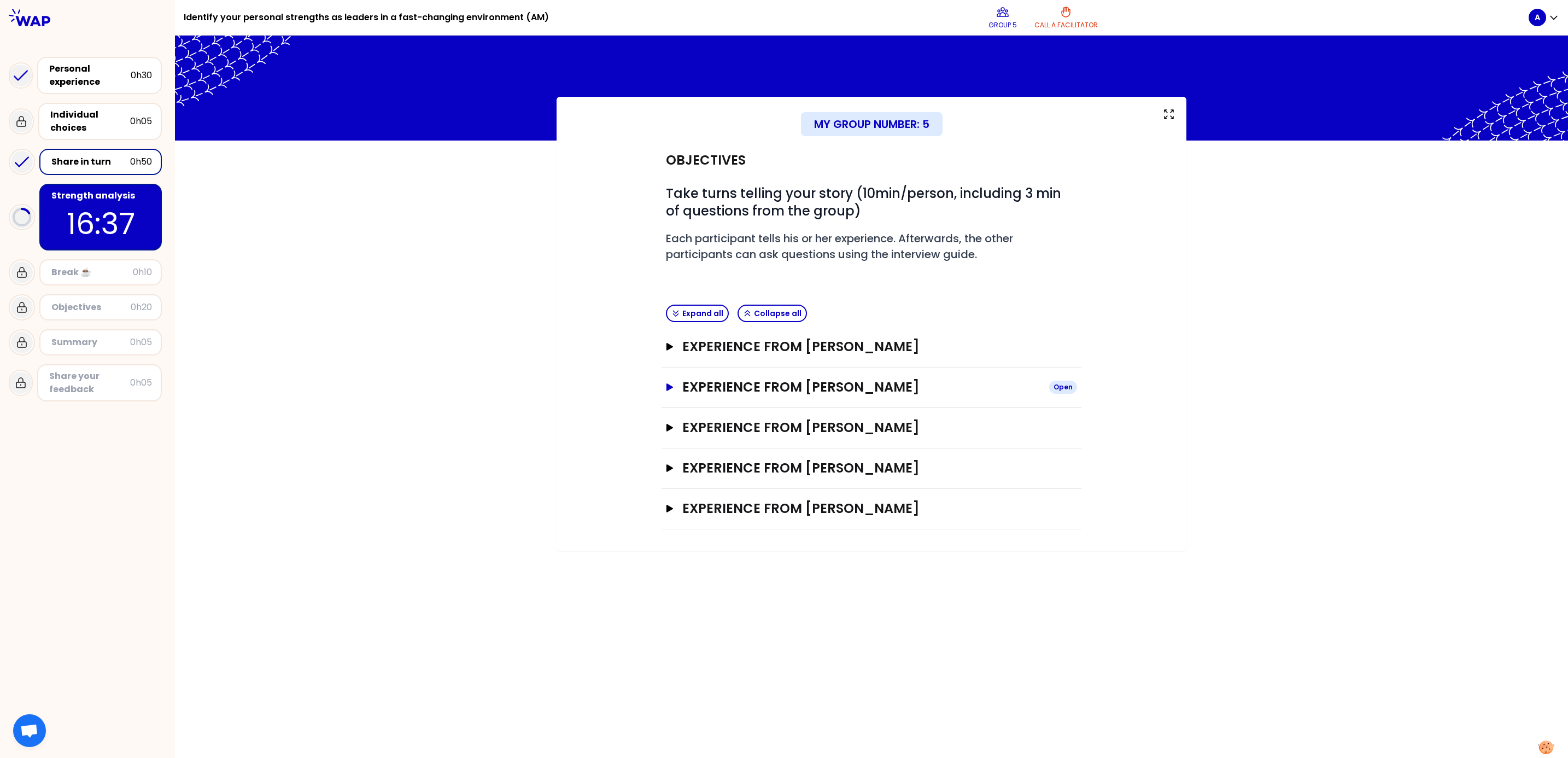
click at [667, 384] on icon "button" at bounding box center [670, 387] width 9 height 8
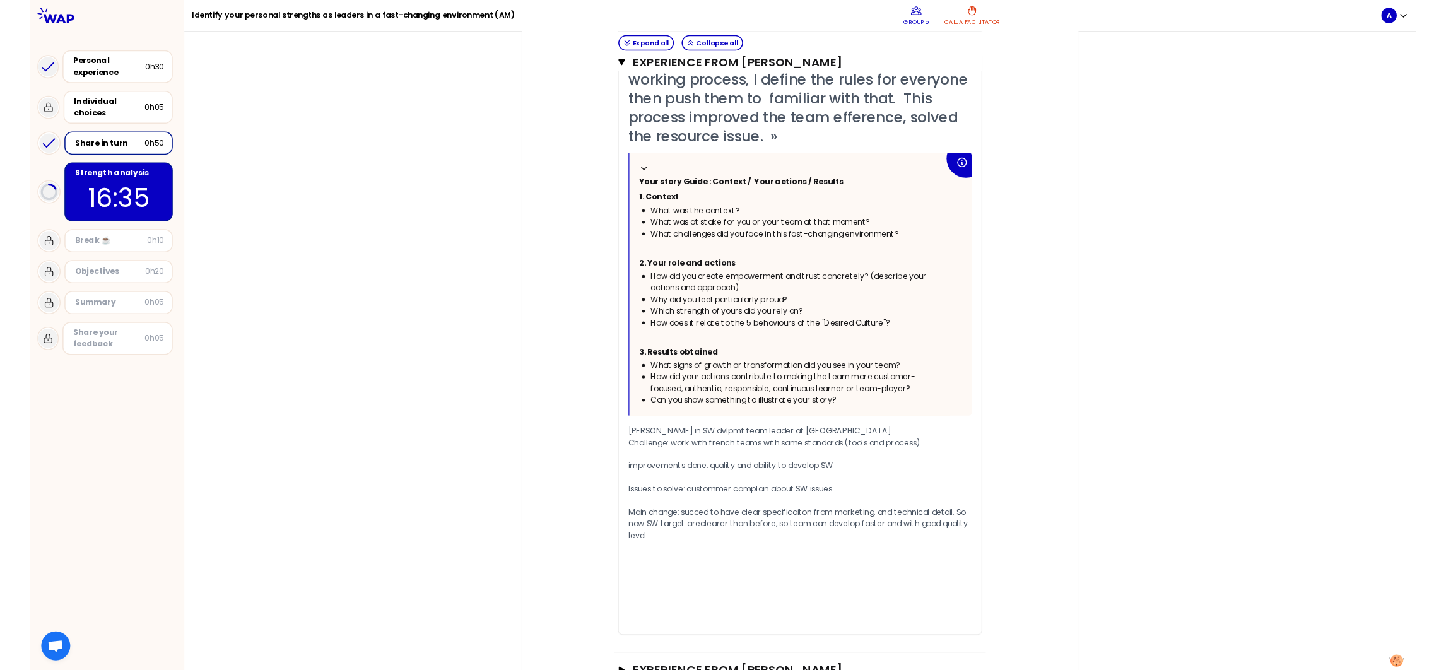
scroll to position [589, 0]
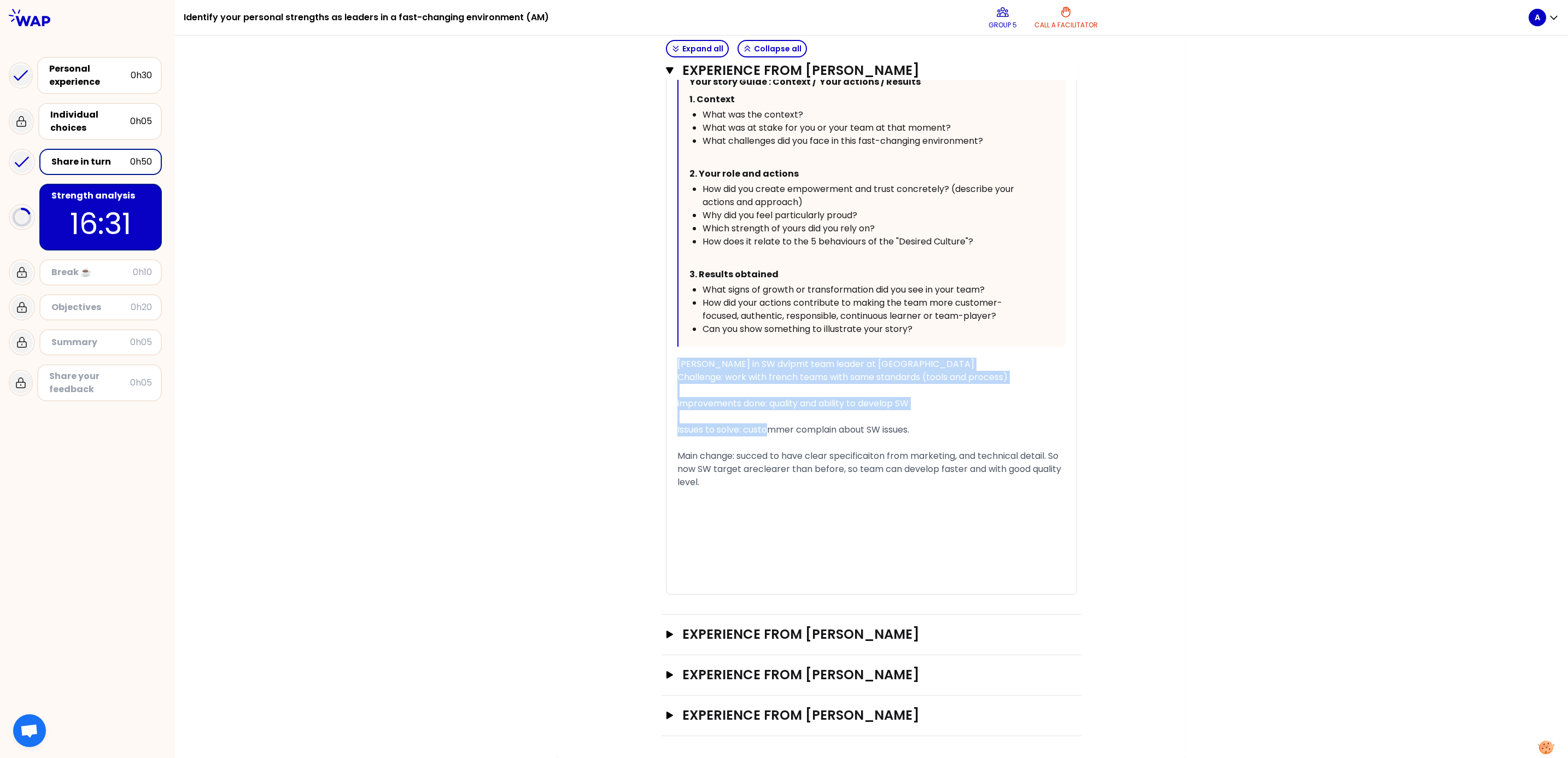
drag, startPoint x: 671, startPoint y: 359, endPoint x: 764, endPoint y: 423, distance: 112.9
click at [764, 423] on div "« I trained my team to use an efficient and new working process, I define the r…" at bounding box center [872, 264] width 388 height 660
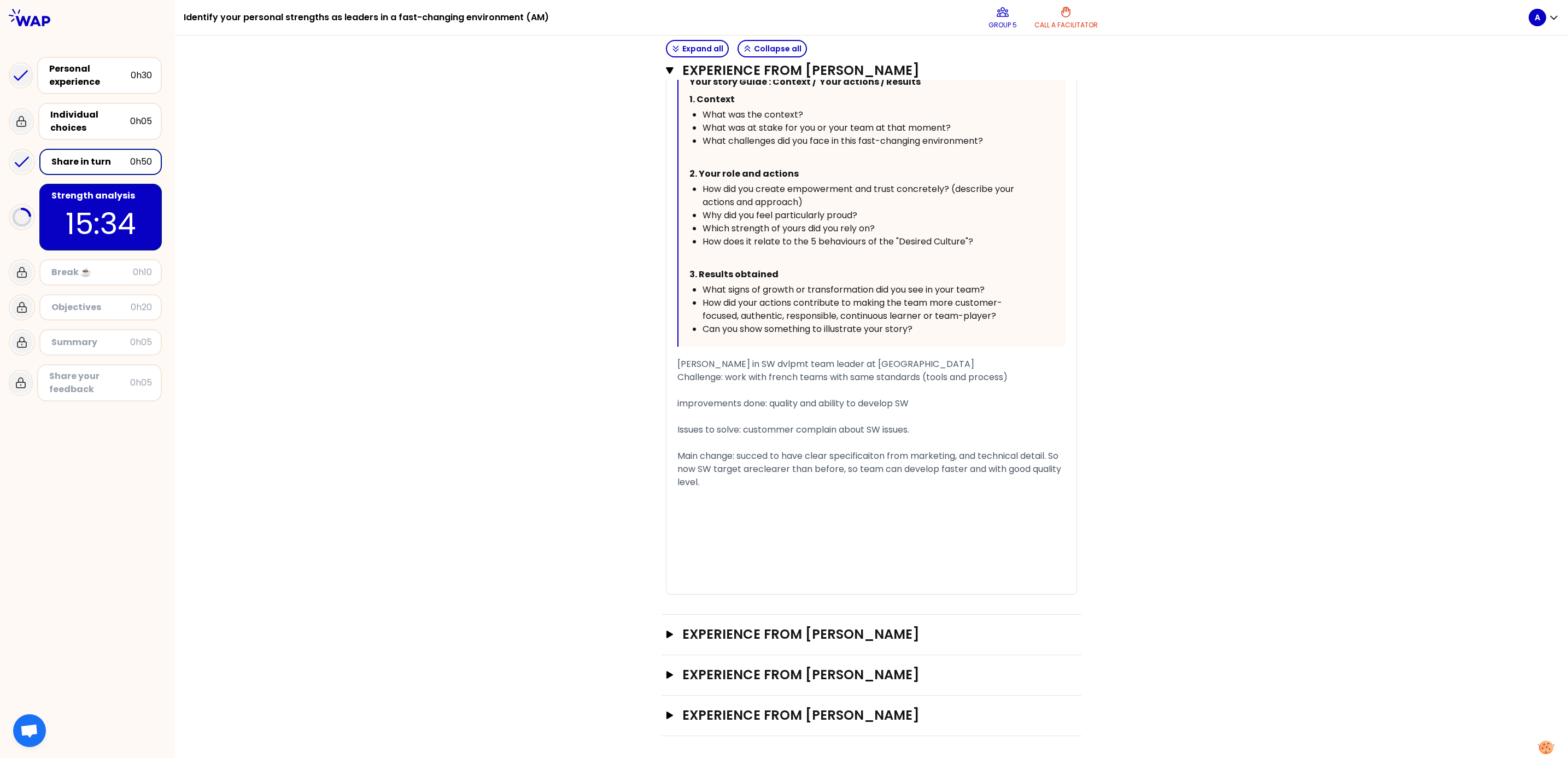
click at [822, 430] on span "Issues to solve: custommer complain about SW issues." at bounding box center [793, 429] width 231 height 13
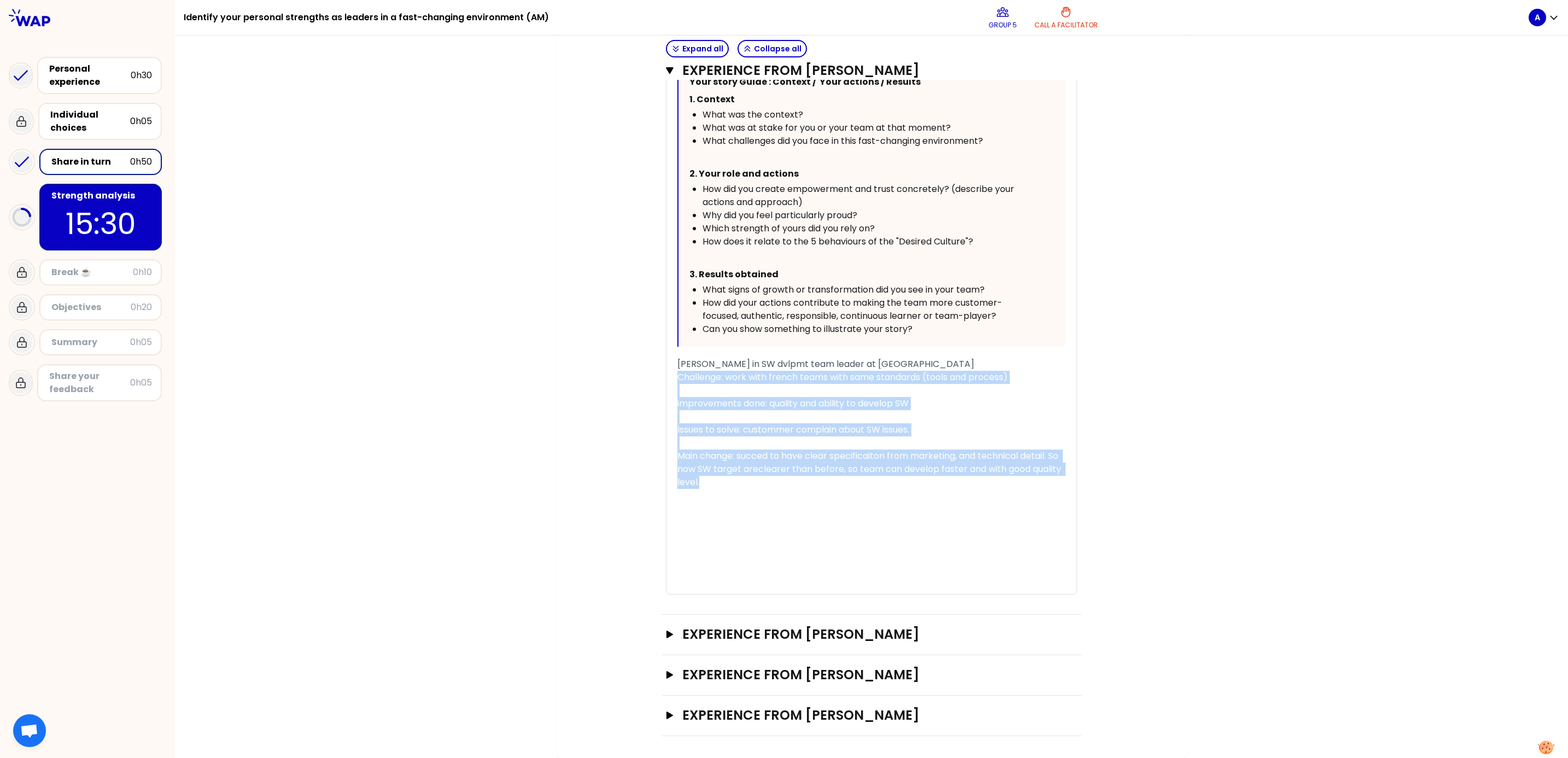
drag, startPoint x: 673, startPoint y: 375, endPoint x: 762, endPoint y: 483, distance: 139.9
click at [762, 483] on div "« I trained my team to use an efficient and new working process, I define the r…" at bounding box center [872, 264] width 388 height 660
copy div "Challenge: work with french teams with same standards (tools and process) ﻿ imp…"
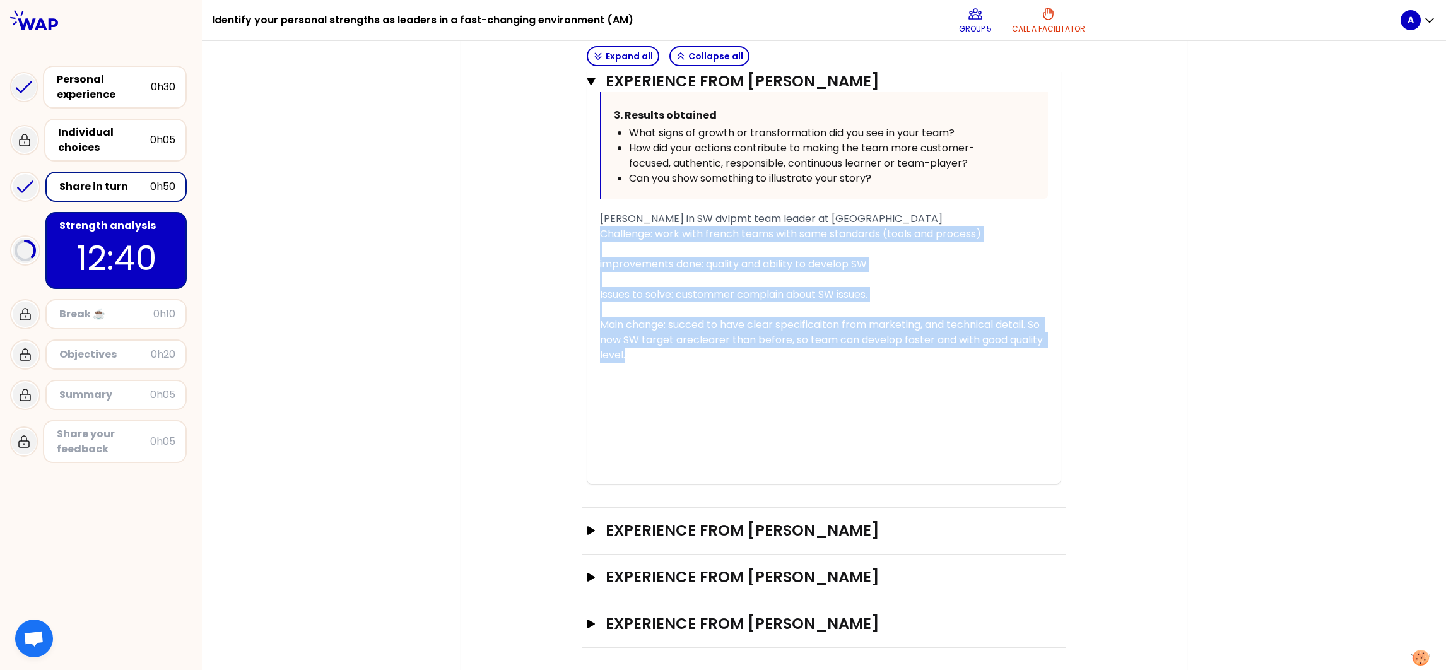
scroll to position [789, 0]
click at [587, 527] on icon "button" at bounding box center [591, 528] width 8 height 9
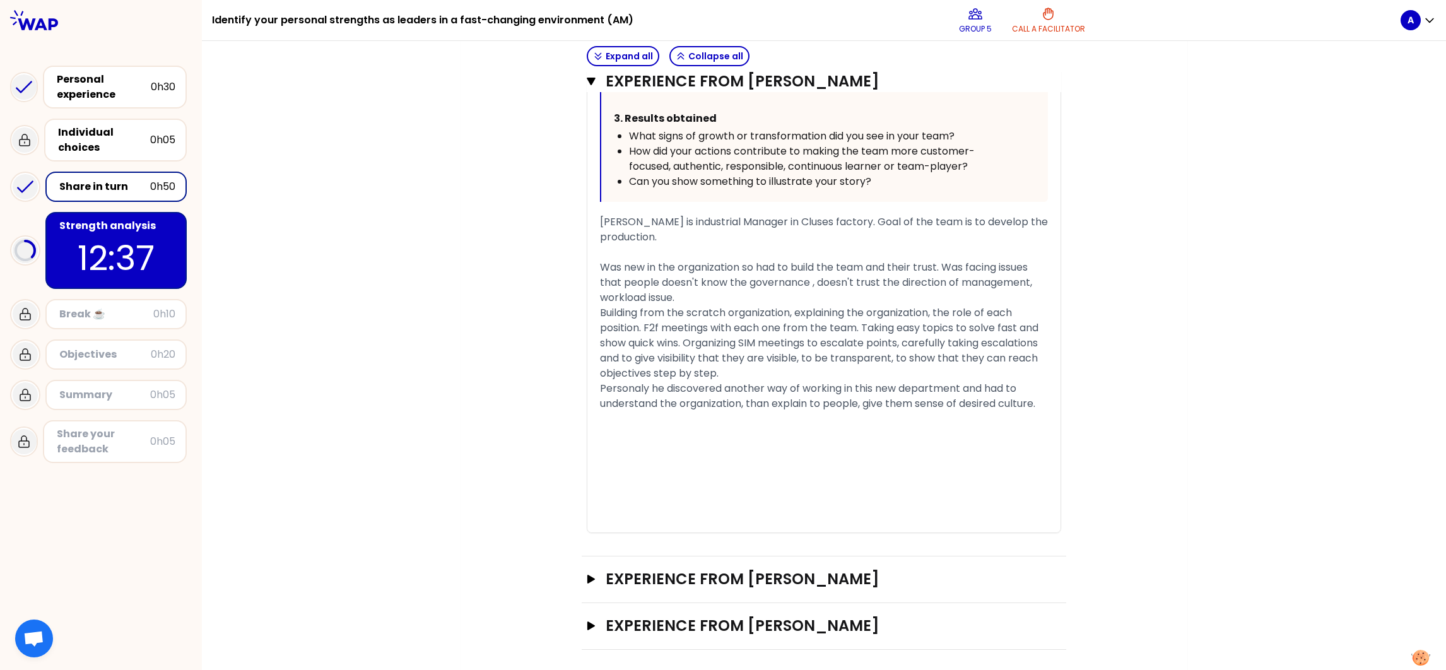
scroll to position [1708, 0]
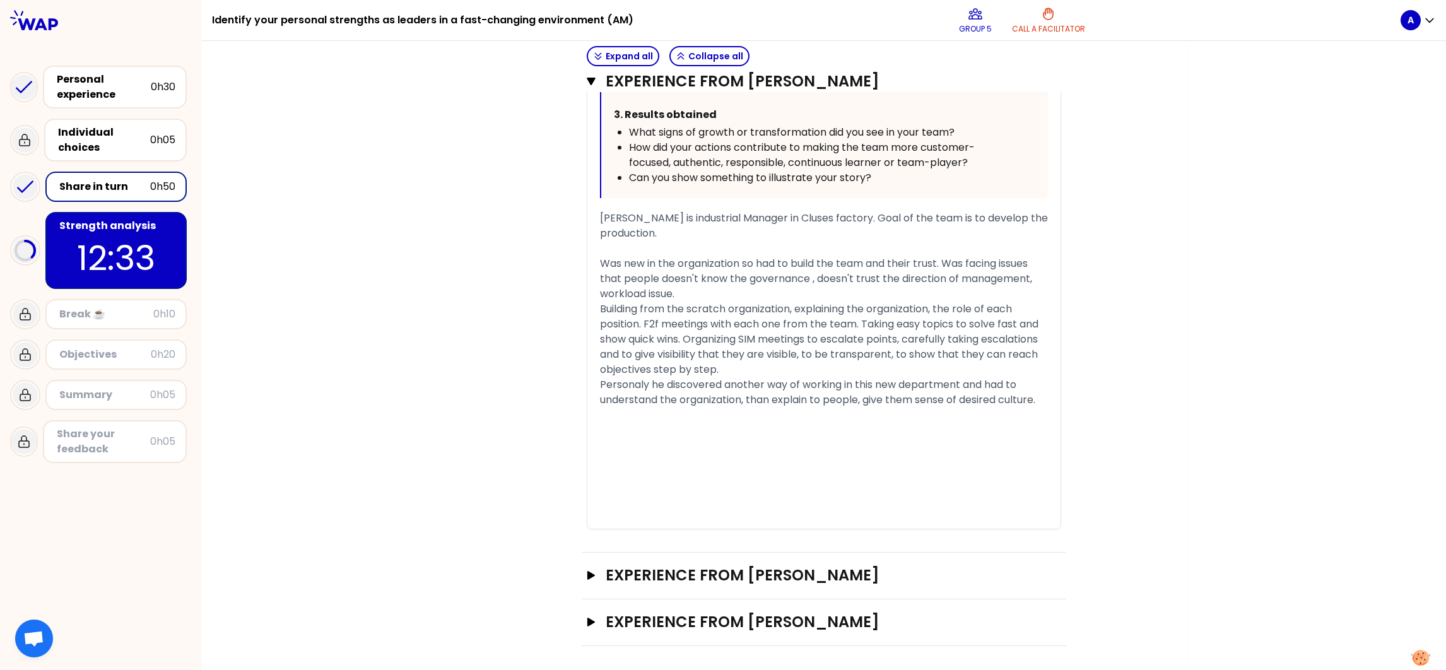
drag, startPoint x: 596, startPoint y: 259, endPoint x: 1042, endPoint y: 401, distance: 467.3
click at [1042, 401] on div "« My new team was lost in the organisation when I start my position. As a manag…" at bounding box center [823, 100] width 473 height 855
copy div "Was new in the organization so had to build the team and their trust. Was facin…"
click at [71, 238] on p "11:55" at bounding box center [116, 257] width 119 height 49
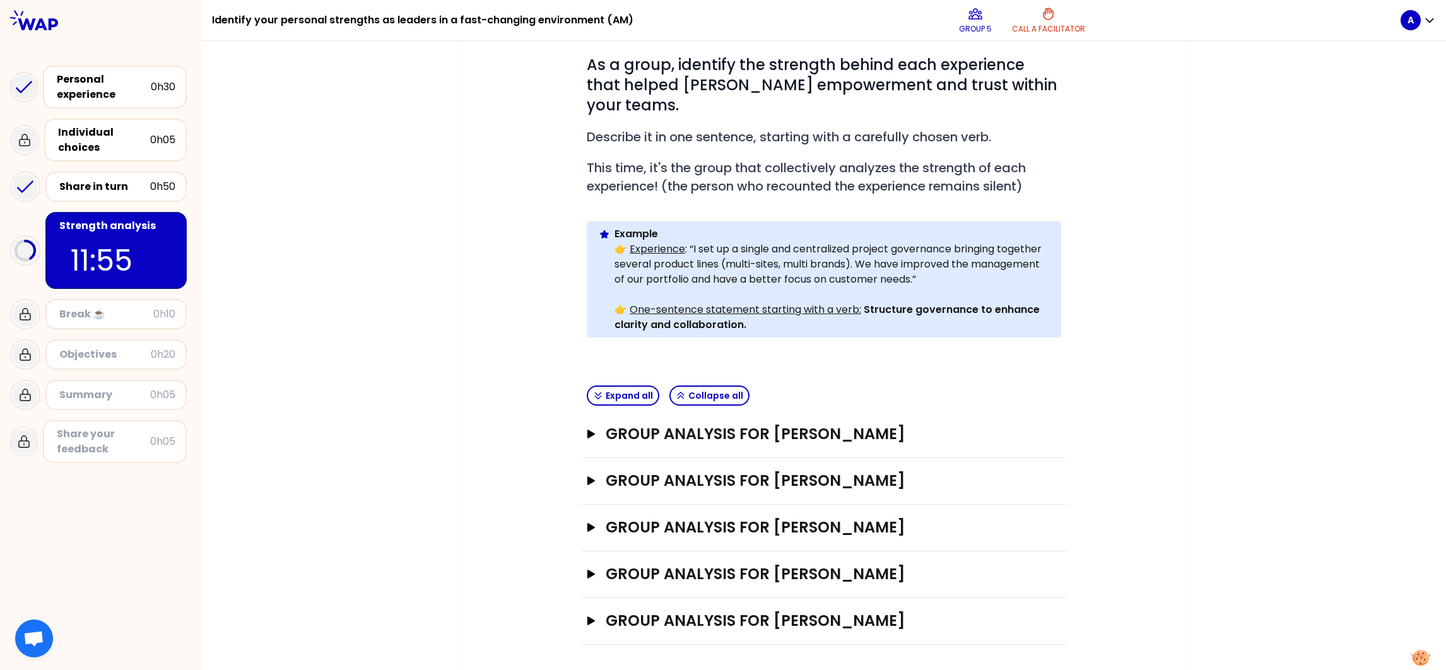
scroll to position [137, 0]
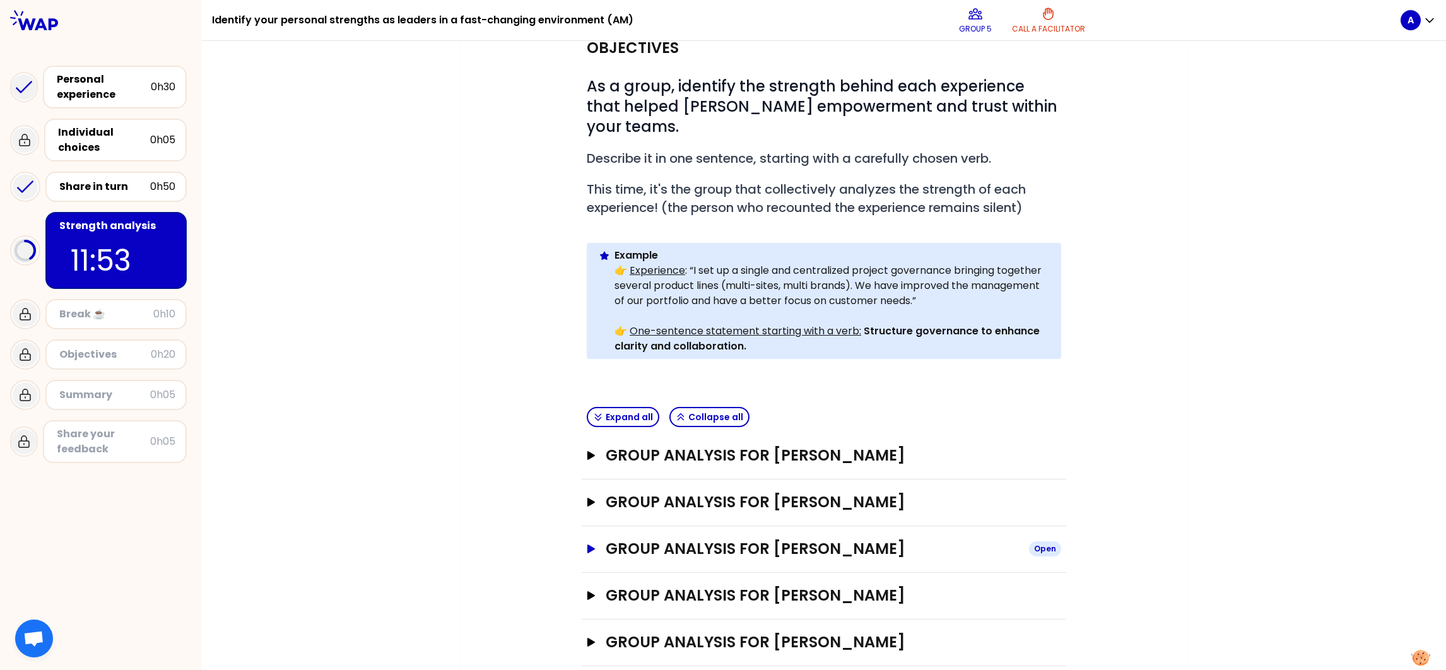
click at [587, 544] on icon "button" at bounding box center [591, 548] width 8 height 9
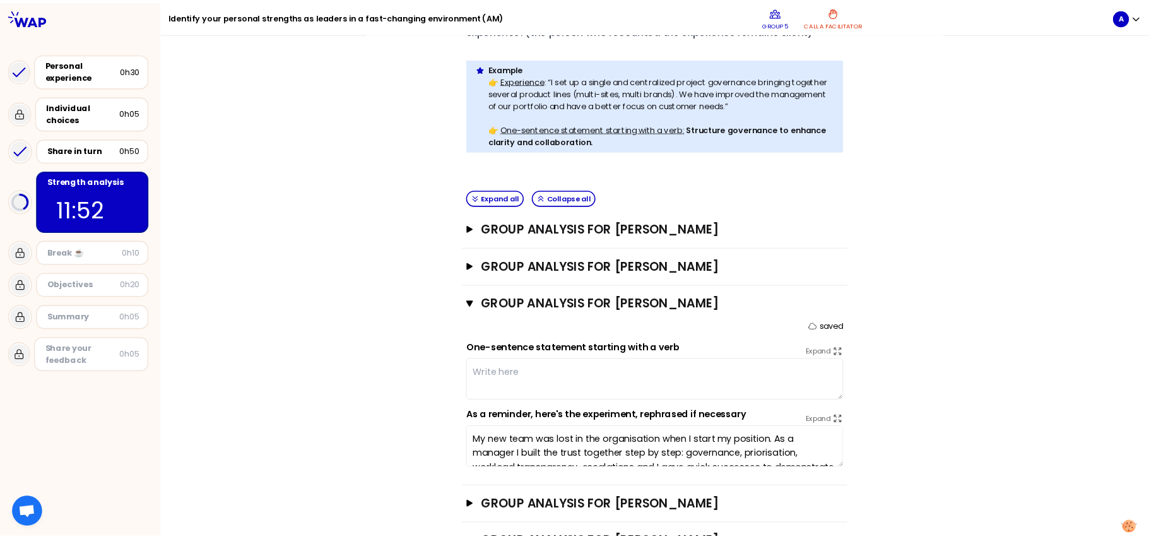
scroll to position [326, 0]
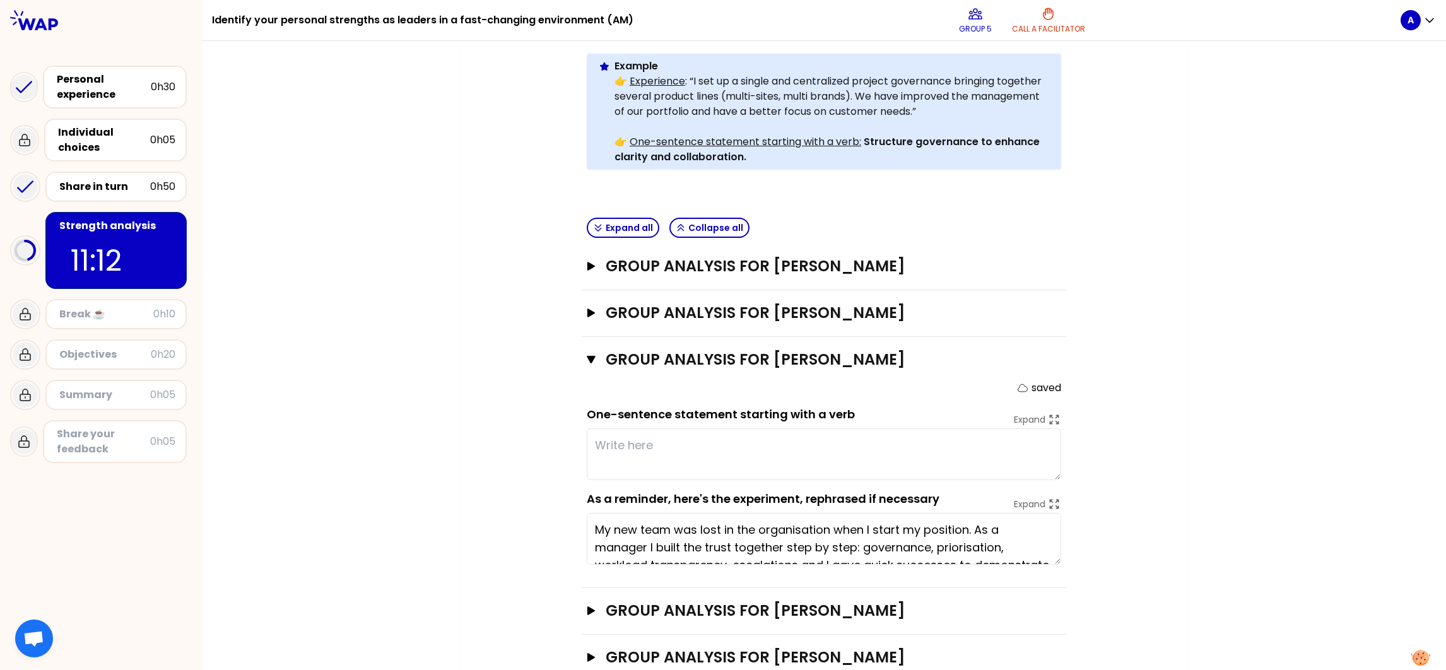
click at [615, 428] on textarea at bounding box center [824, 454] width 474 height 52
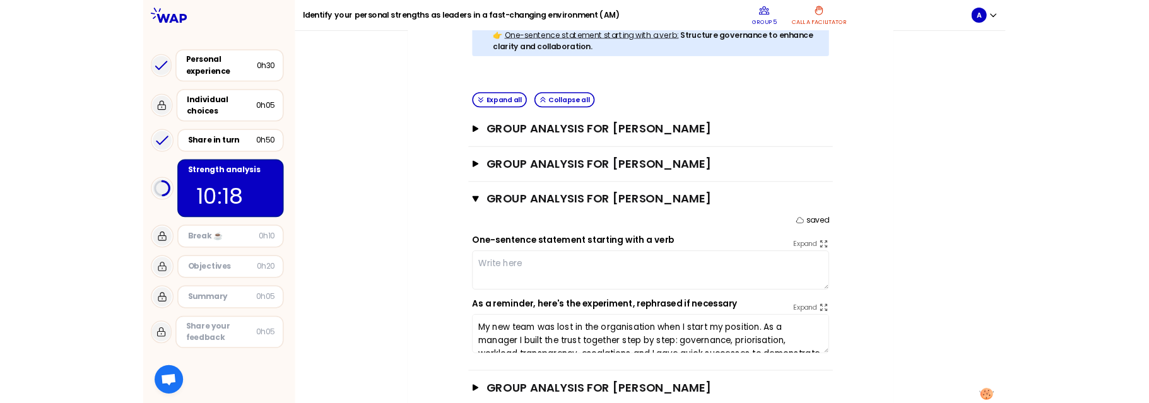
scroll to position [421, 0]
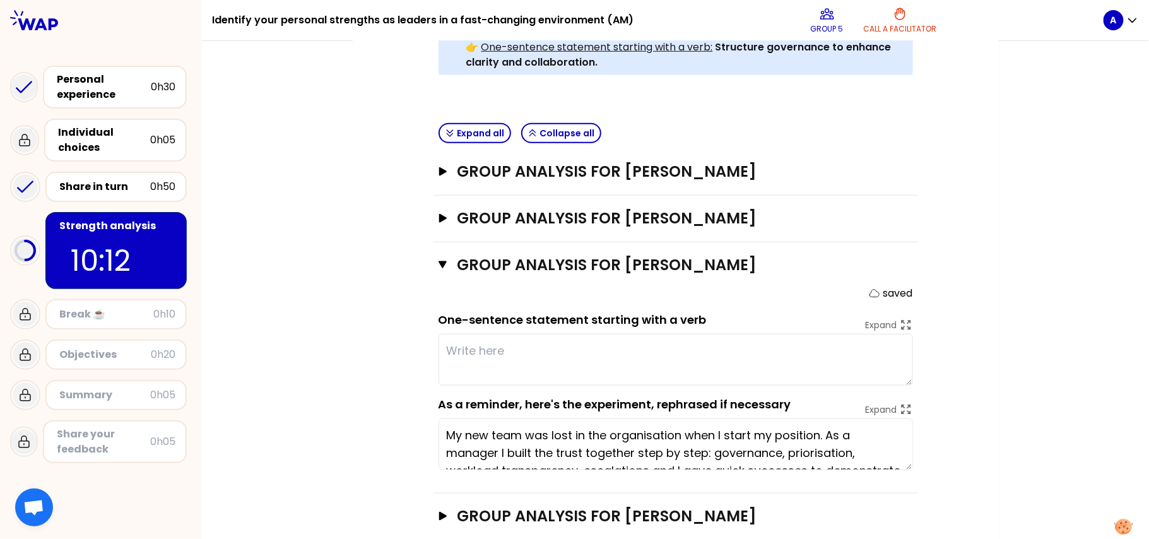
click at [461, 334] on textarea at bounding box center [675, 360] width 474 height 52
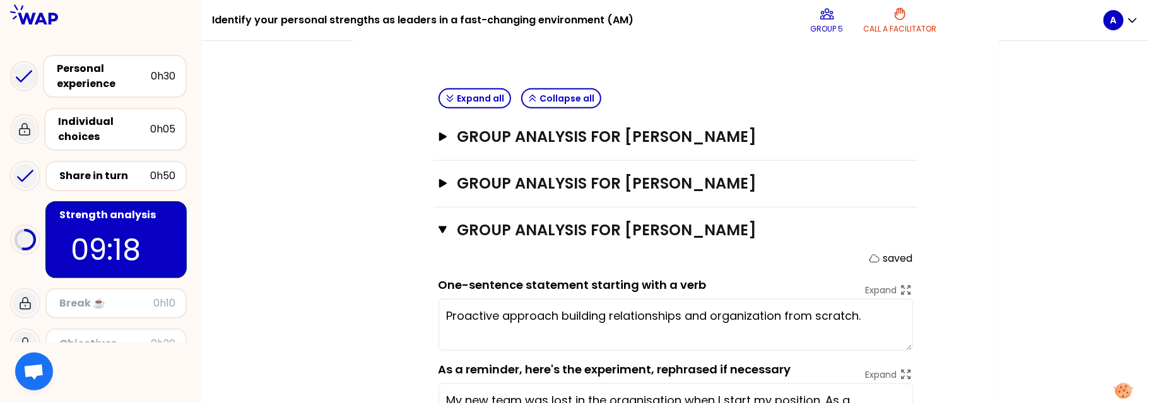
scroll to position [515, 0]
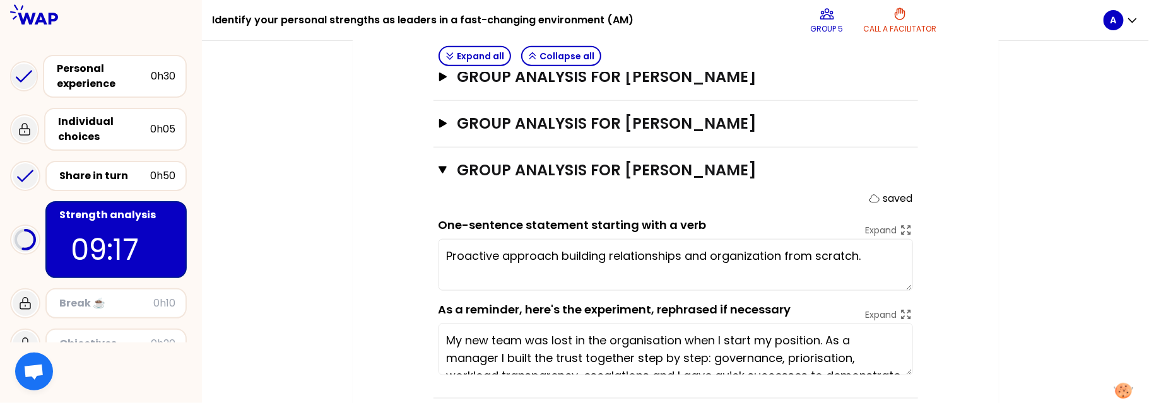
drag, startPoint x: 504, startPoint y: 234, endPoint x: 567, endPoint y: 244, distance: 63.8
click at [504, 239] on textarea "Proactive approach building relationships and organization from scratch." at bounding box center [675, 265] width 474 height 52
click at [751, 247] on textarea "Proactive and authentic approach building relationships and organization from s…" at bounding box center [675, 265] width 474 height 52
type textarea "Proactive and authentic approach building relationships and organization from s…"
click at [695, 239] on textarea "Proactive and authentic approach building relationships and organization from s…" at bounding box center [675, 265] width 474 height 52
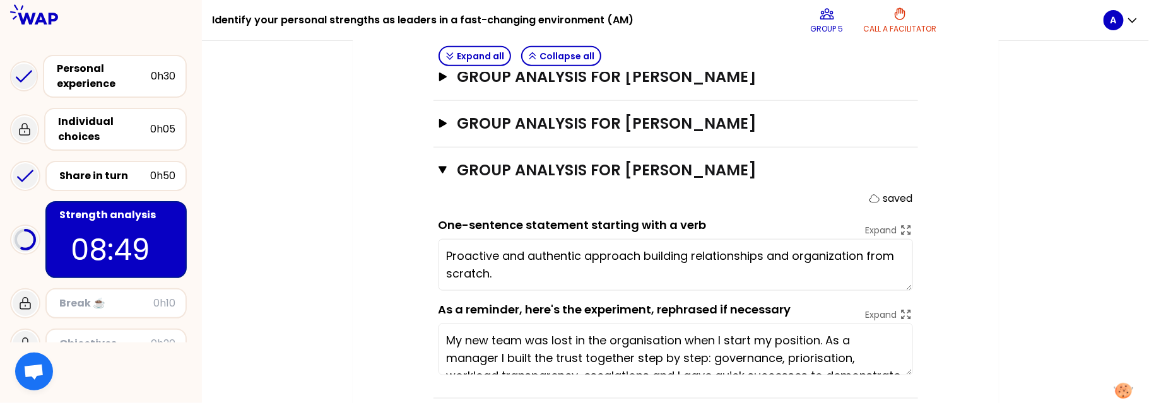
click at [568, 245] on textarea "Proactive and authentic approach building relationships and organization from s…" at bounding box center [675, 265] width 474 height 52
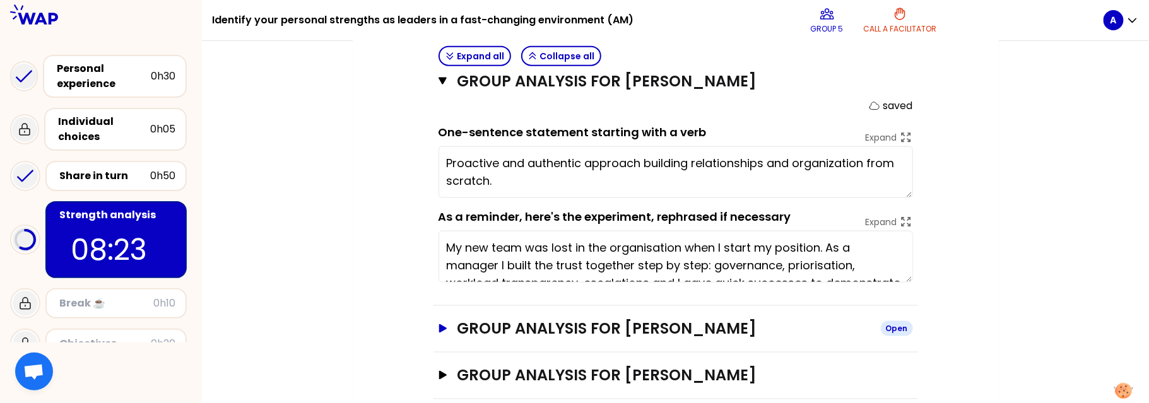
click at [440, 324] on icon "button" at bounding box center [442, 328] width 8 height 9
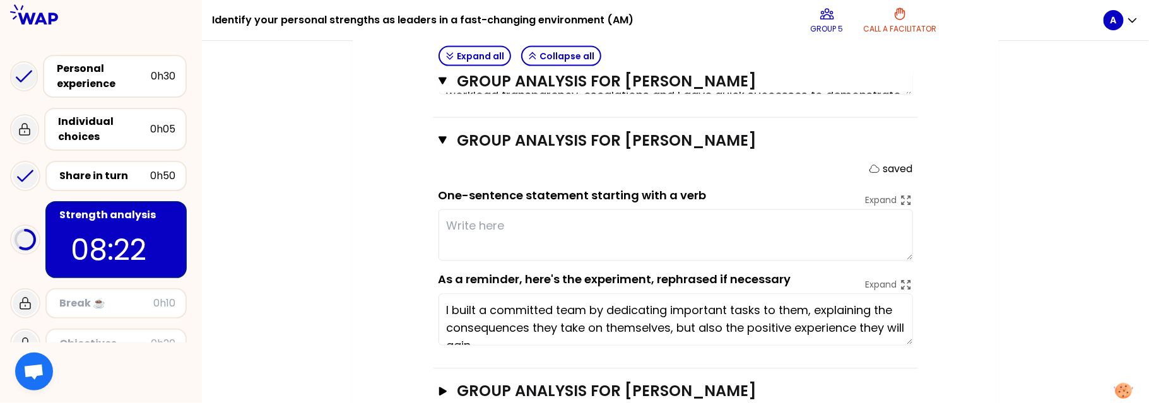
scroll to position [813, 0]
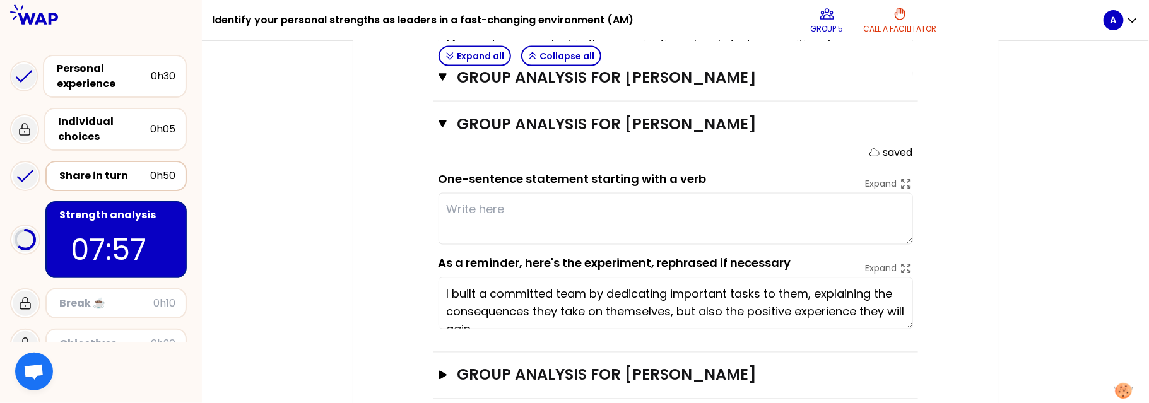
click at [73, 170] on div "Share in turn" at bounding box center [104, 175] width 91 height 15
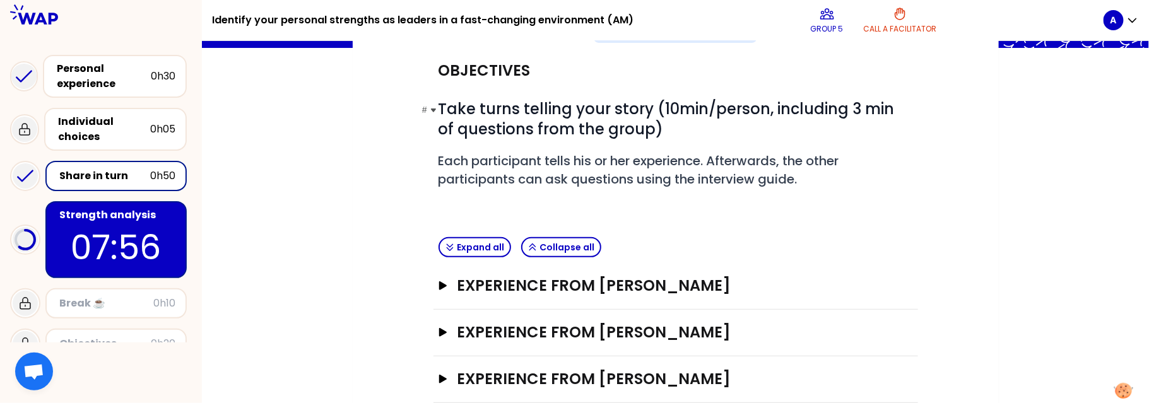
scroll to position [232, 0]
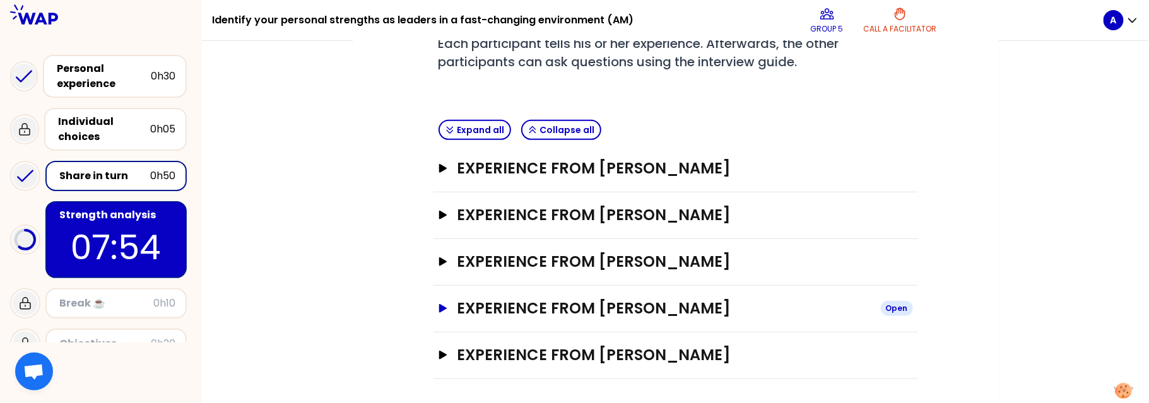
click at [445, 304] on icon "button" at bounding box center [442, 308] width 10 height 9
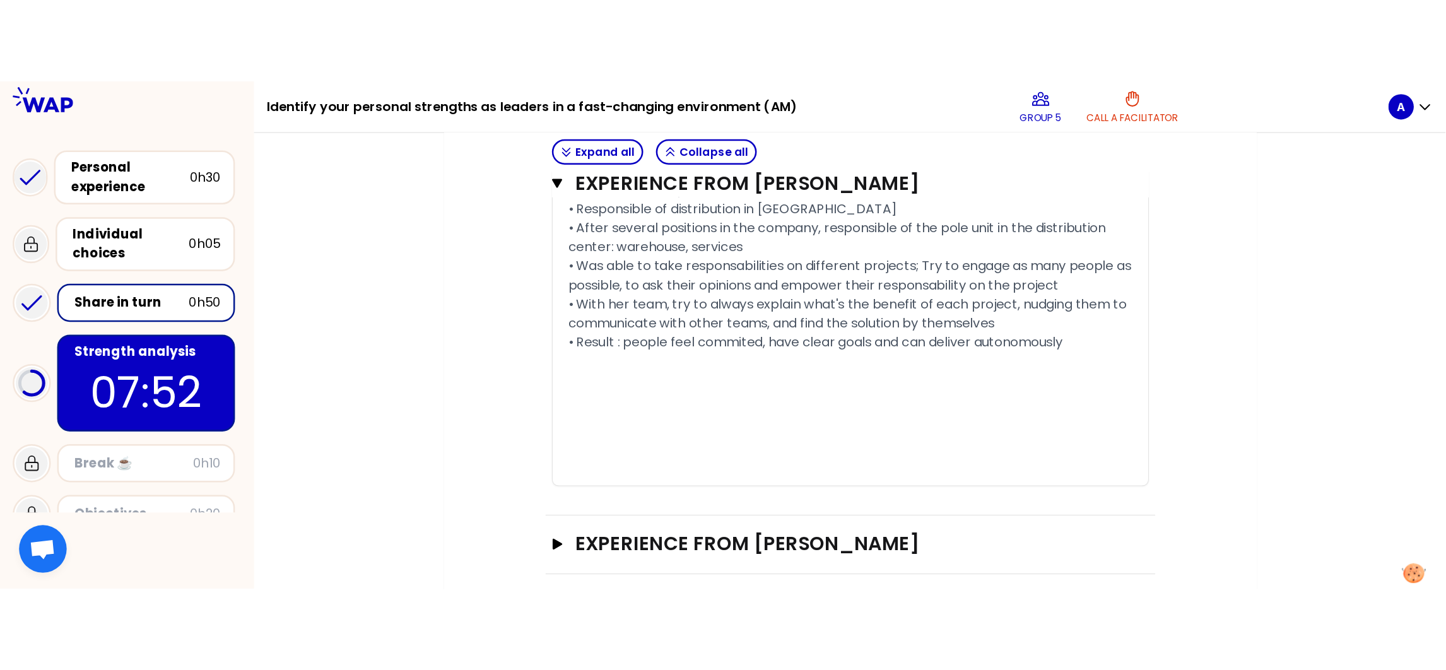
scroll to position [894, 0]
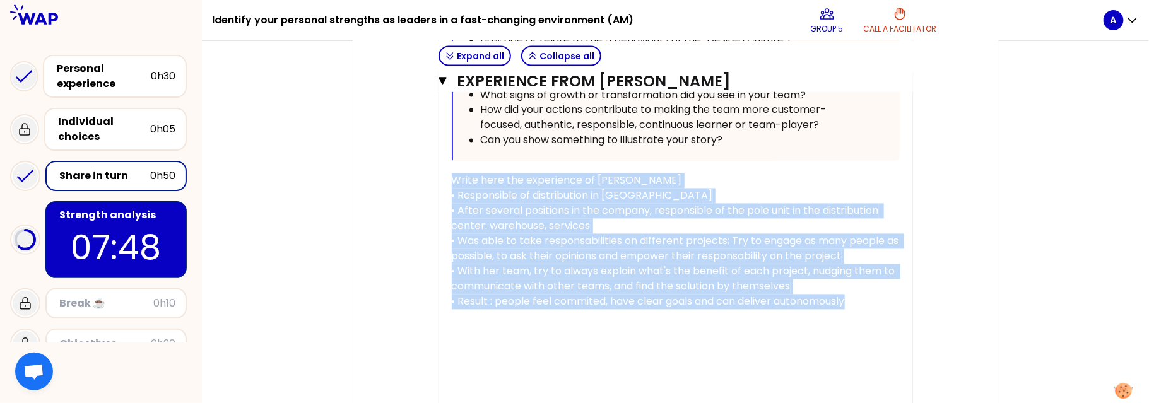
drag, startPoint x: 452, startPoint y: 177, endPoint x: 857, endPoint y: 349, distance: 439.9
click at [857, 349] on div "« I built a committed team by dedicating important tasks to them, explaining th…" at bounding box center [676, 63] width 448 height 706
copy div "Write here the experience of [PERSON_NAME] • Responsible of distribution in [GE…"
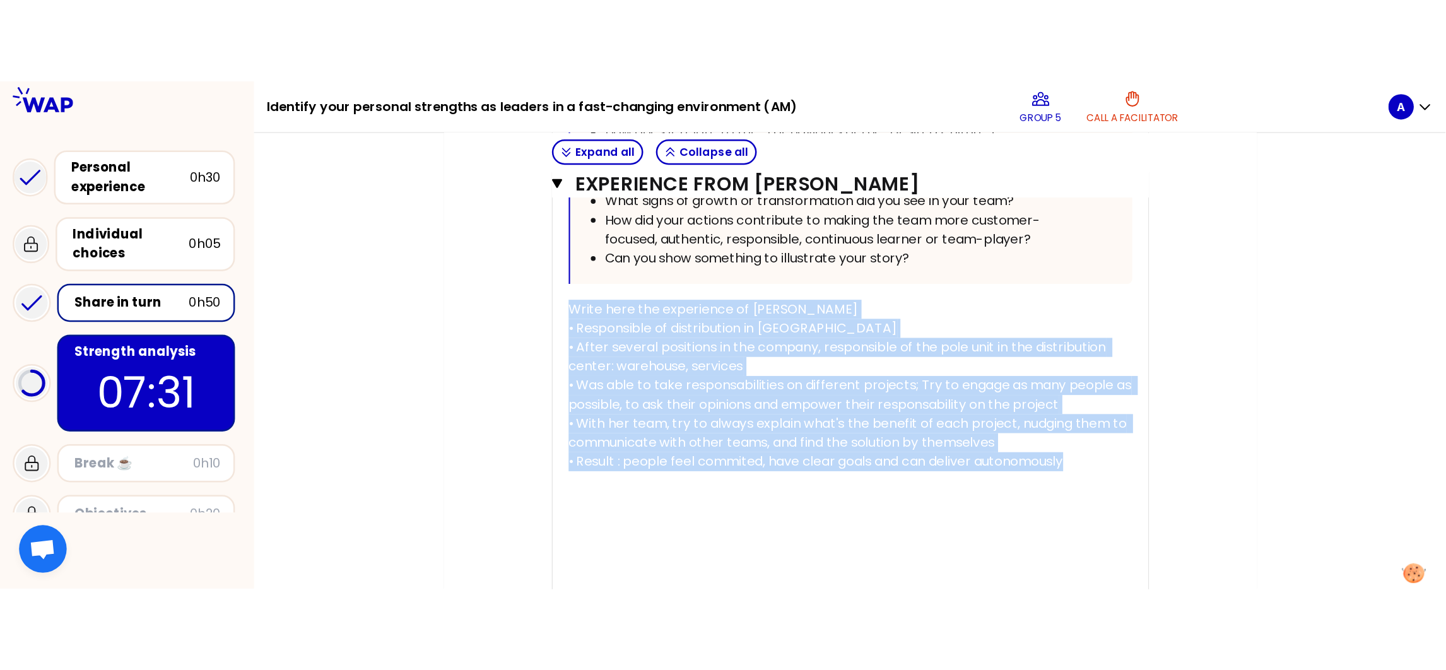
scroll to position [780, 0]
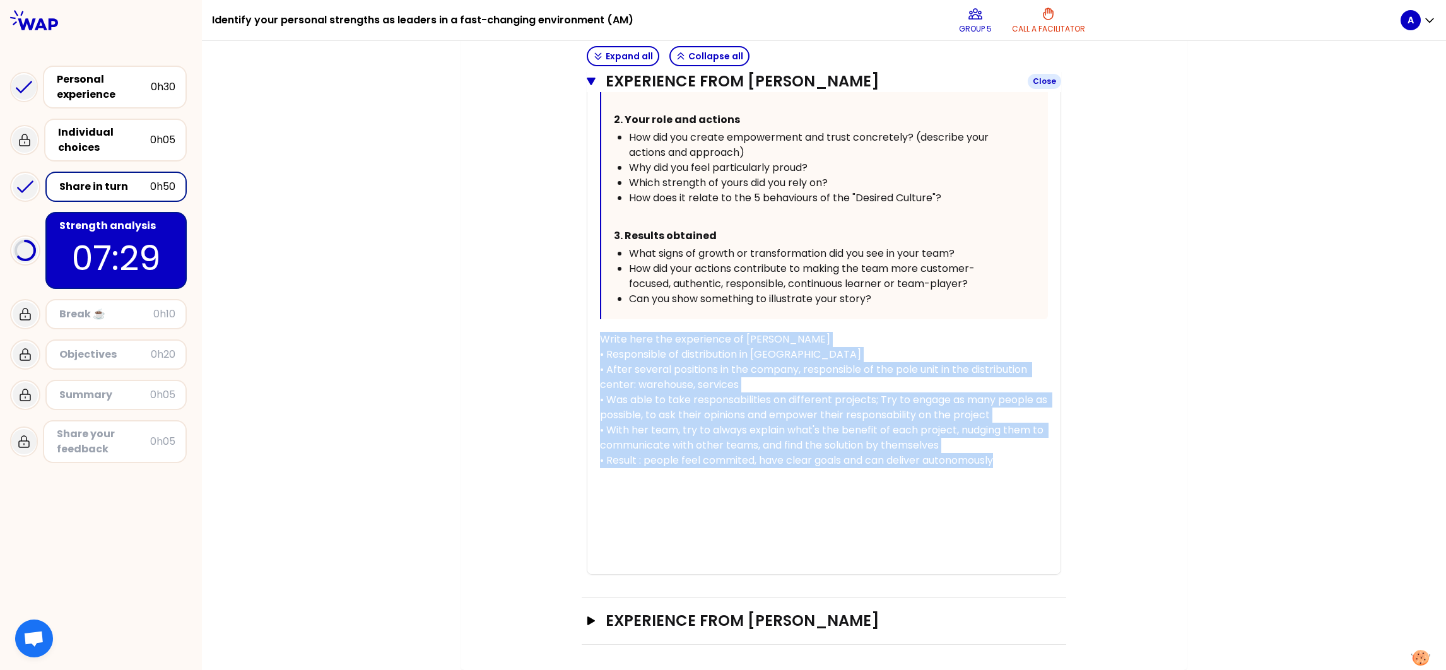
click at [587, 81] on icon "button" at bounding box center [591, 82] width 9 height 8
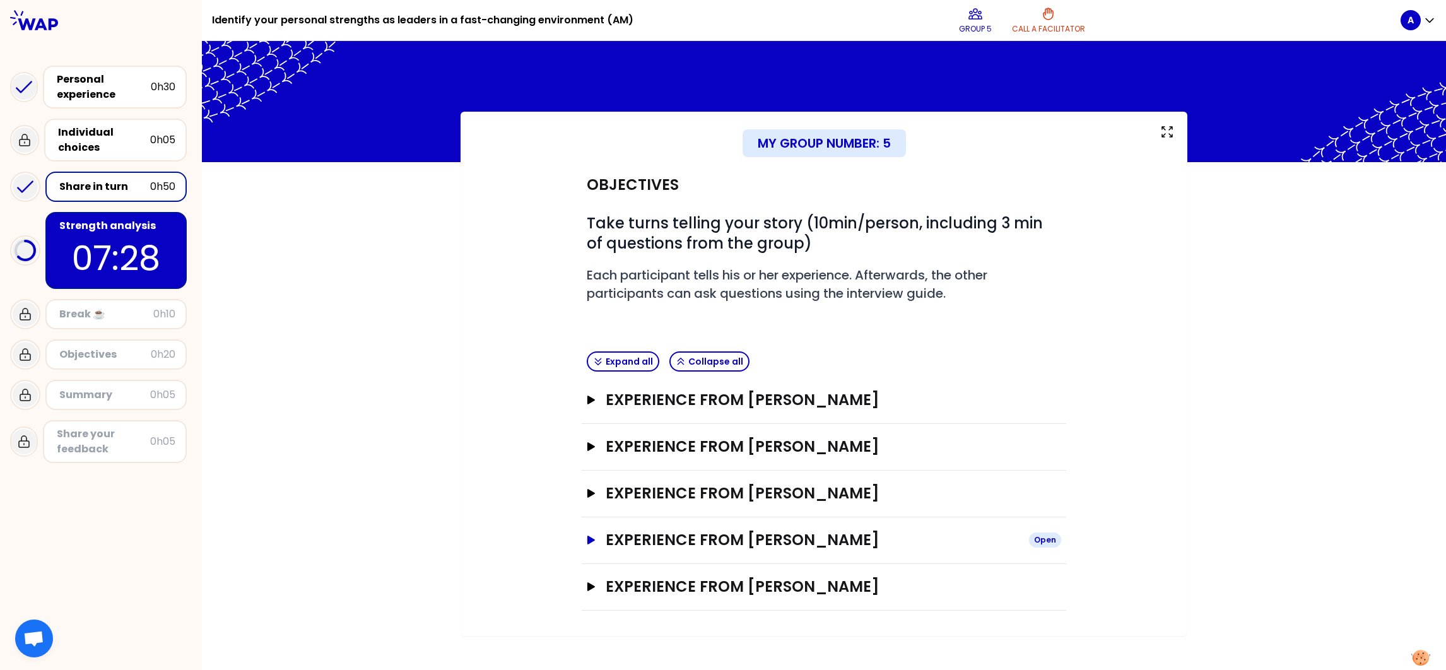
scroll to position [0, 0]
click at [91, 236] on p "07:26" at bounding box center [116, 257] width 119 height 49
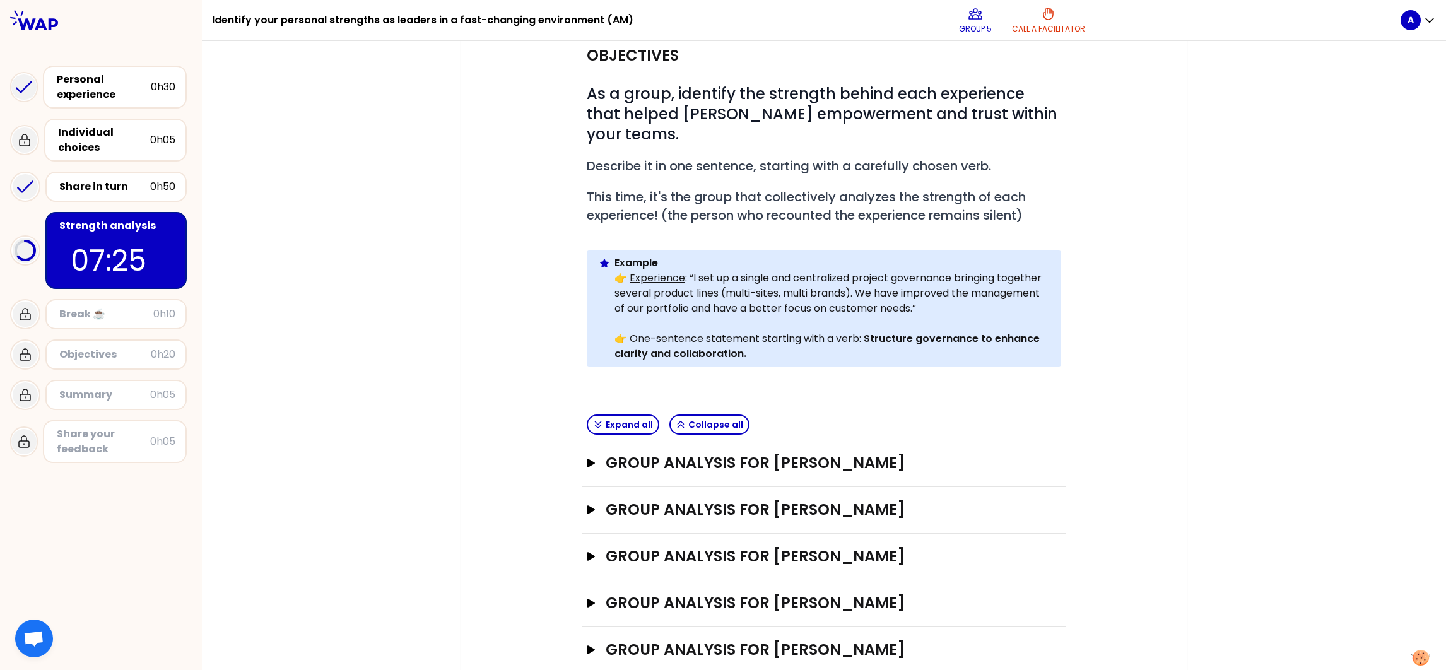
scroll to position [137, 0]
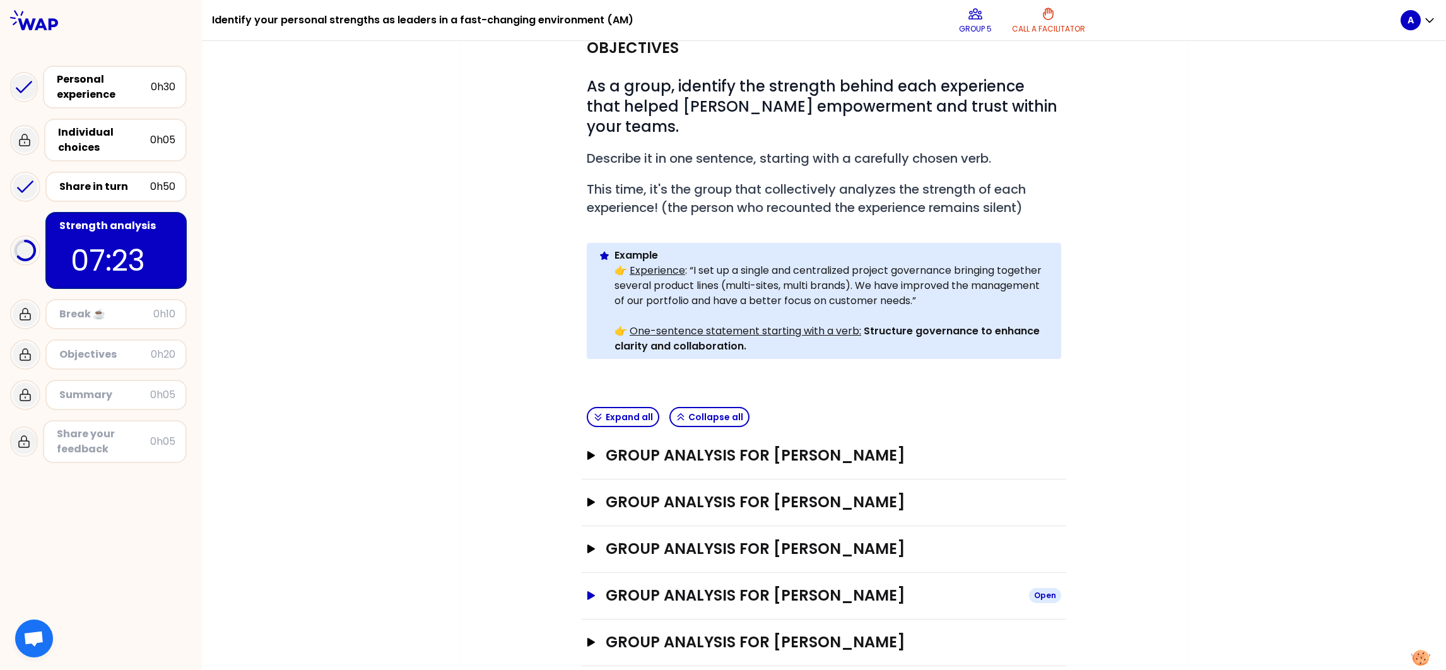
click at [586, 582] on icon "button" at bounding box center [591, 595] width 10 height 9
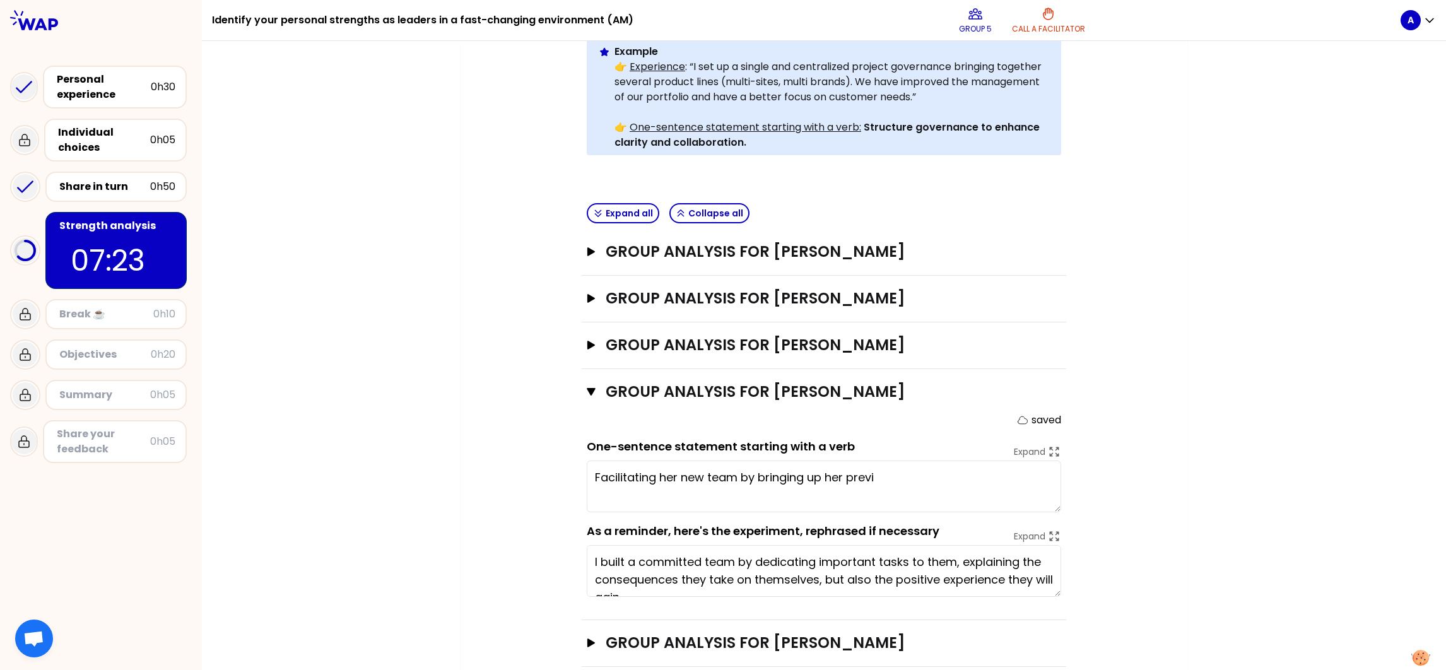
scroll to position [342, 0]
type textarea "Facilitating her new team by bringing up her previous experience,"
click at [587, 339] on icon "button" at bounding box center [591, 343] width 8 height 9
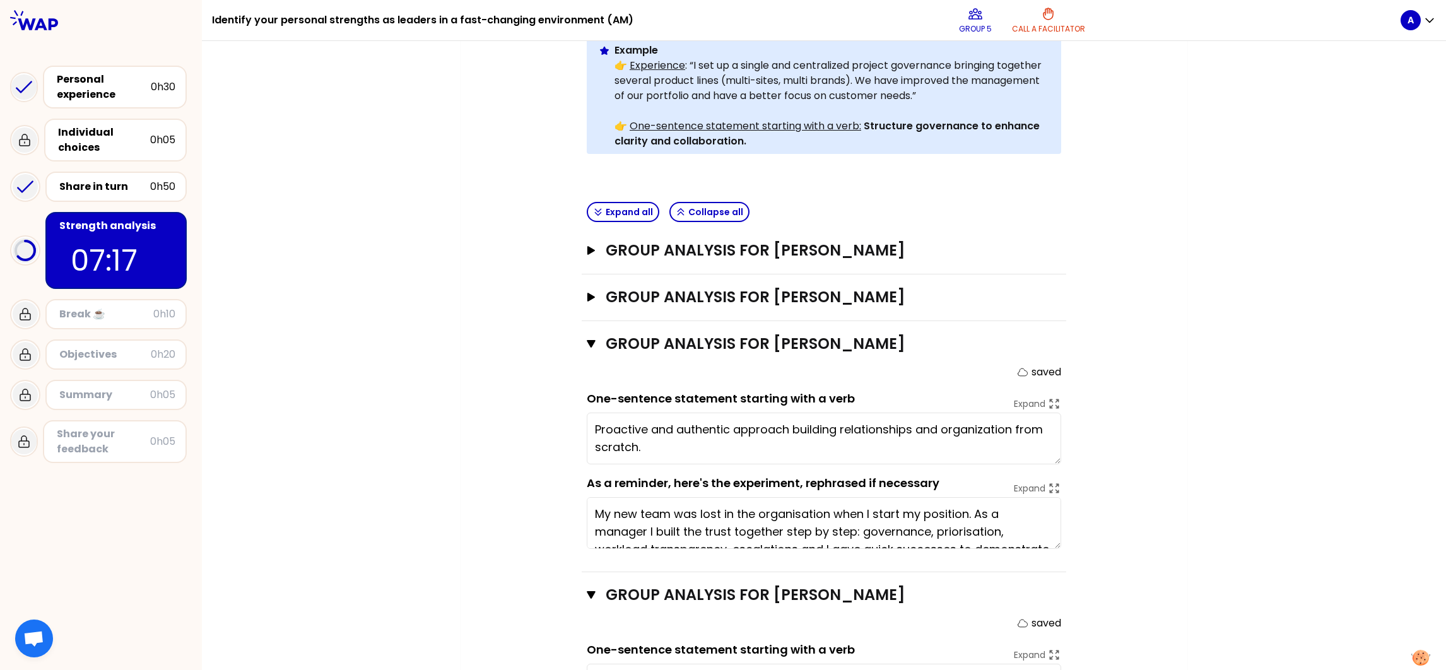
click at [350, 303] on div "My group number: 5 Objectives # As a group, identify the strength behind each e…" at bounding box center [824, 332] width 1244 height 1125
click at [587, 339] on icon "button" at bounding box center [591, 344] width 9 height 10
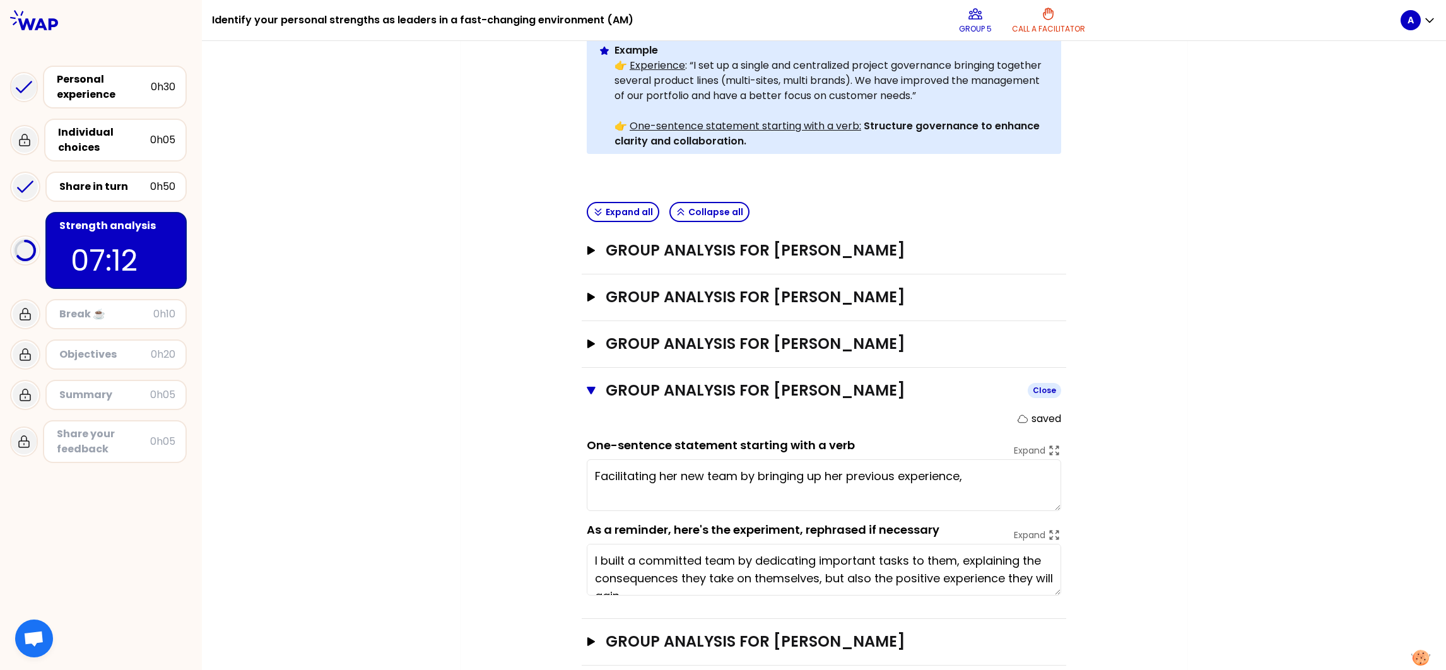
click at [587, 385] on icon "button" at bounding box center [591, 390] width 9 height 10
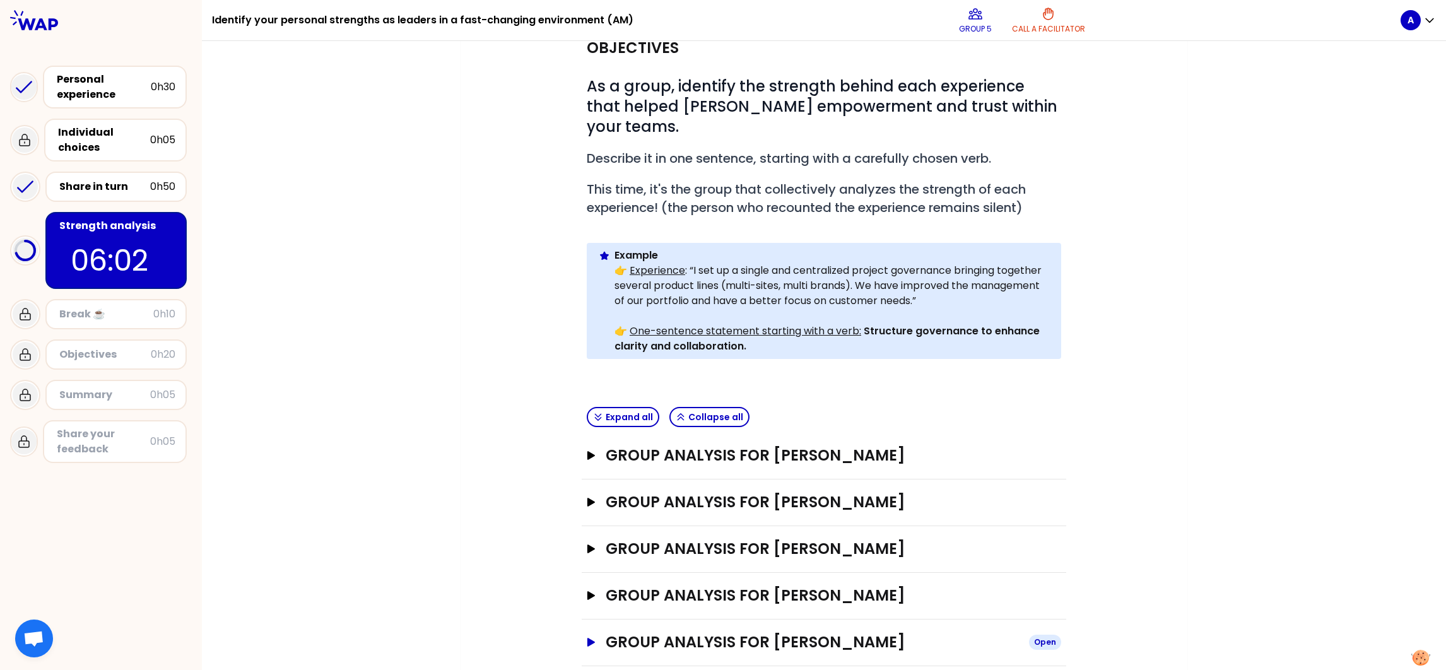
click at [587, 582] on icon "button" at bounding box center [591, 642] width 8 height 9
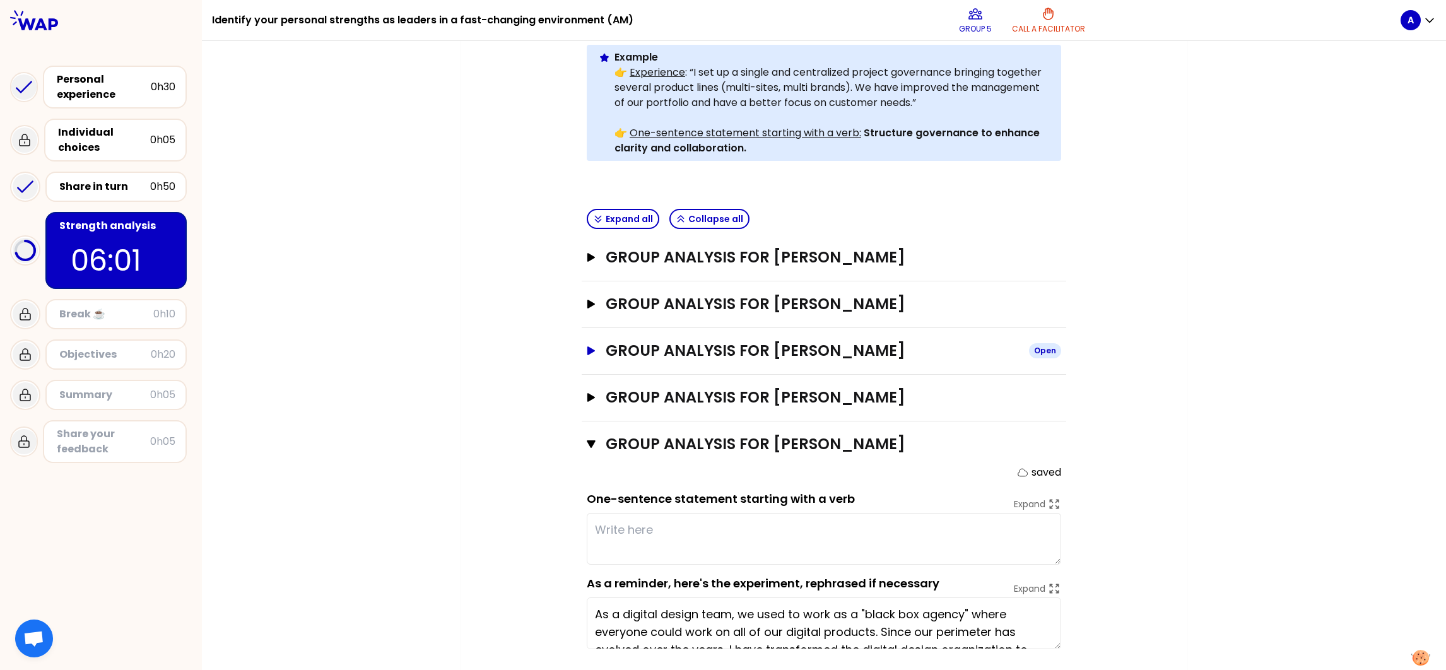
scroll to position [342, 0]
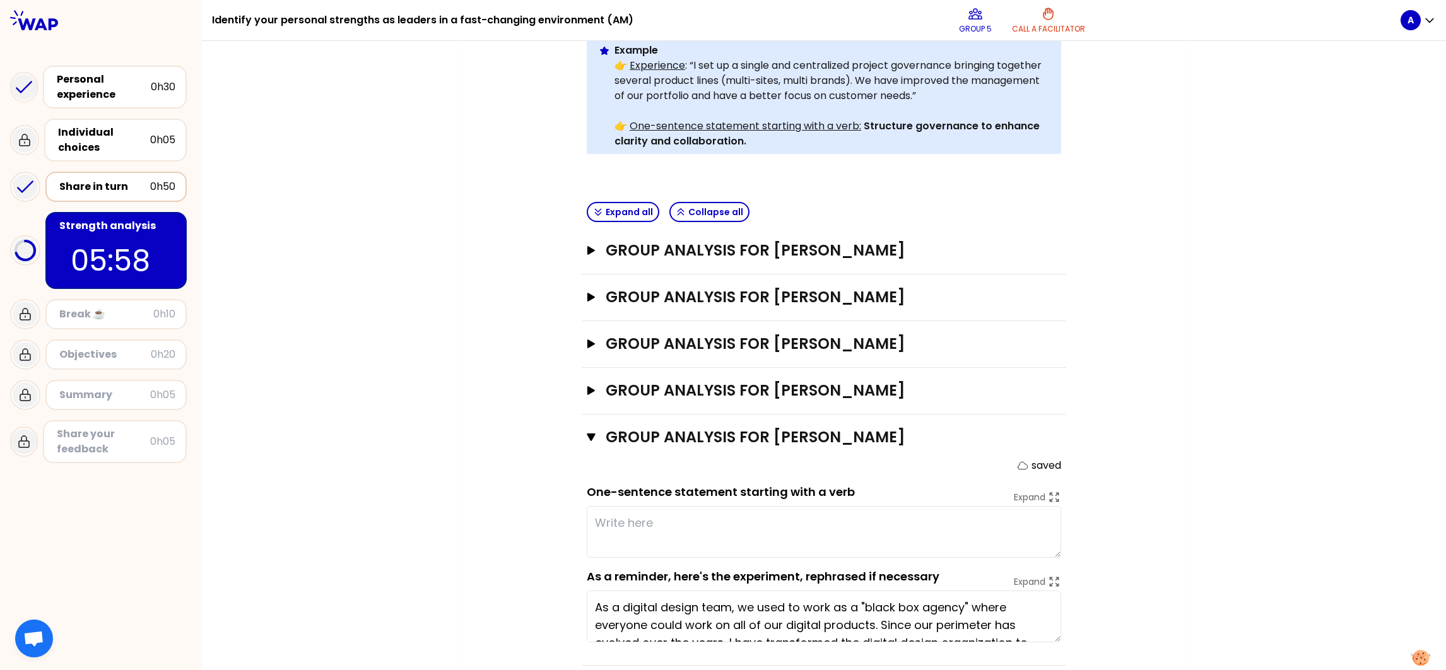
click at [81, 180] on div "Share in turn" at bounding box center [104, 186] width 91 height 15
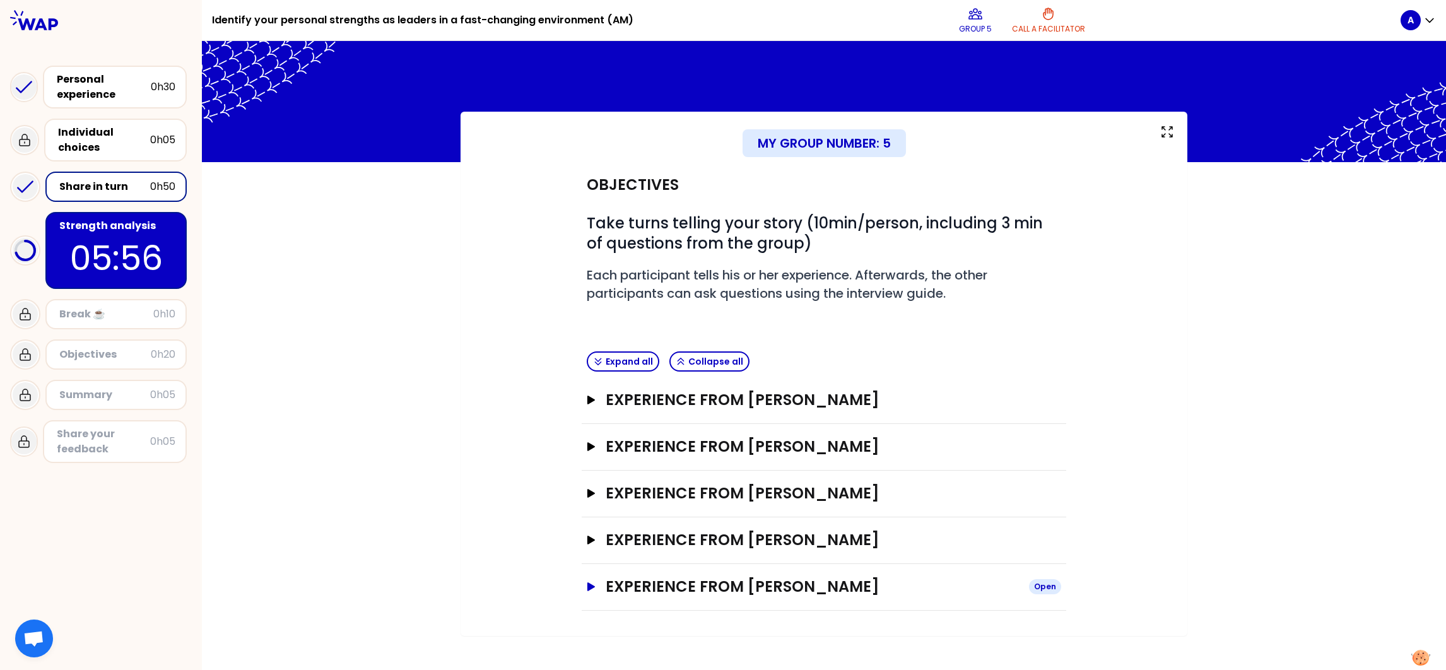
click at [592, 582] on icon "button" at bounding box center [591, 586] width 10 height 9
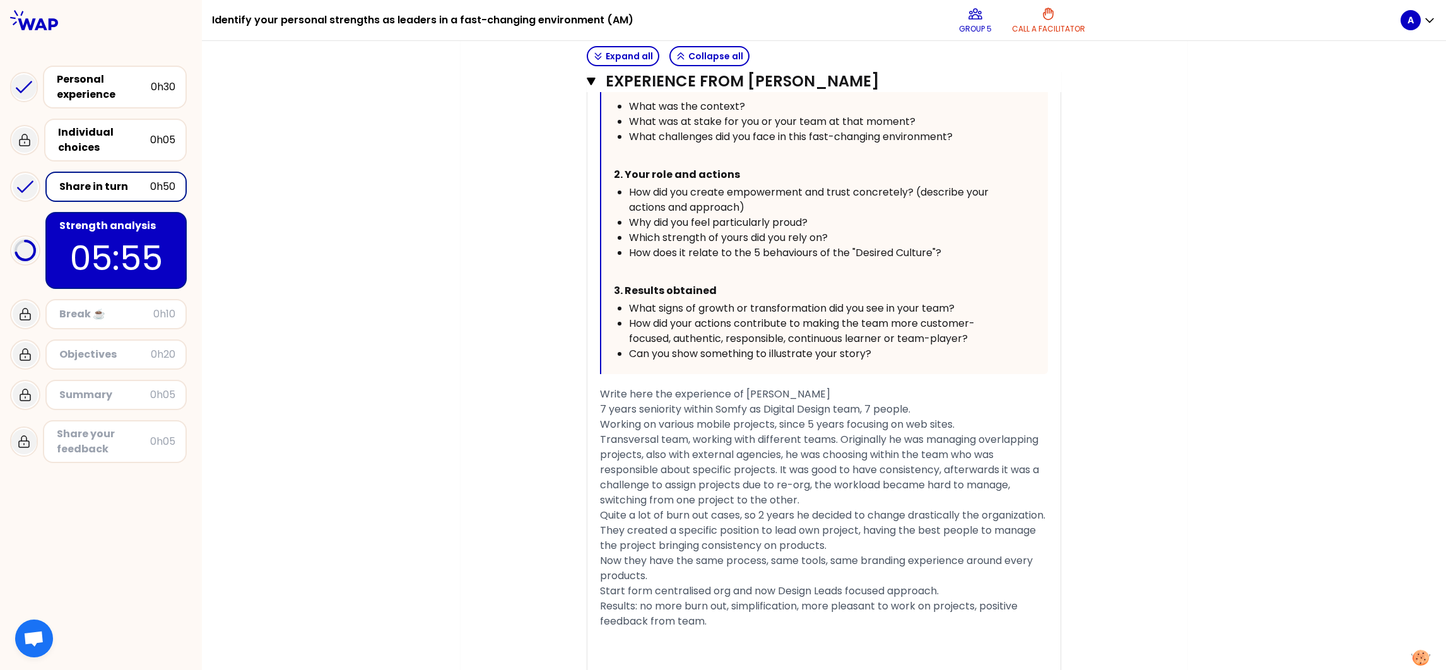
scroll to position [899, 0]
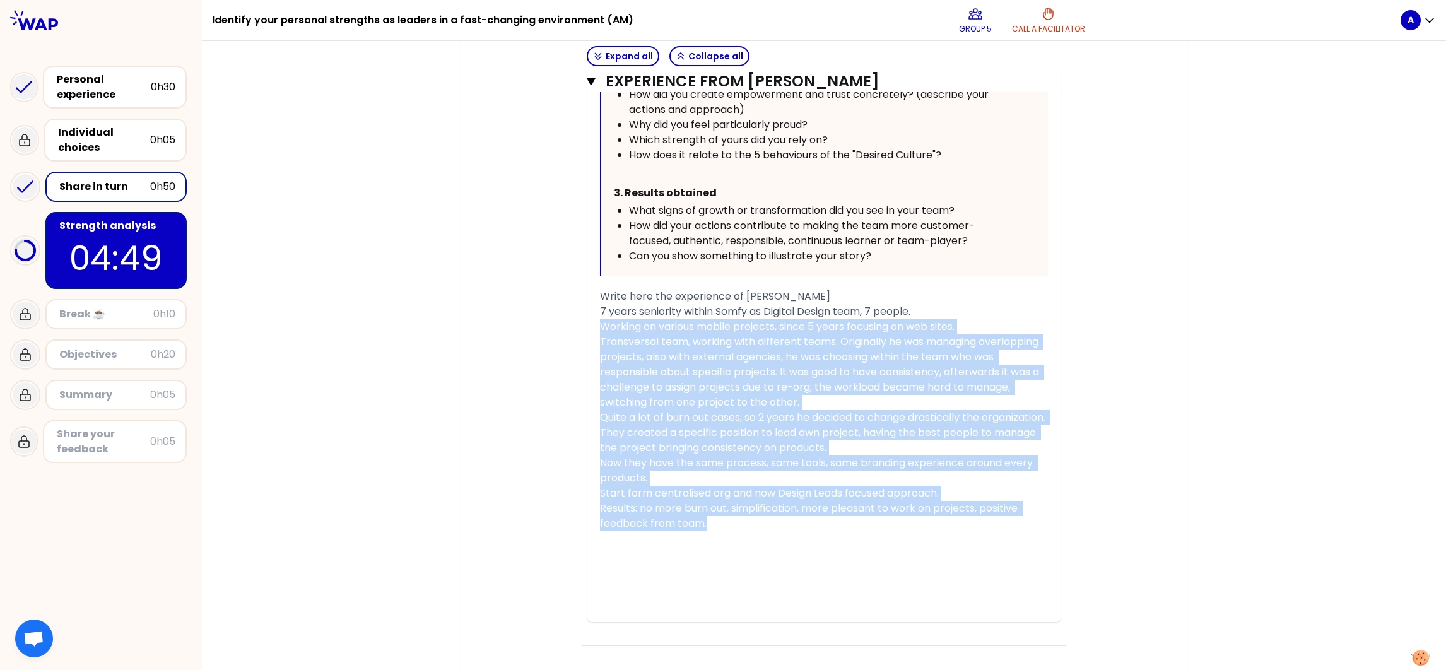
drag, startPoint x: 595, startPoint y: 324, endPoint x: 822, endPoint y: 520, distance: 299.7
click at [822, 520] on div "« As a digital design team, we used to work as a "black box agency" where every…" at bounding box center [824, 186] width 448 height 871
copy div "Working on various mobile projects, since 5 years focusing on web sites. Transv…"
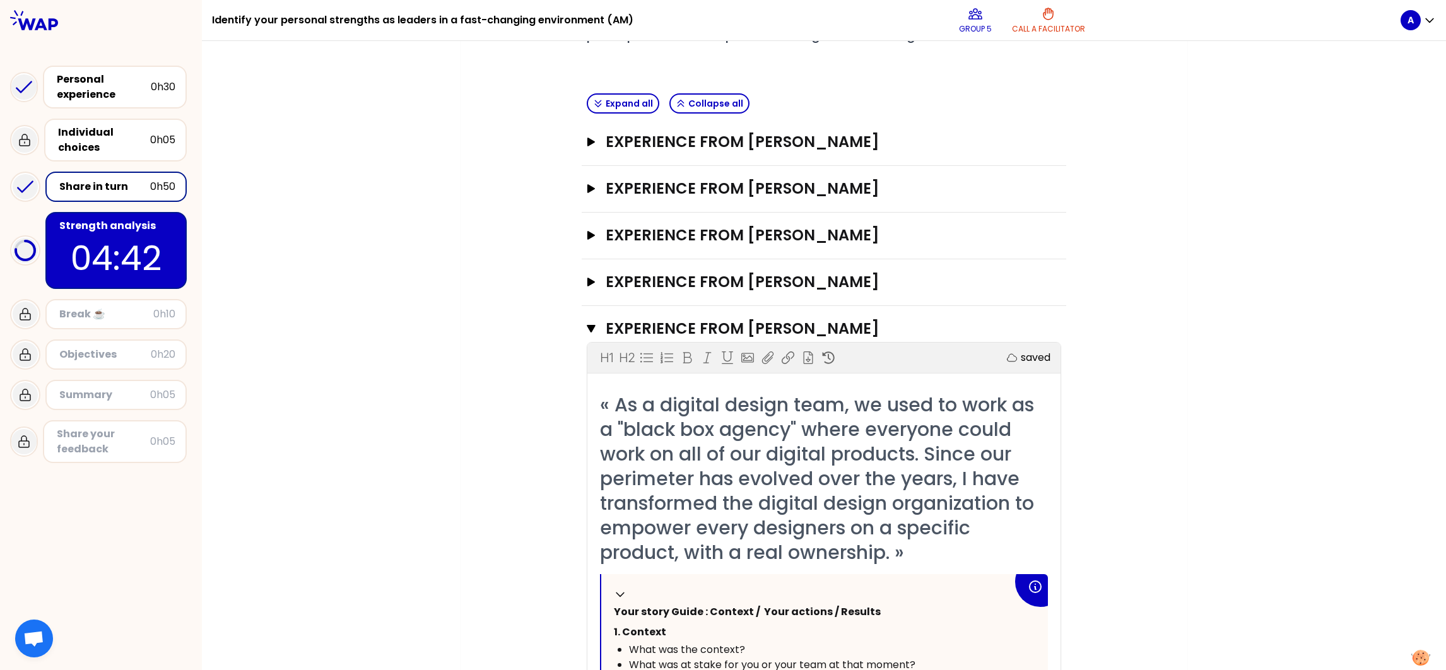
scroll to position [0, 0]
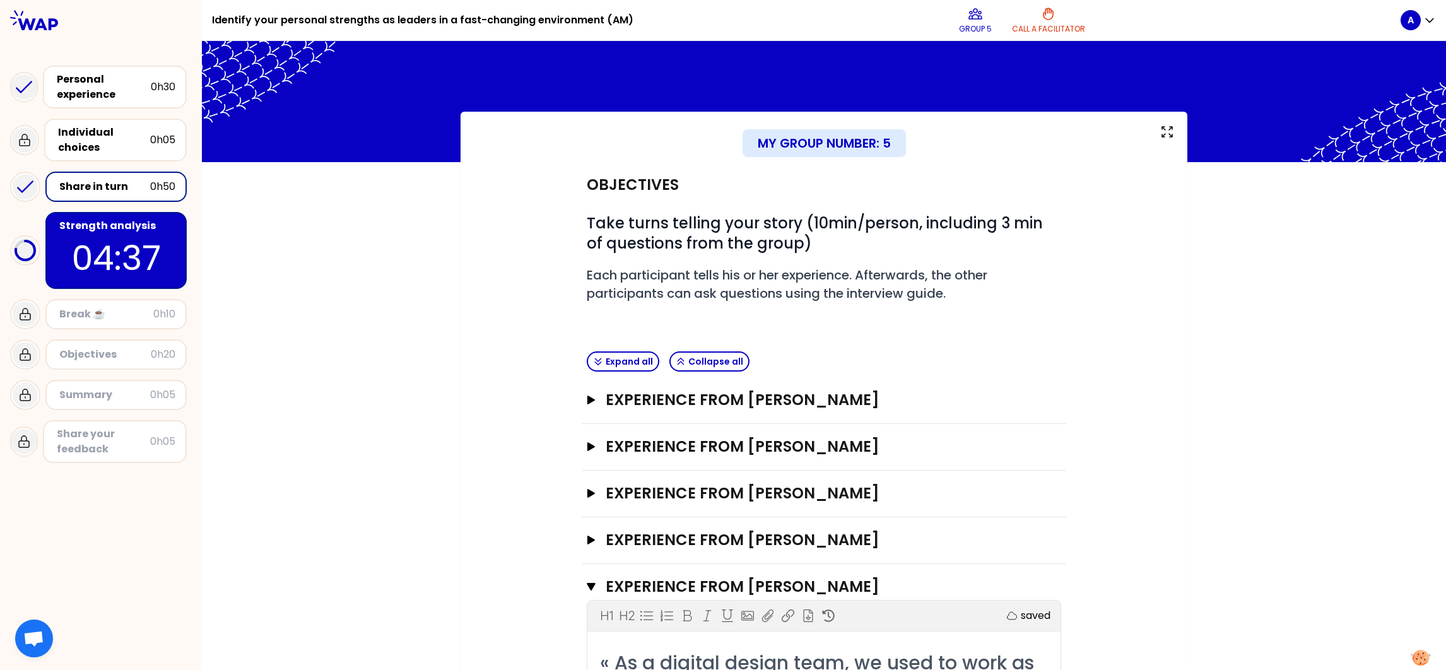
click at [88, 233] on p "04:37" at bounding box center [116, 257] width 119 height 49
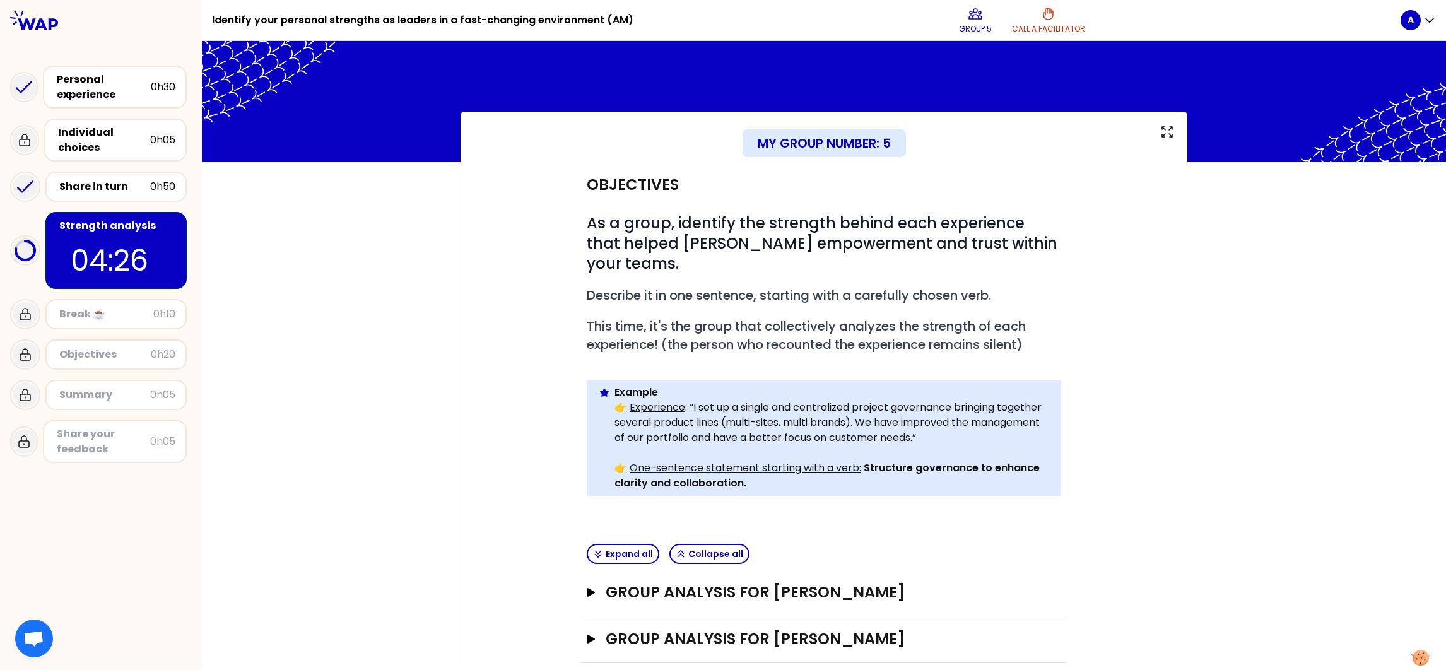
click at [1206, 431] on div "My group number: 5 Objectives # As a group, identify the strength behind each e…" at bounding box center [824, 470] width 1244 height 717
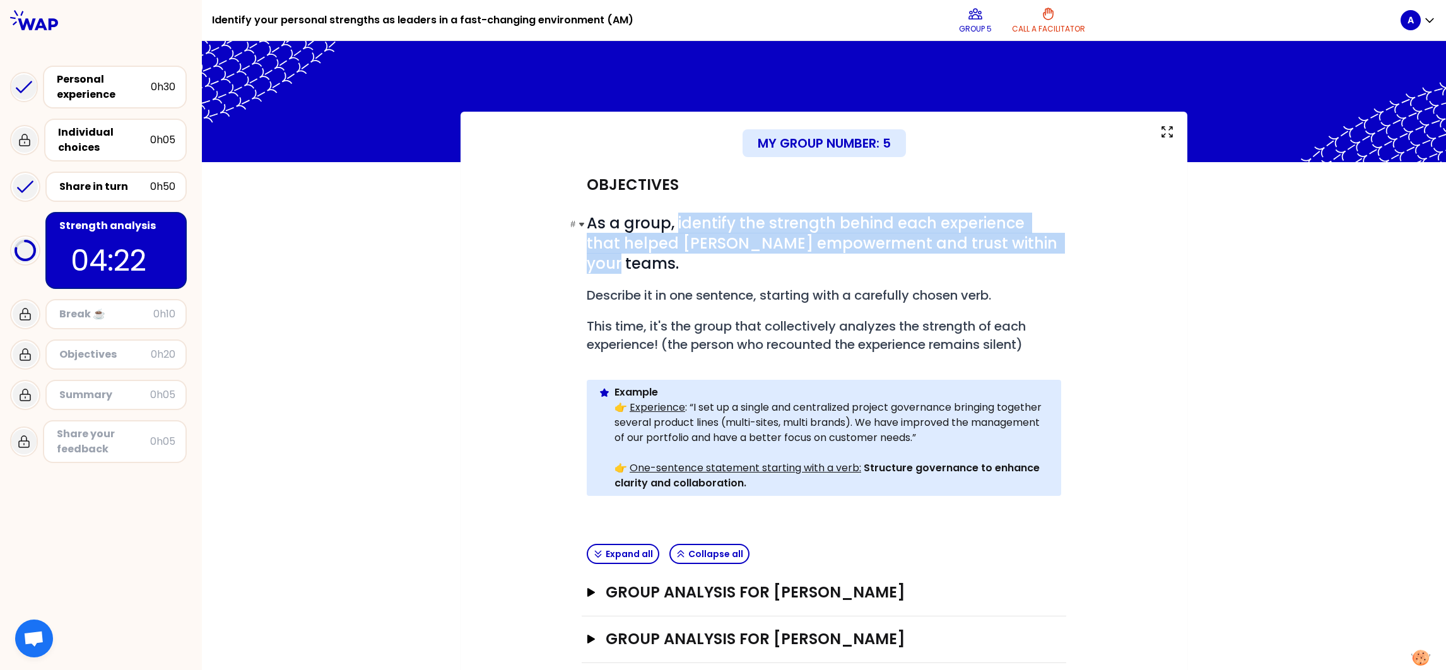
drag, startPoint x: 669, startPoint y: 221, endPoint x: 1015, endPoint y: 244, distance: 346.5
click at [1015, 244] on h1 "# As a group, identify the strength behind each experience that helped [PERSON_…" at bounding box center [824, 243] width 474 height 61
copy span "identify the strength behind each experience that helped [PERSON_NAME] empowerm…"
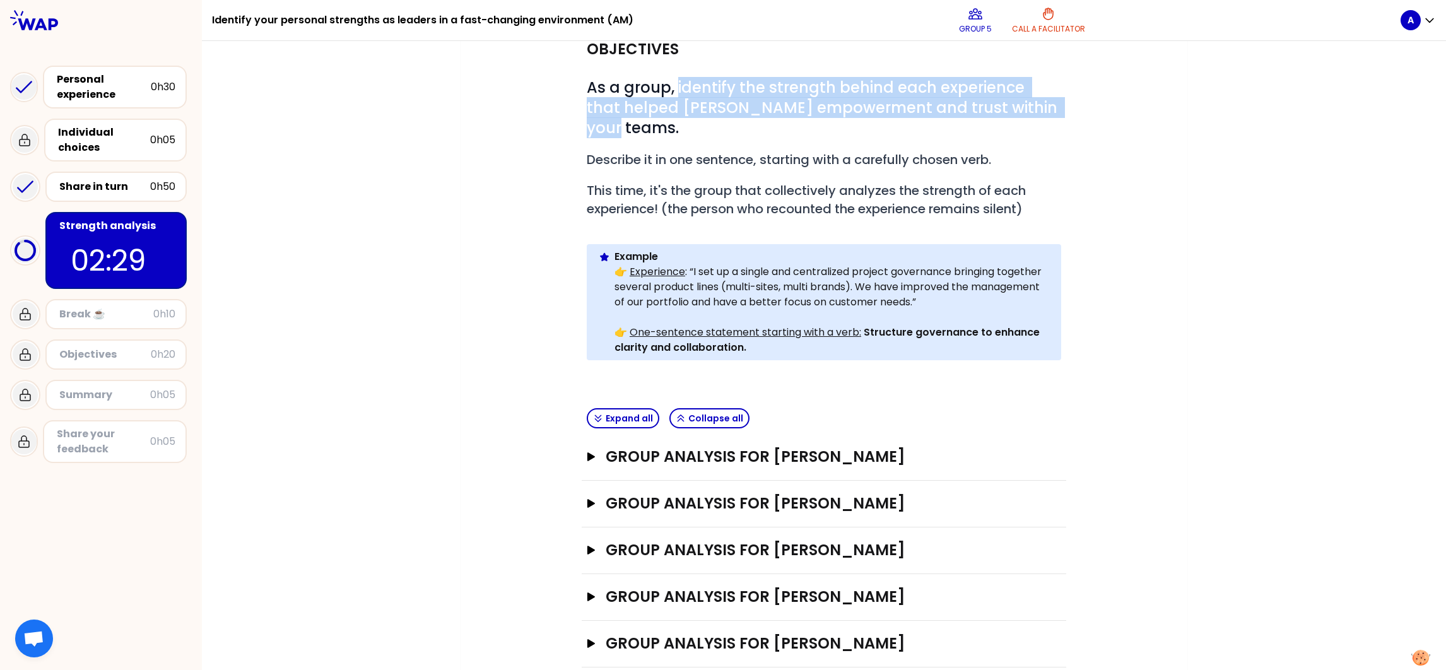
scroll to position [137, 0]
click at [587, 582] on icon "button" at bounding box center [591, 642] width 8 height 9
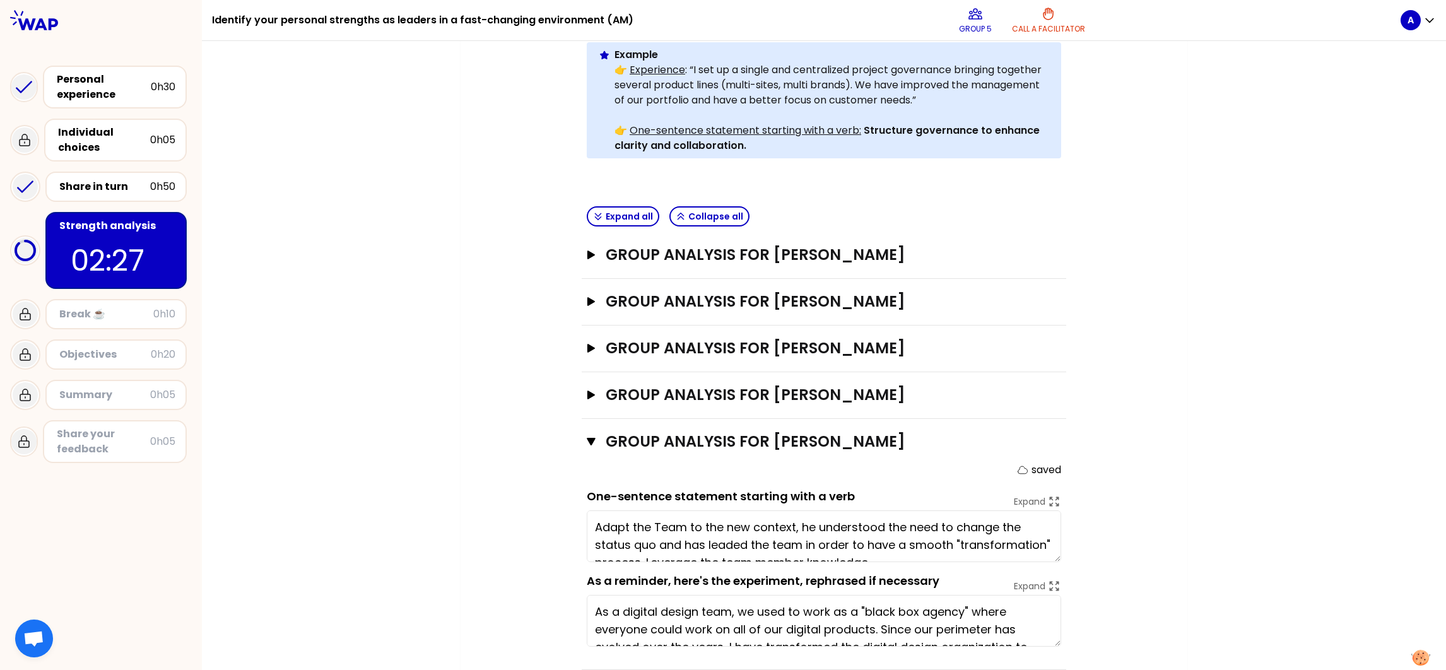
scroll to position [342, 0]
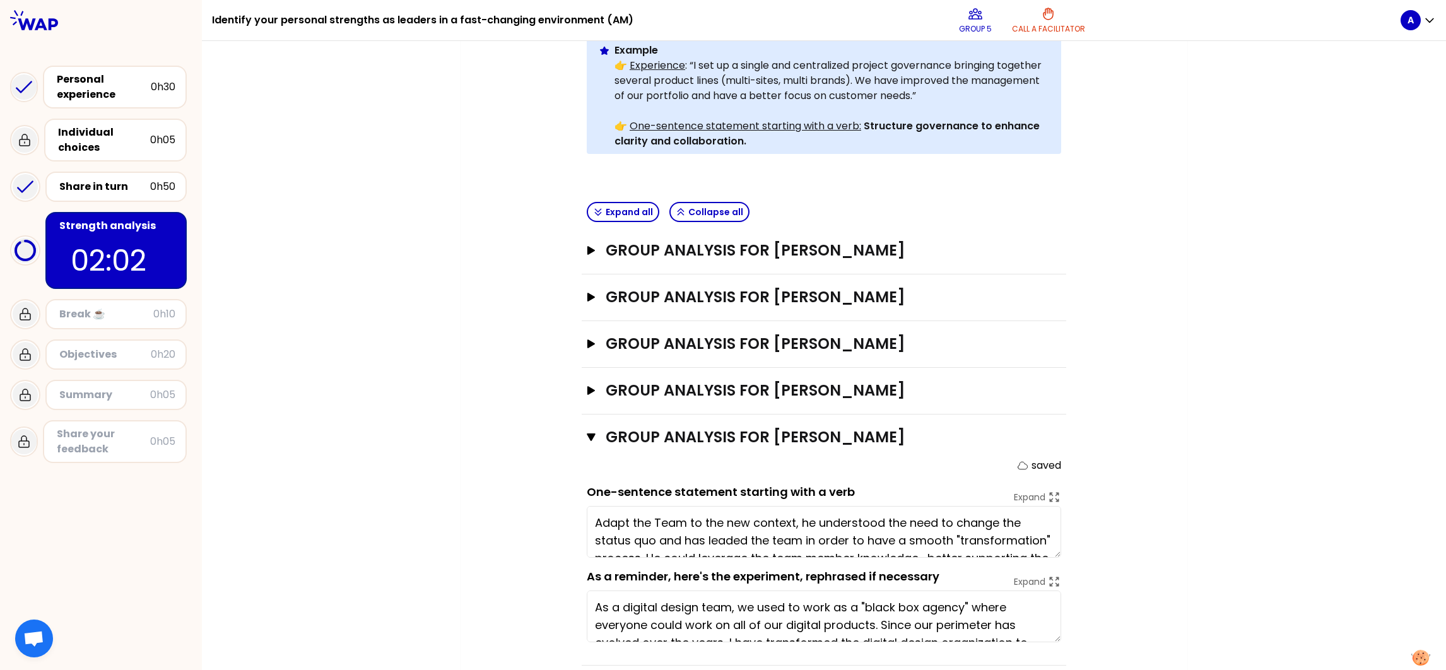
click at [918, 508] on textarea "Adapt the Team to the new context, he understood the need to change the status …" at bounding box center [824, 532] width 474 height 52
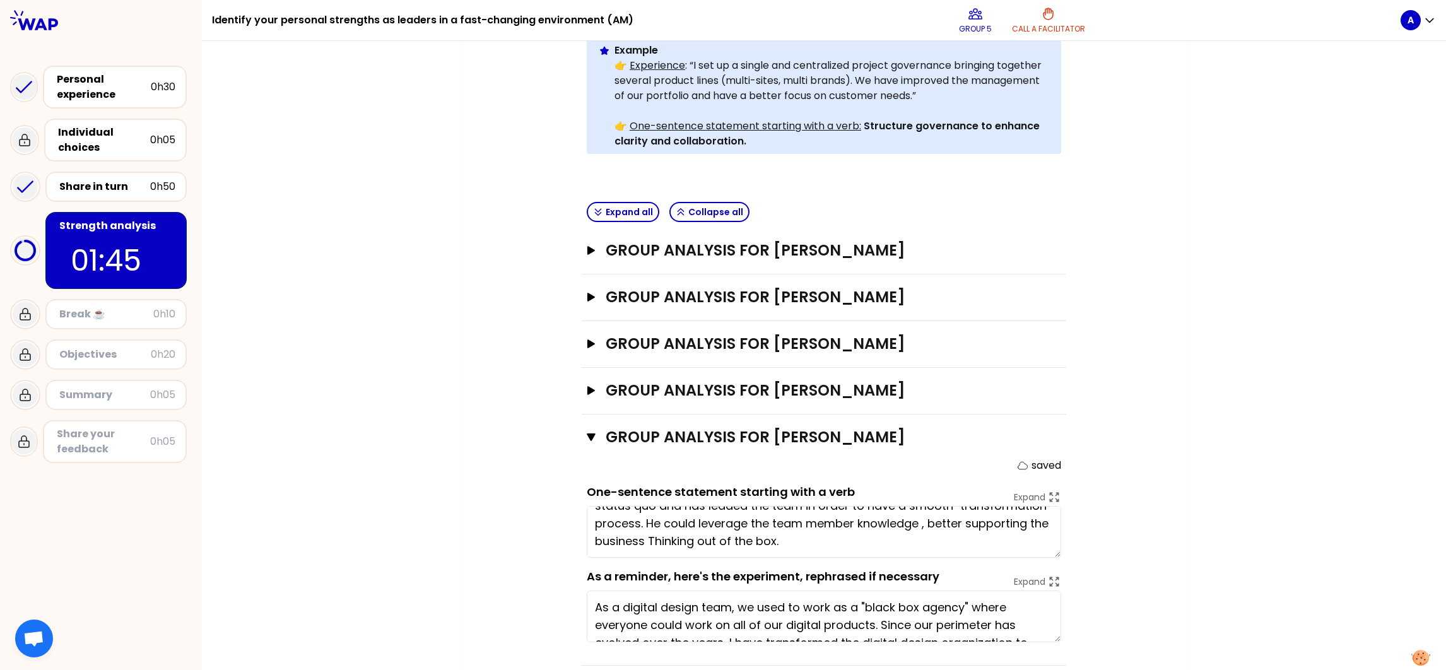
type textarea "Adapt the Team to the new context, he understood the need to change the status …"
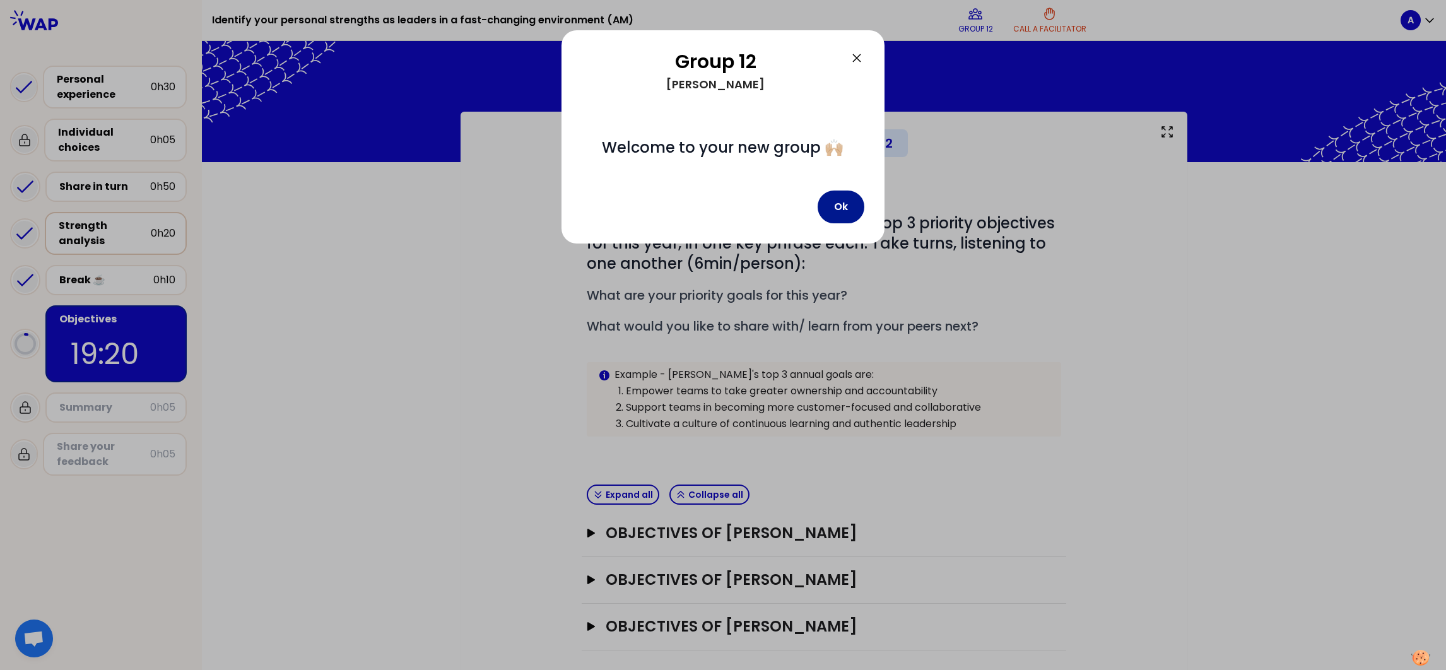
click at [842, 209] on button "Ok" at bounding box center [841, 207] width 47 height 33
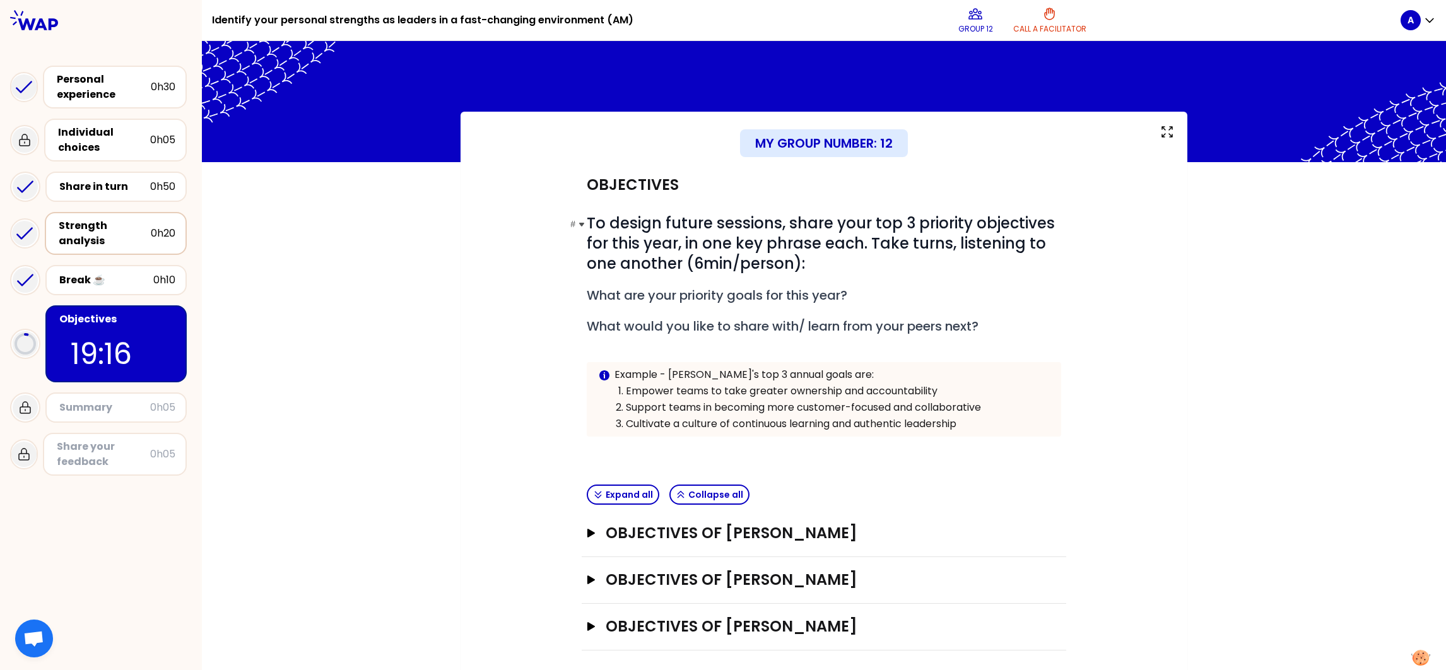
scroll to position [2, 0]
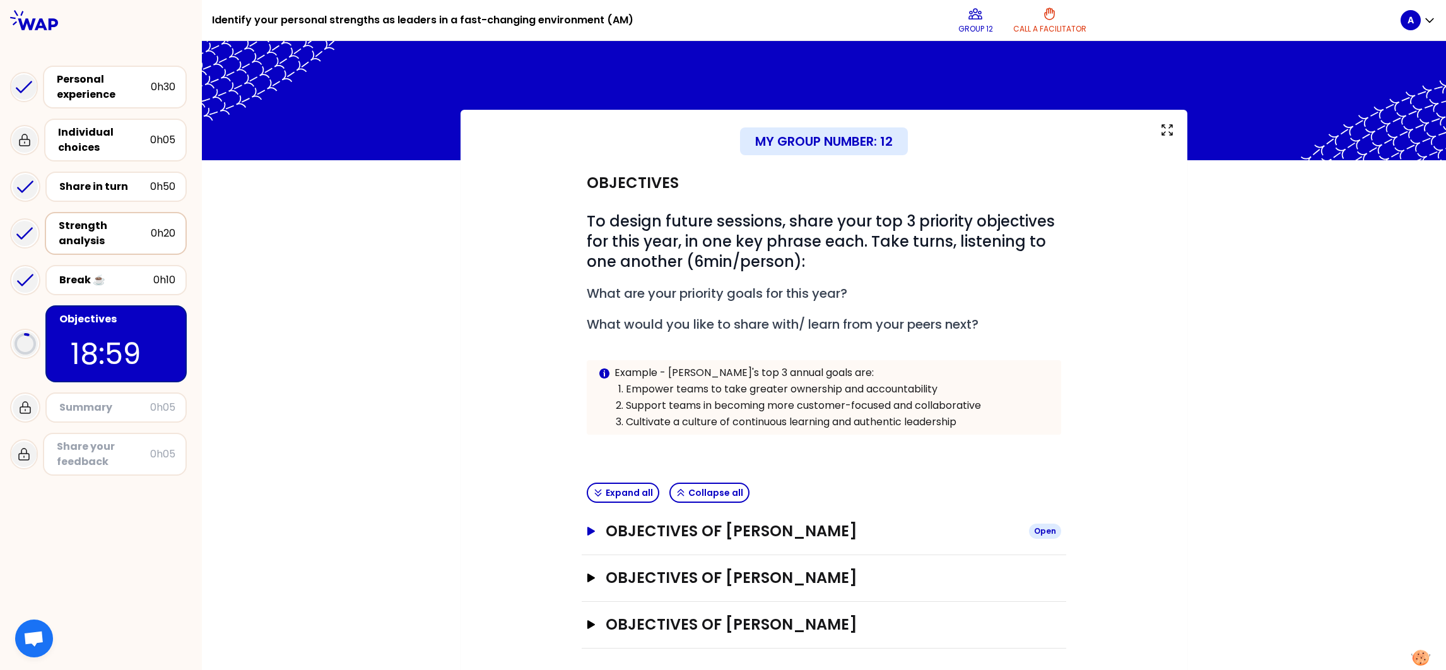
click at [586, 527] on icon "button" at bounding box center [591, 531] width 10 height 9
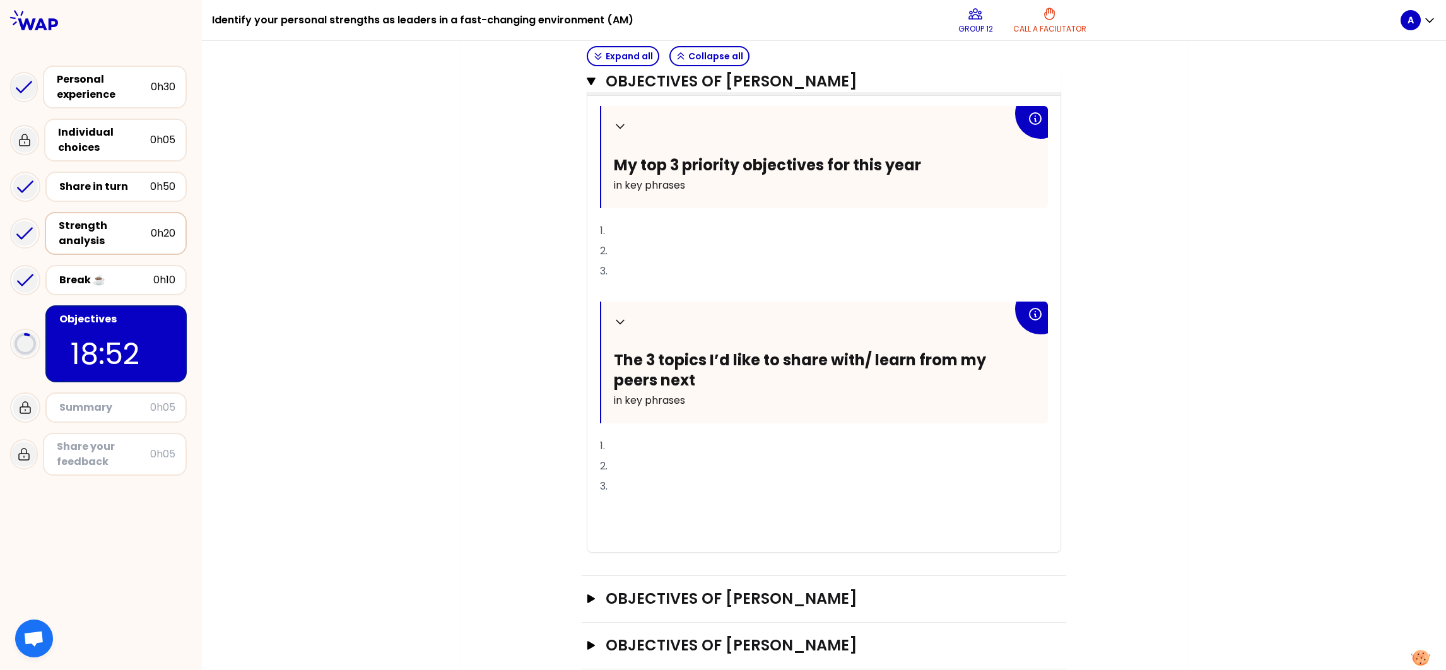
scroll to position [503, 0]
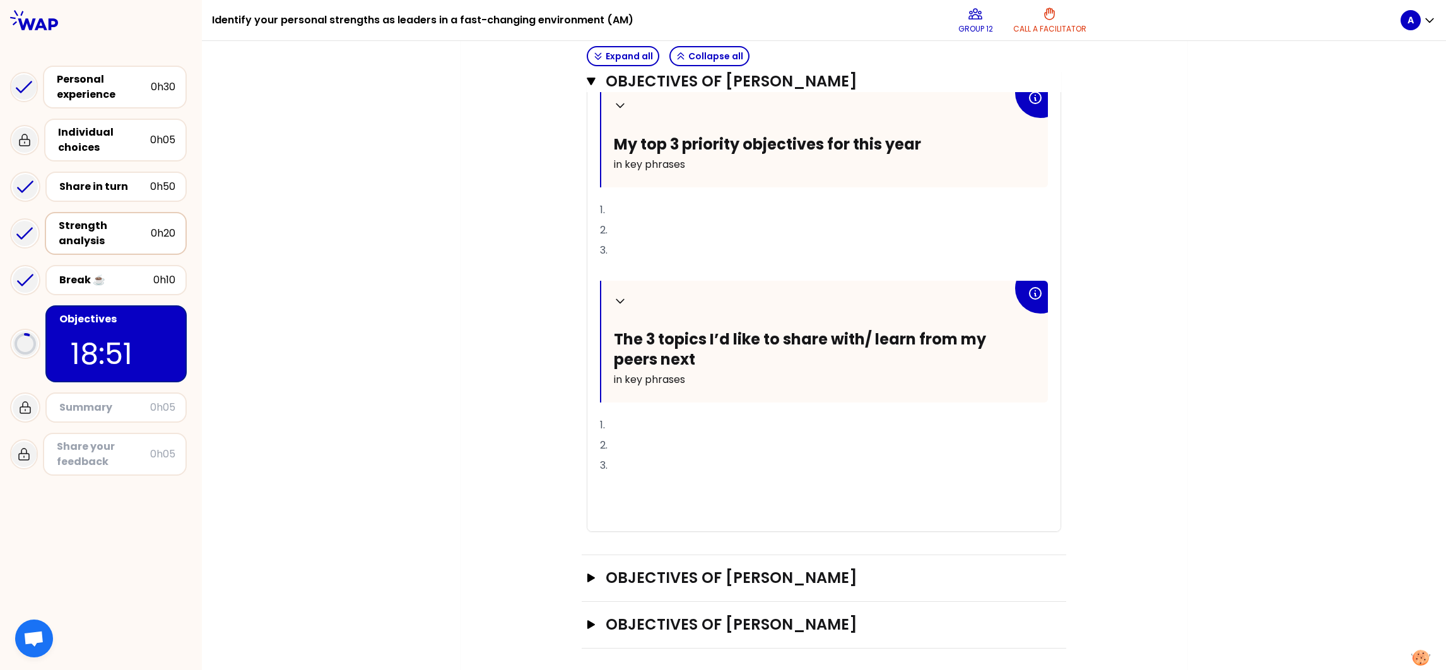
click at [630, 425] on p "1." at bounding box center [824, 425] width 448 height 20
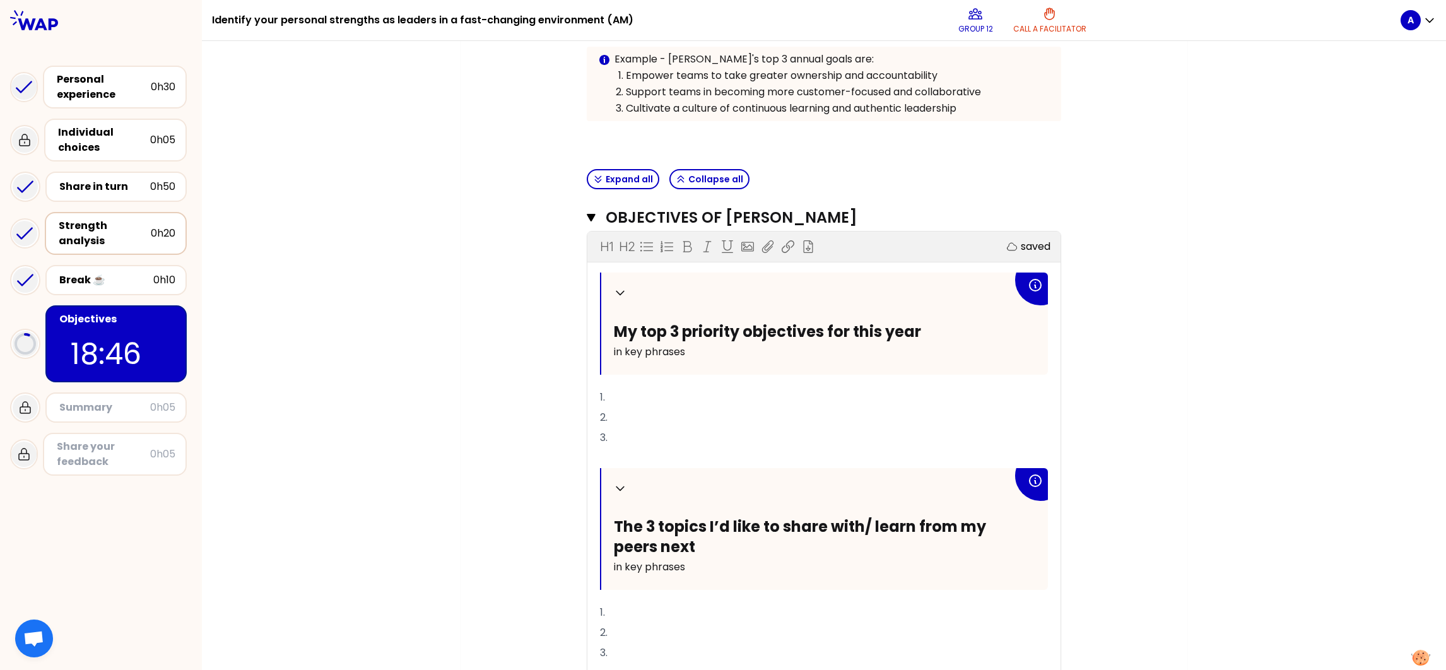
scroll to position [314, 0]
click at [587, 216] on icon "button" at bounding box center [591, 220] width 9 height 8
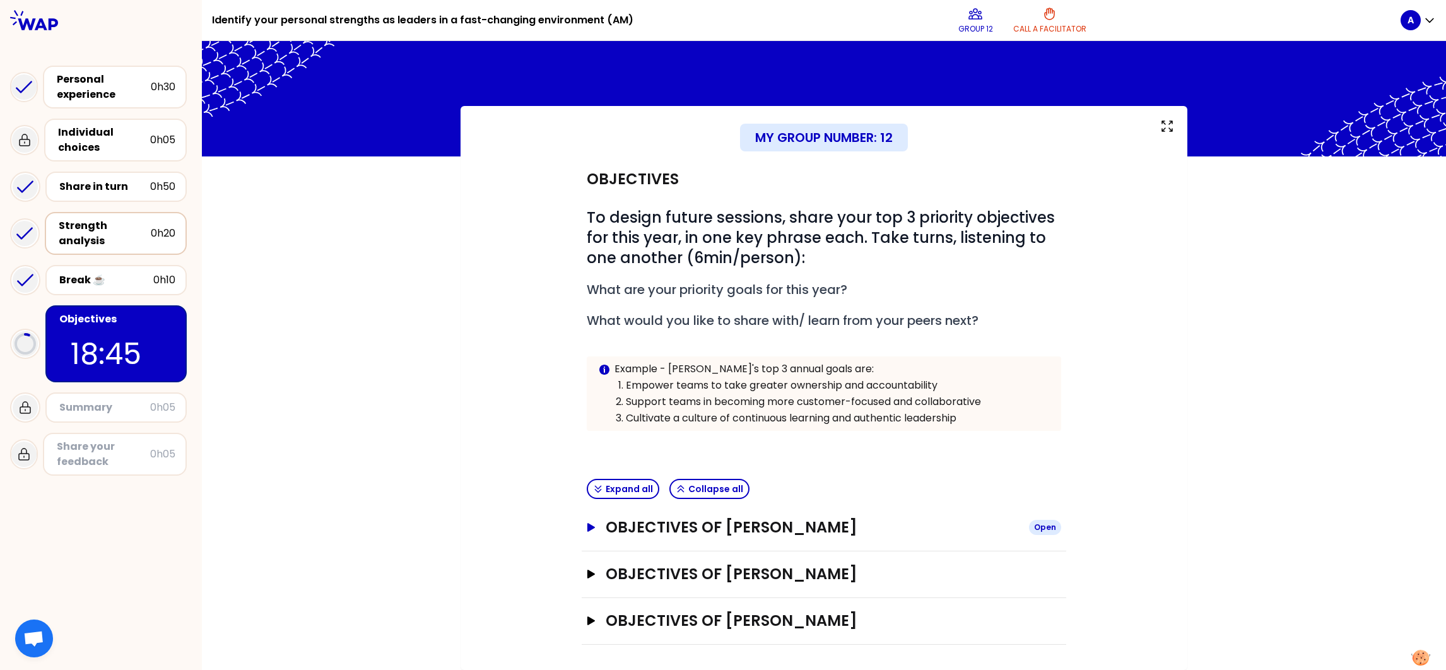
scroll to position [2, 0]
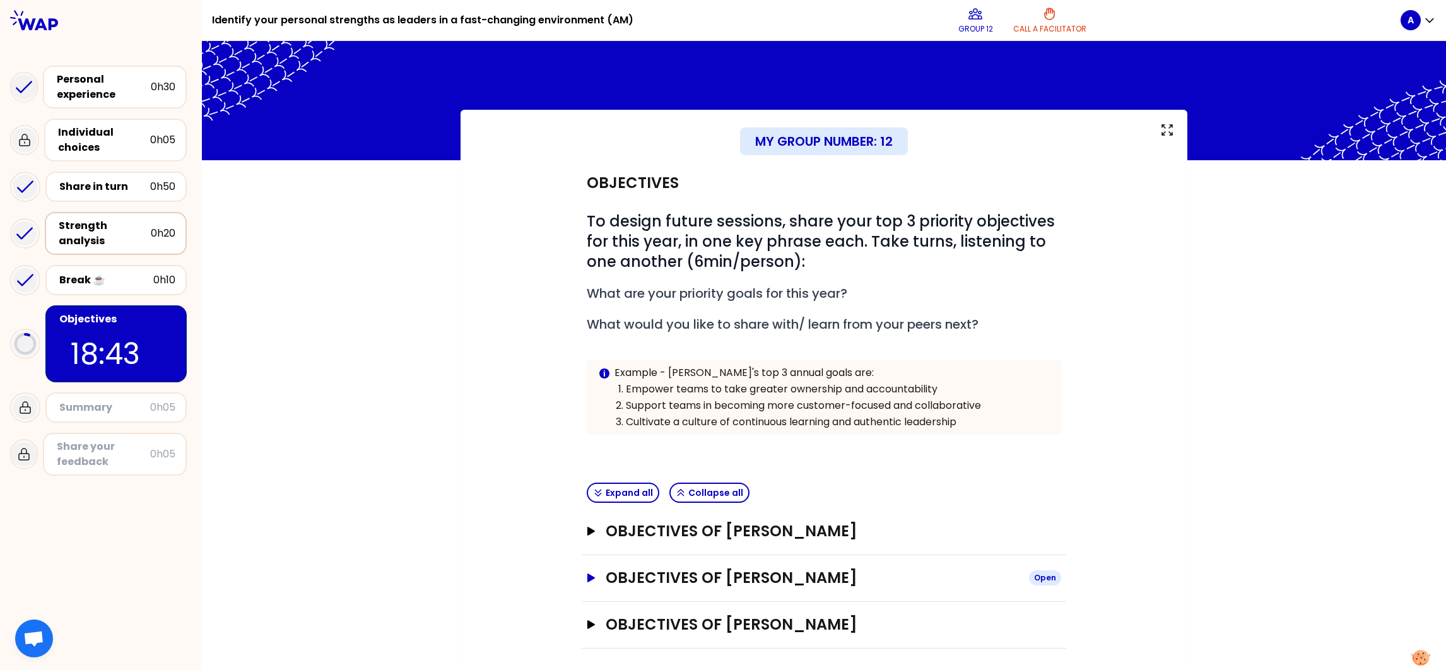
click at [587, 573] on icon "button" at bounding box center [591, 577] width 8 height 9
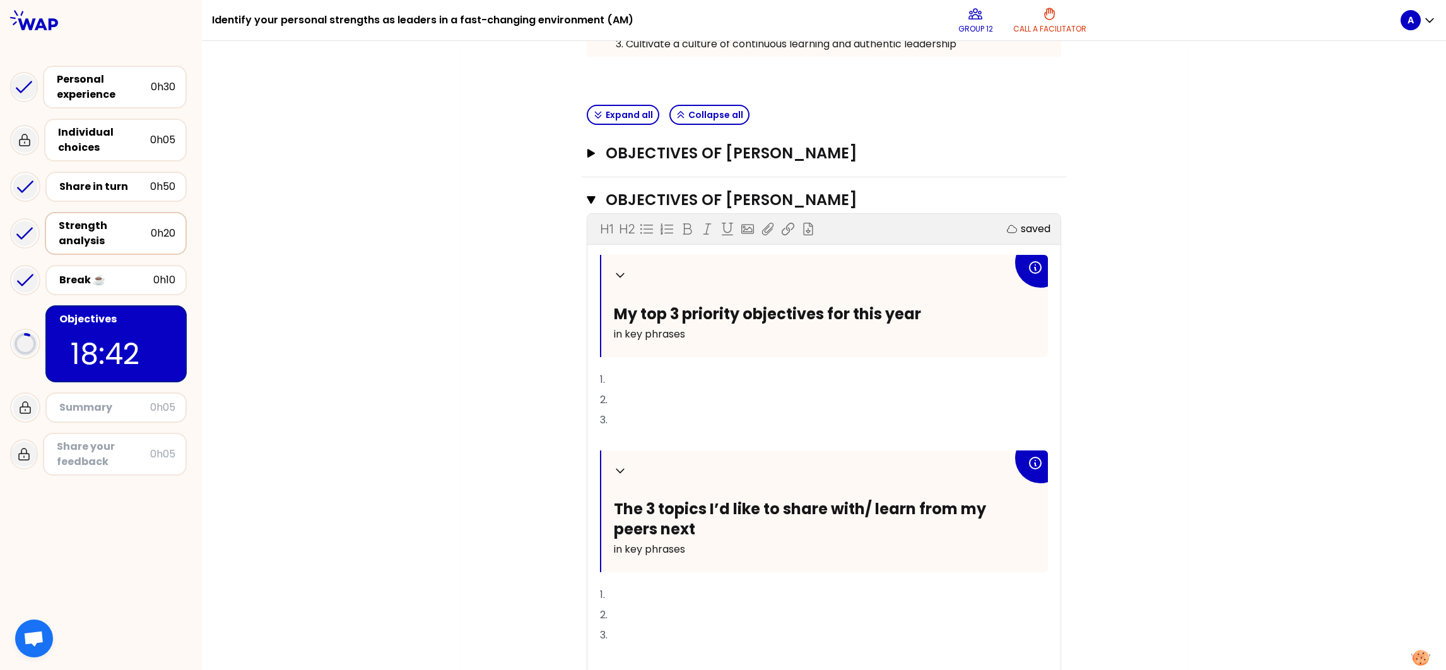
scroll to position [380, 0]
click at [587, 196] on icon "button" at bounding box center [591, 200] width 9 height 8
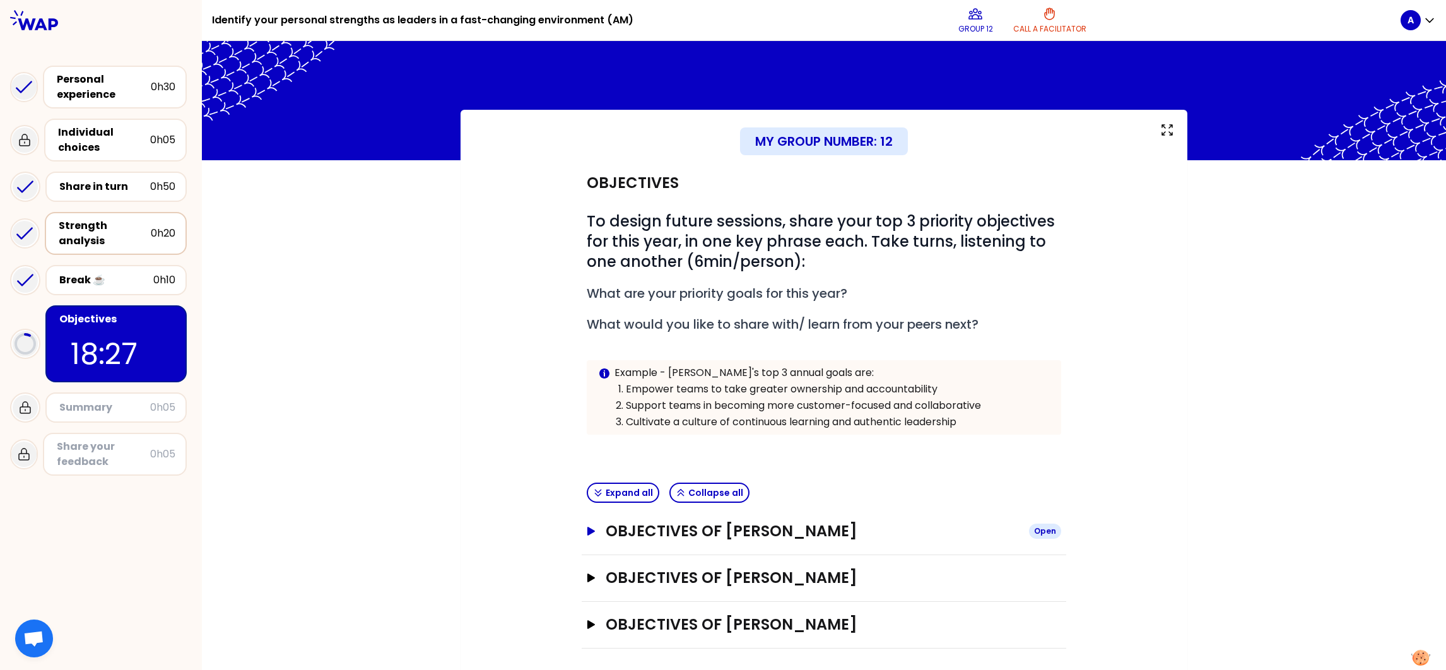
click at [587, 527] on icon "button" at bounding box center [591, 531] width 8 height 9
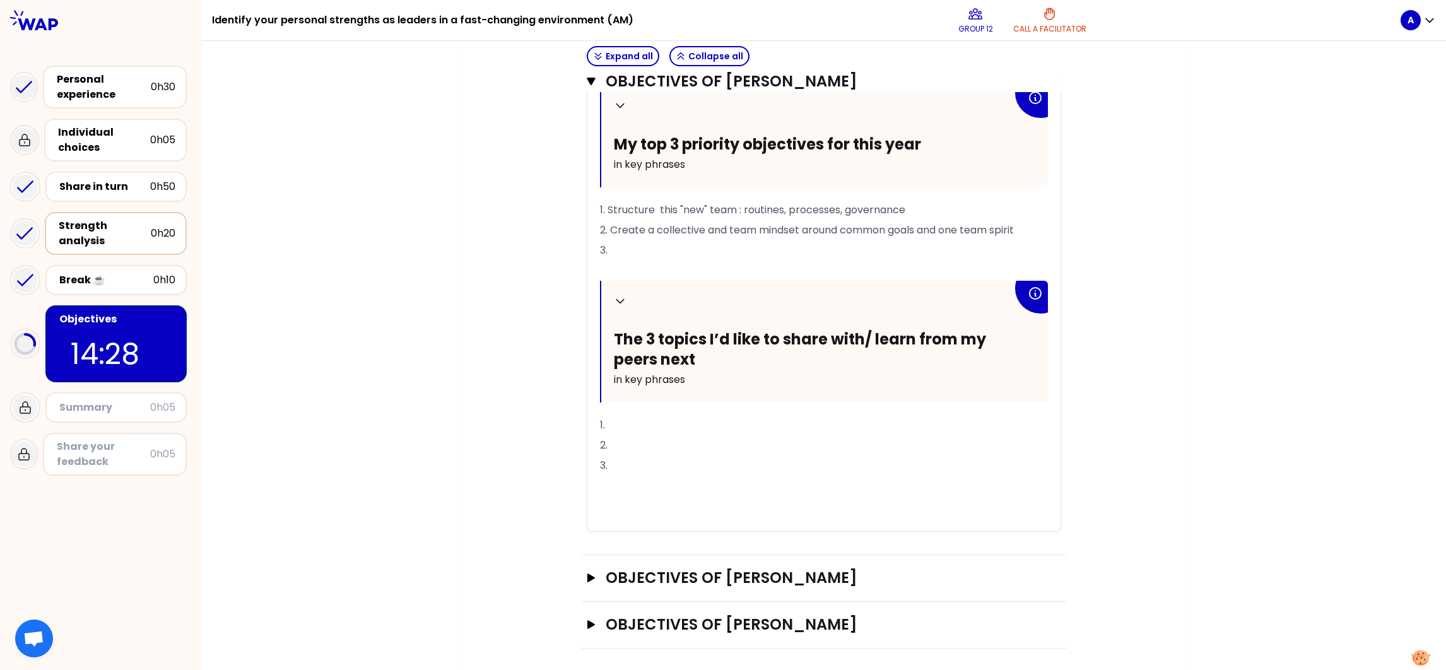
scroll to position [518, 0]
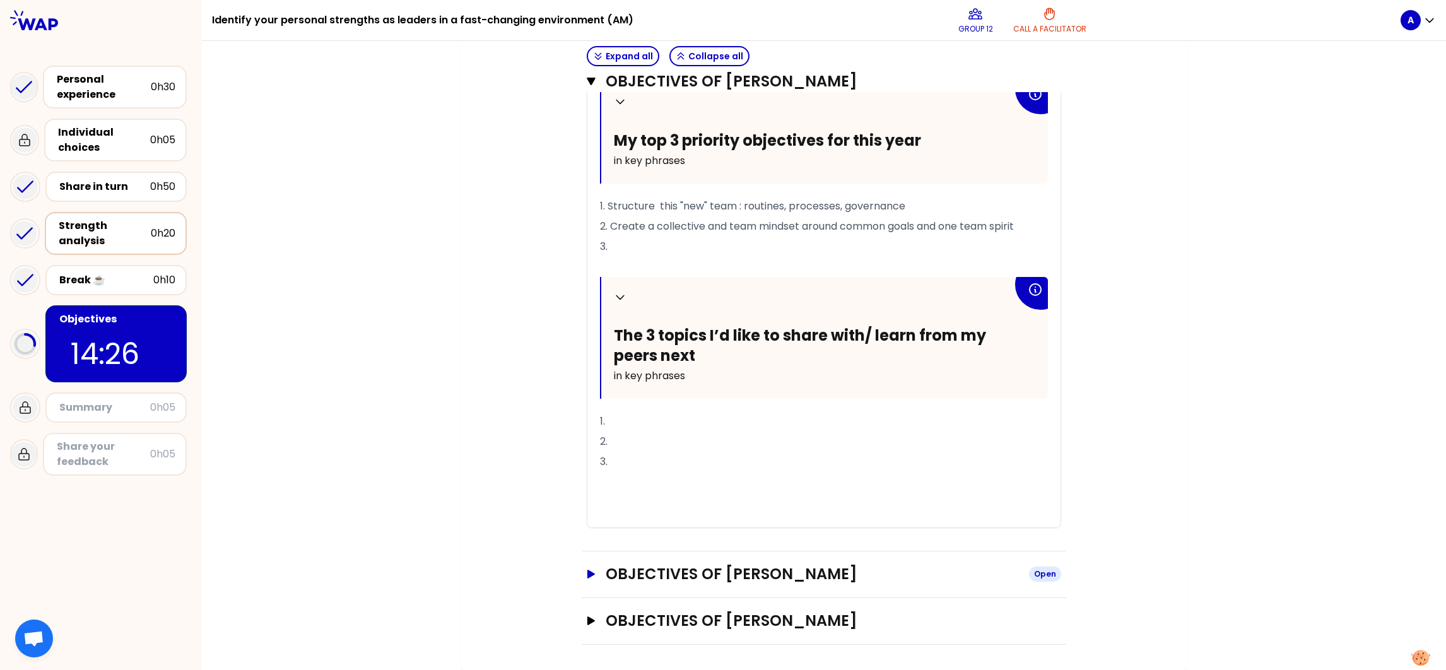
click at [586, 570] on icon "button" at bounding box center [591, 574] width 10 height 9
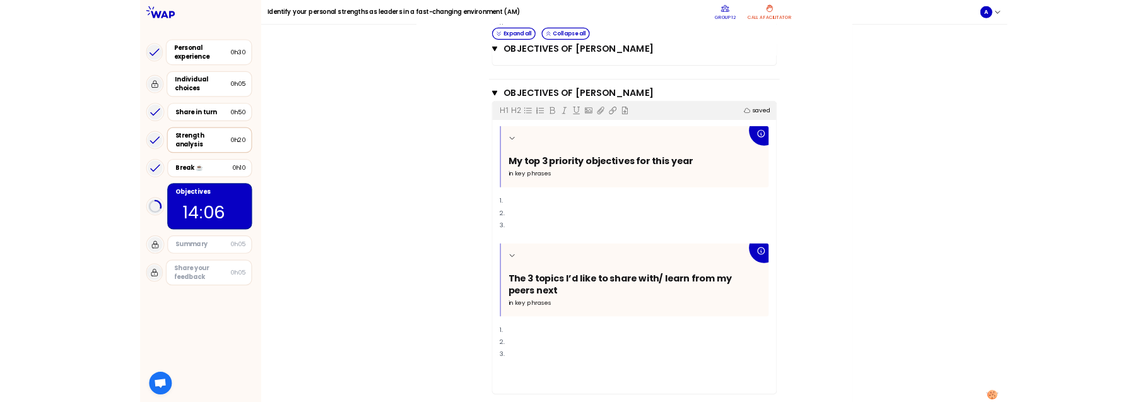
scroll to position [831, 0]
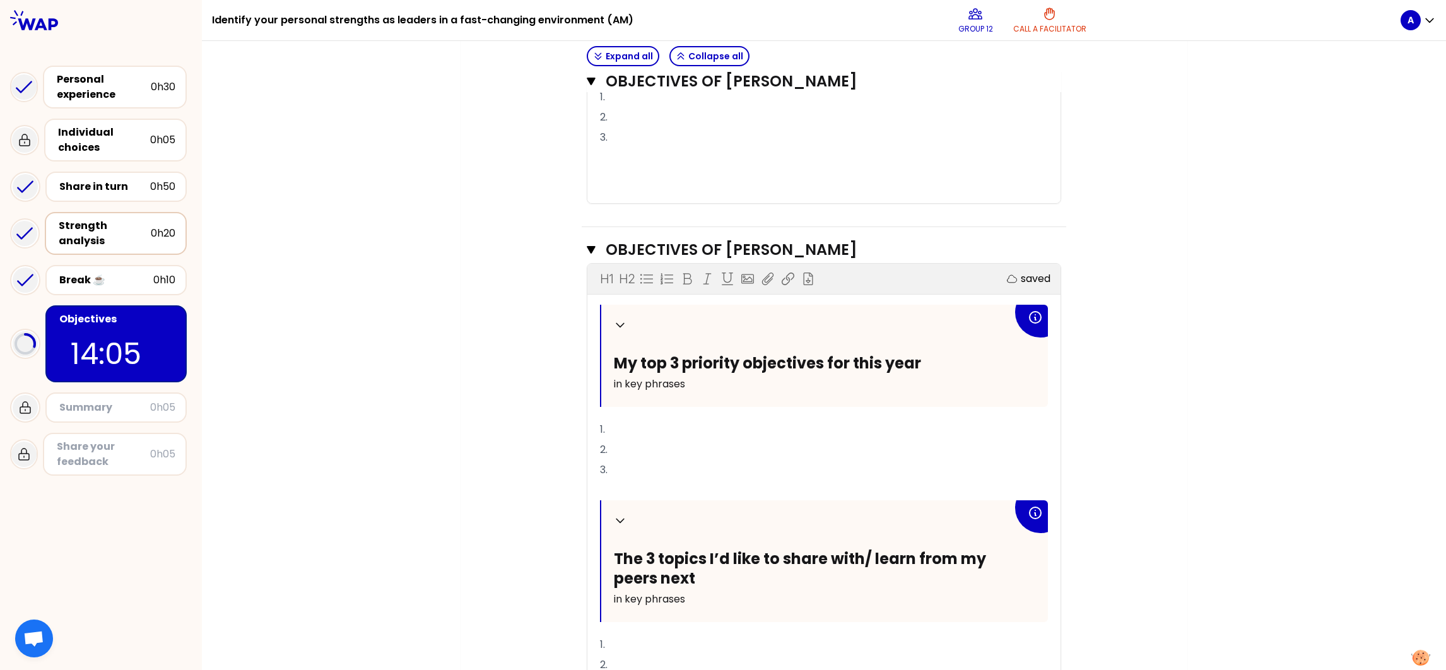
click at [642, 440] on p "1." at bounding box center [824, 430] width 448 height 20
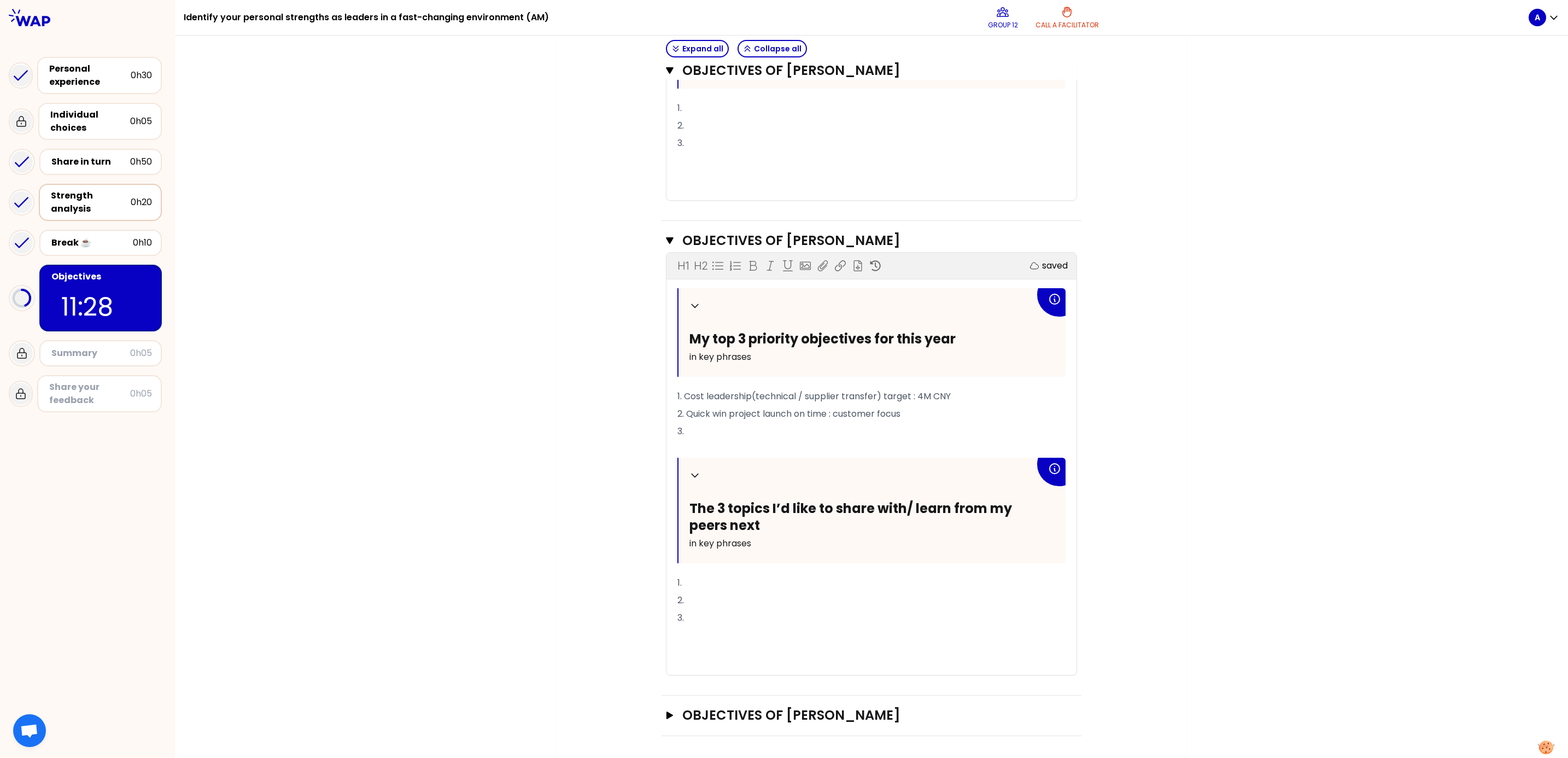
scroll to position [724, 0]
click at [667, 505] on icon "button" at bounding box center [670, 716] width 7 height 8
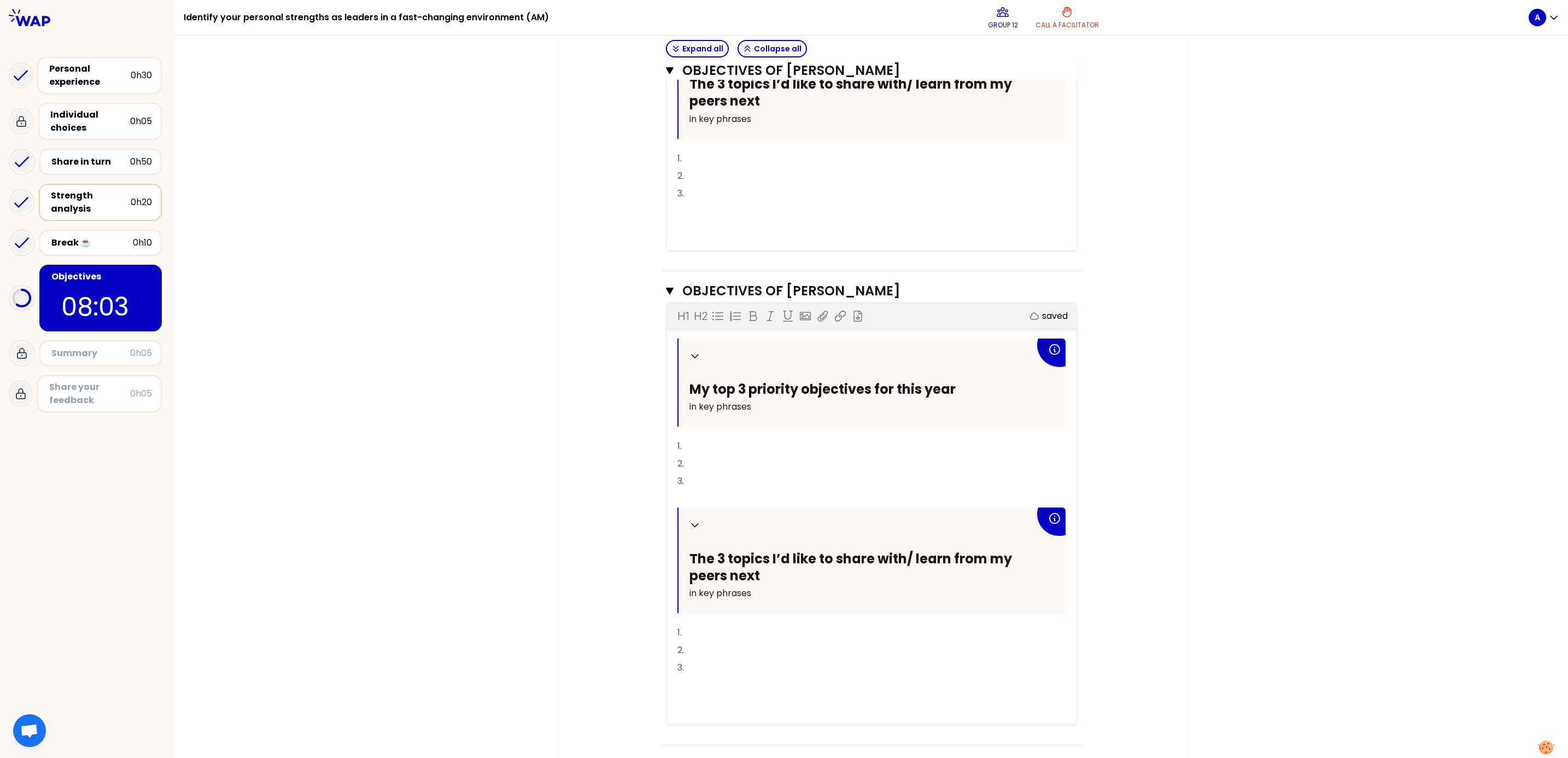
scroll to position [1158, 0]
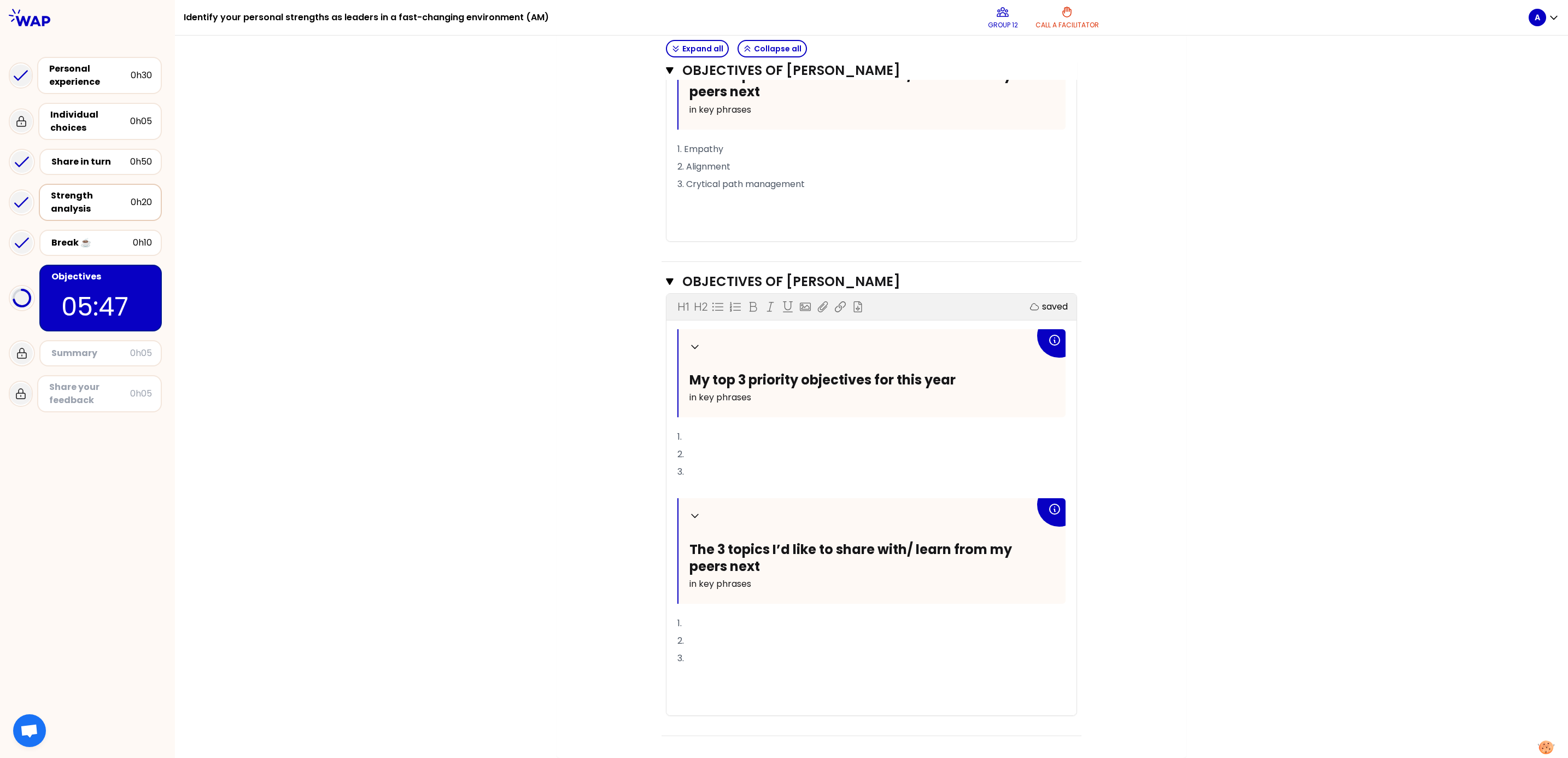
click at [711, 438] on p "1." at bounding box center [872, 437] width 388 height 17
click at [942, 436] on p "1. Motivating employees to take initiative and be proactive" at bounding box center [872, 437] width 388 height 17
click at [732, 448] on p "2." at bounding box center [872, 454] width 388 height 17
click at [820, 476] on p "3." at bounding box center [872, 472] width 388 height 17
click at [714, 472] on p "3." at bounding box center [872, 472] width 388 height 17
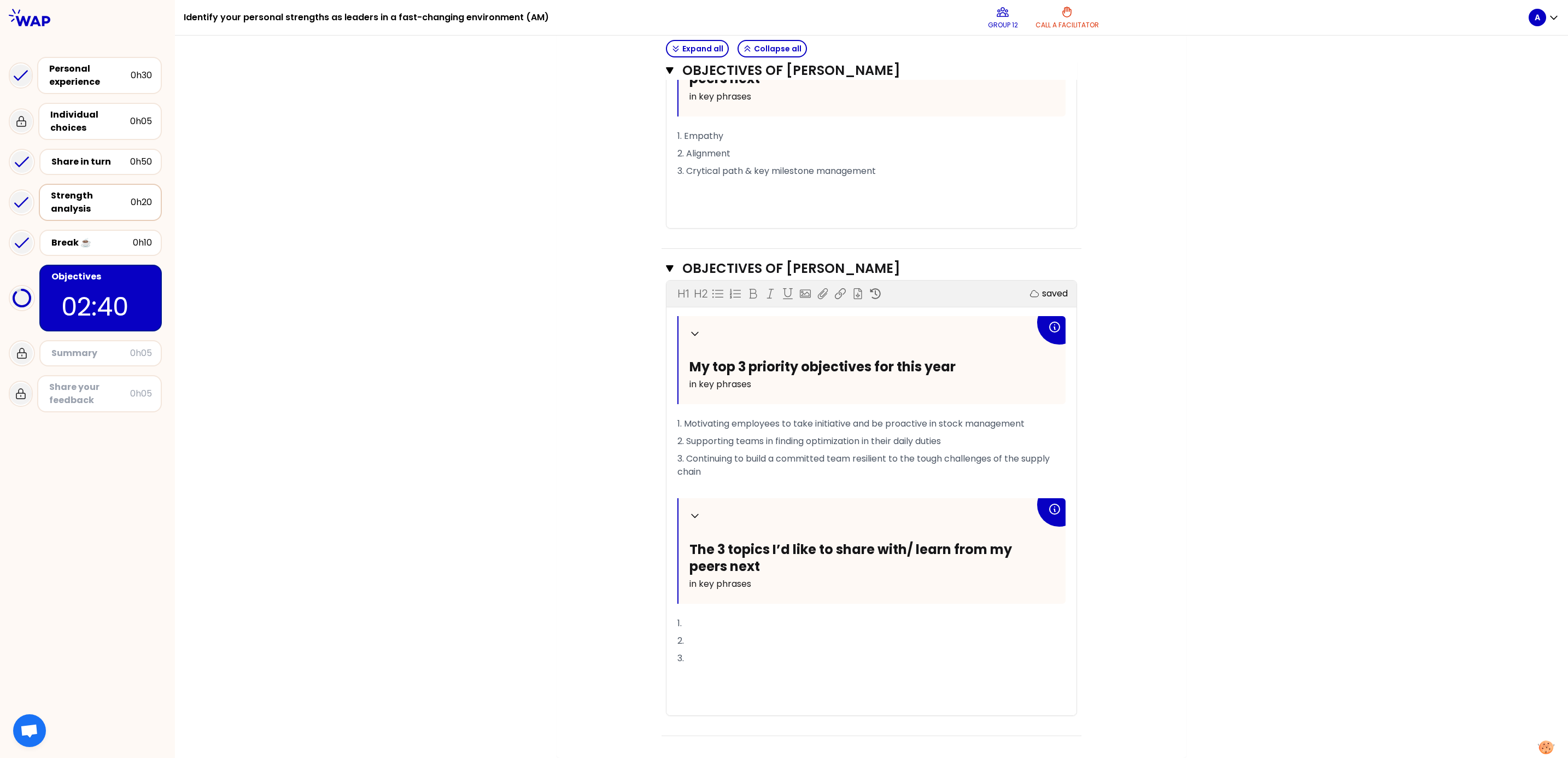
click at [712, 505] on p "1." at bounding box center [872, 624] width 388 height 17
click at [678, 505] on span "1. Thinking out of the box" at bounding box center [730, 624] width 104 height 13
click at [784, 505] on p "1. "Thinking out of the box" at bounding box center [872, 624] width 388 height 17
click at [702, 505] on p "2." at bounding box center [872, 641] width 388 height 17
click at [691, 505] on p "2." at bounding box center [872, 641] width 388 height 17
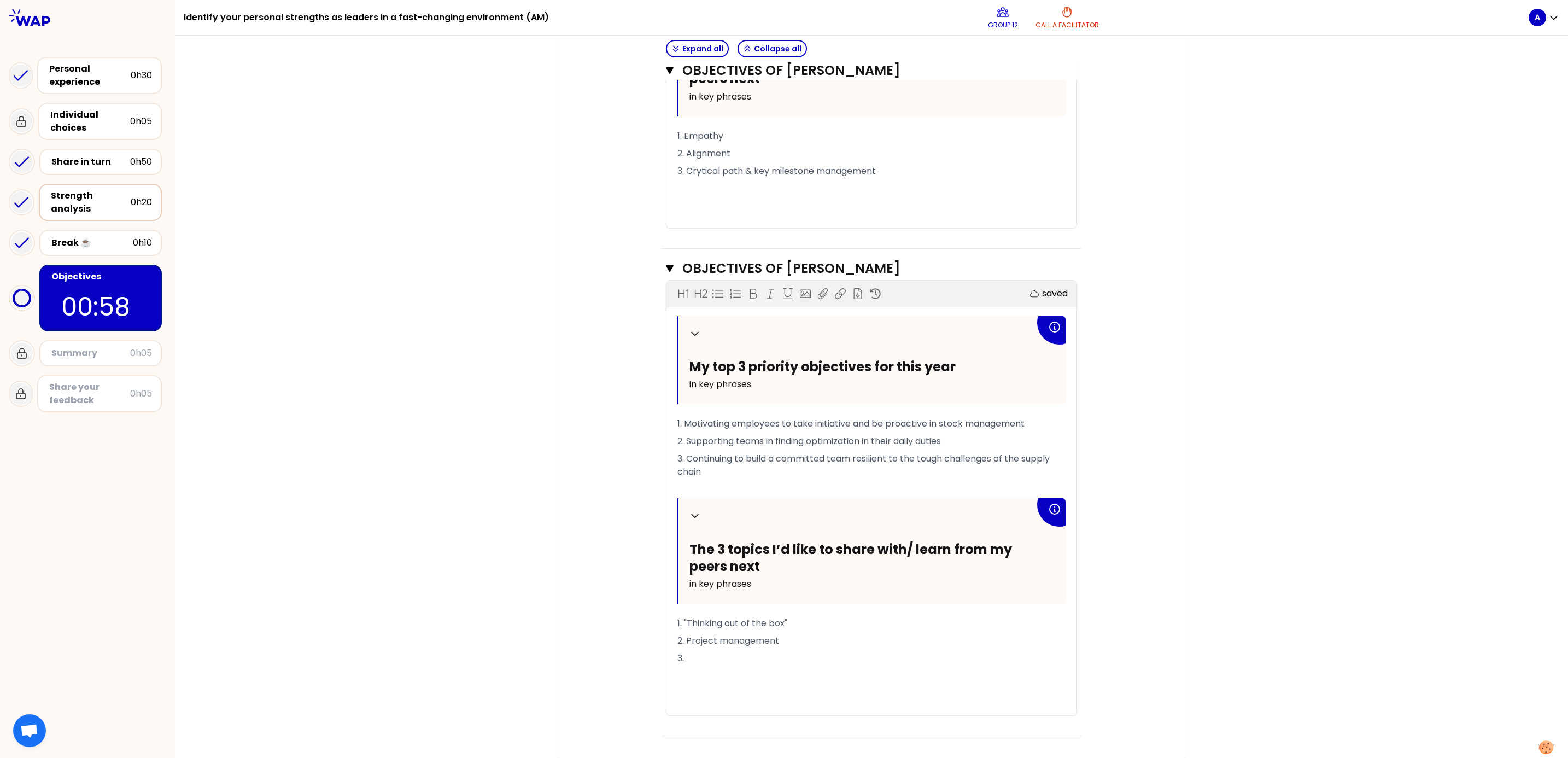
click at [751, 505] on p "3." at bounding box center [872, 658] width 388 height 17
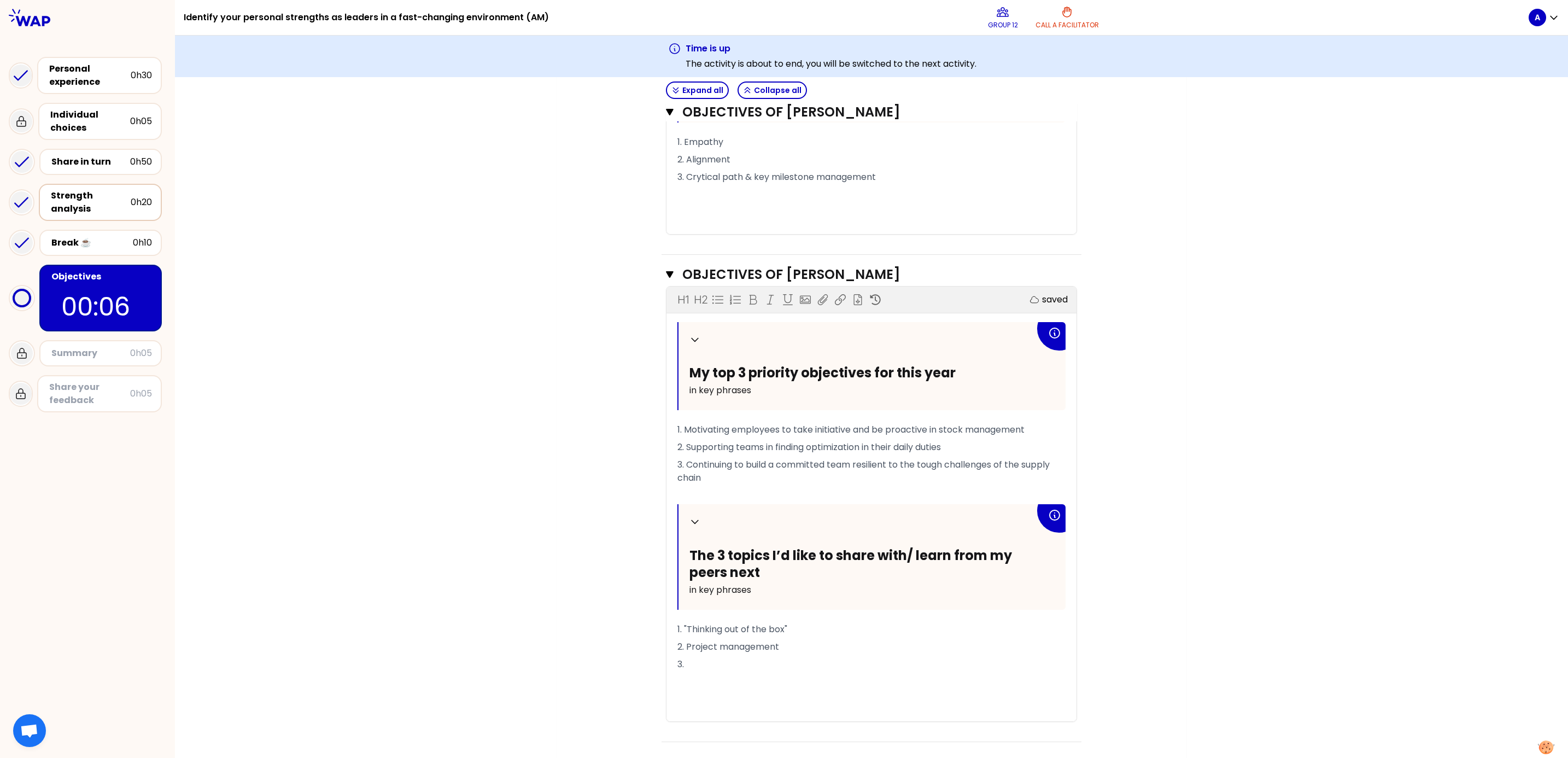
scroll to position [1200, 0]
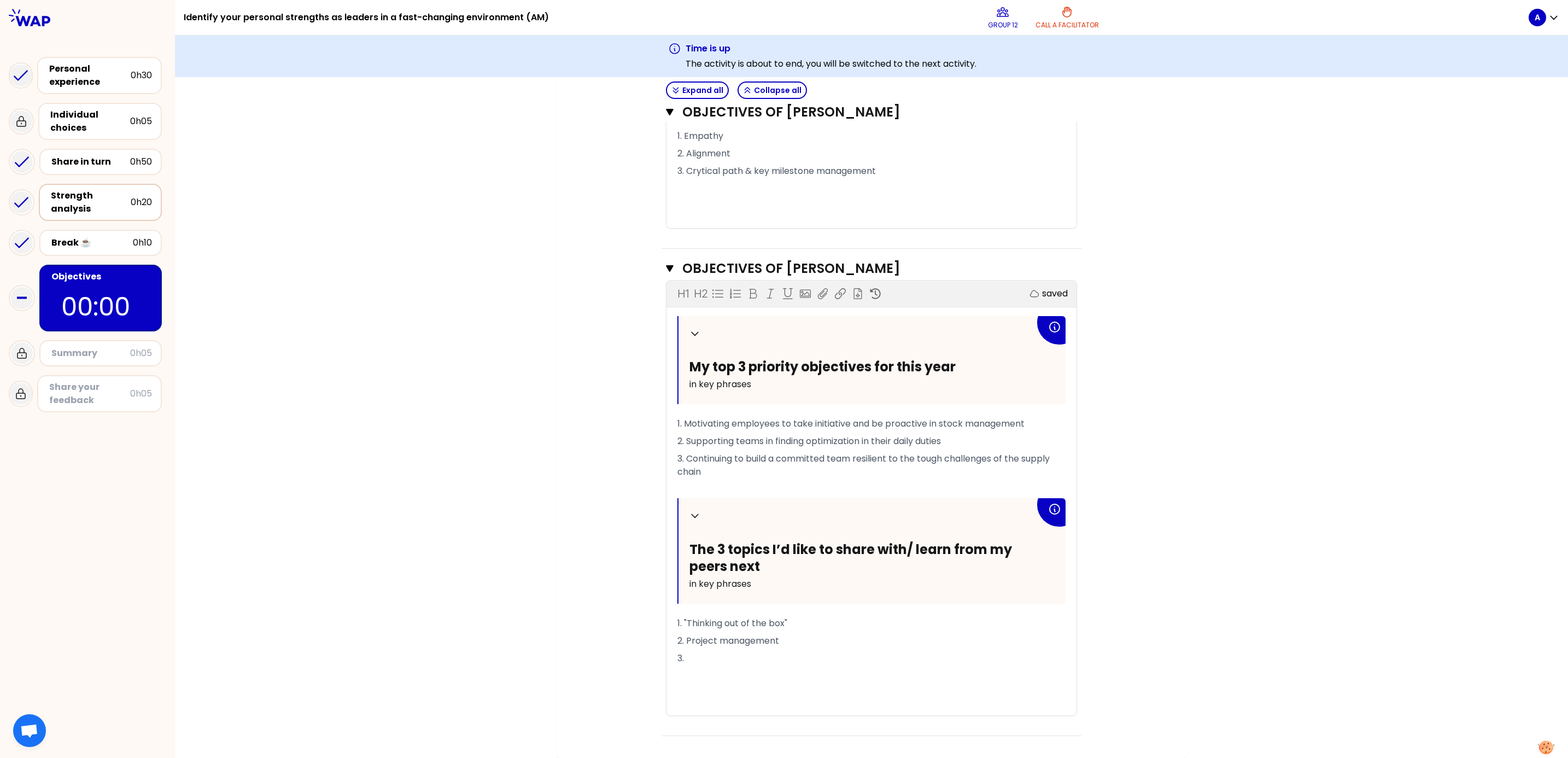
click at [732, 505] on p "3." at bounding box center [872, 658] width 388 height 17
click at [738, 505] on p "3." at bounding box center [872, 658] width 388 height 17
click at [821, 505] on p "2. Project management" at bounding box center [872, 641] width 388 height 17
click at [826, 505] on p "2. Project management" at bounding box center [872, 641] width 388 height 17
click at [777, 505] on p "3." at bounding box center [872, 658] width 388 height 17
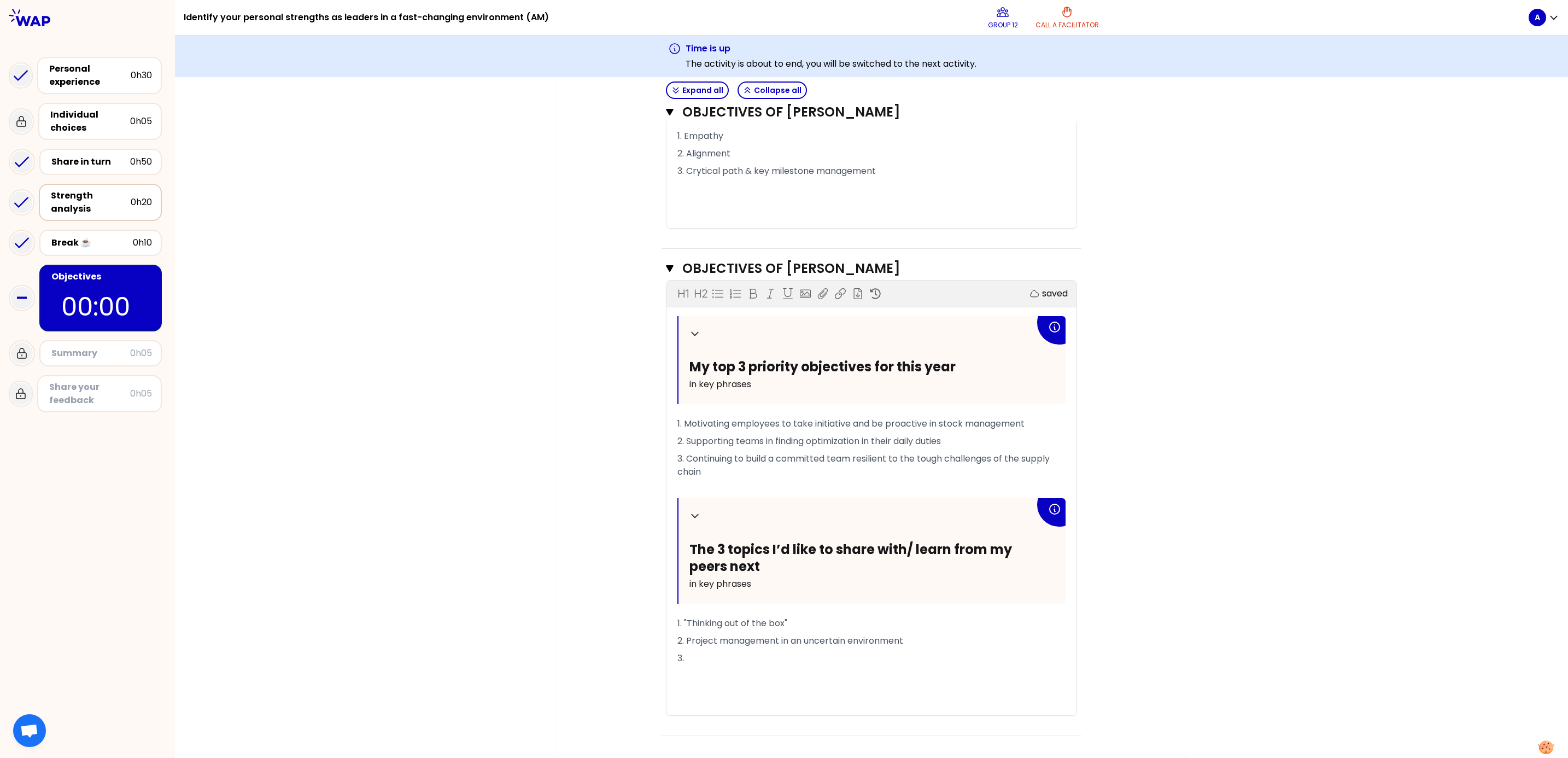
click at [703, 505] on p "3." at bounding box center [872, 658] width 388 height 17
